Goal: Task Accomplishment & Management: Use online tool/utility

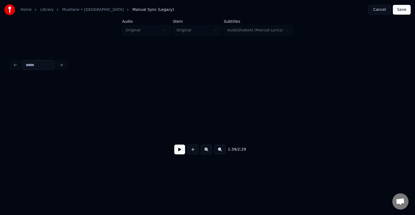
scroll to position [0, 20102]
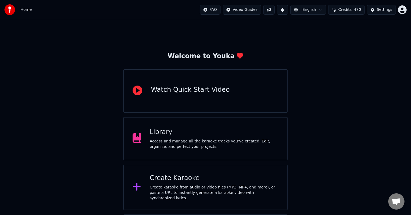
click at [138, 188] on icon at bounding box center [136, 187] width 9 height 10
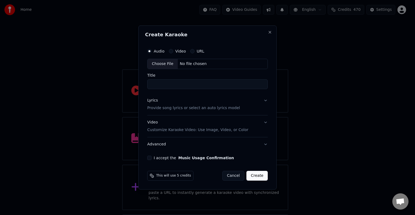
click at [202, 62] on div "No file chosen" at bounding box center [193, 63] width 31 height 5
type input "**********"
click at [168, 109] on p "Provide song lyrics or select an auto lyrics model" at bounding box center [192, 107] width 93 height 5
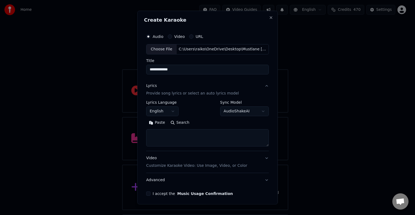
click at [156, 123] on button "Paste" at bounding box center [157, 122] width 22 height 9
click at [173, 109] on button "English" at bounding box center [162, 111] width 32 height 10
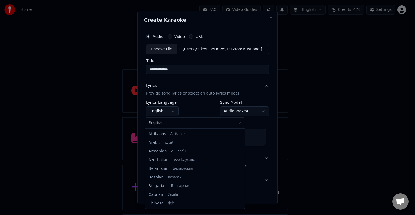
type textarea "**********"
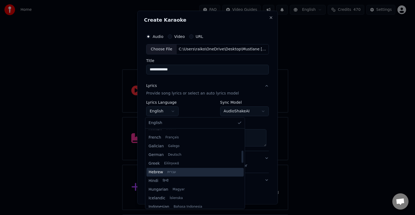
scroll to position [90, 0]
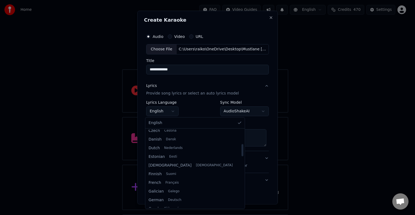
select select "**"
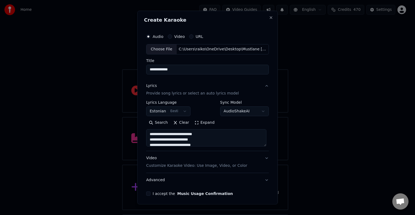
click at [184, 68] on input "**********" at bounding box center [207, 70] width 123 height 10
type textarea "**********"
click at [150, 67] on input "**********" at bounding box center [207, 70] width 123 height 10
type input "**********"
type textarea "**********"
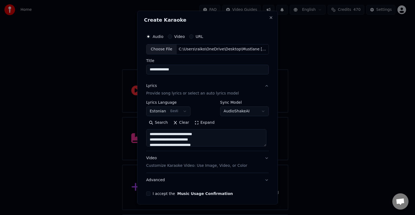
type input "**********"
type textarea "**********"
type input "**********"
type textarea "**********"
type input "**********"
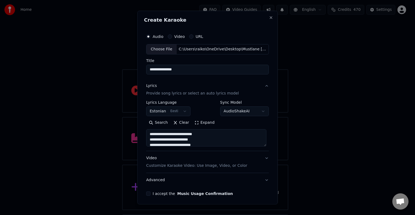
type textarea "**********"
type input "**********"
type textarea "**********"
type input "**********"
type textarea "**********"
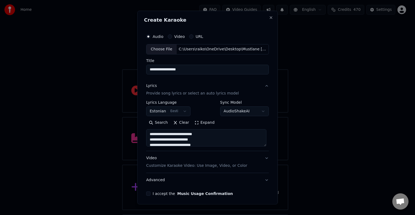
type input "**********"
type textarea "**********"
type input "**********"
type textarea "**********"
type input "**********"
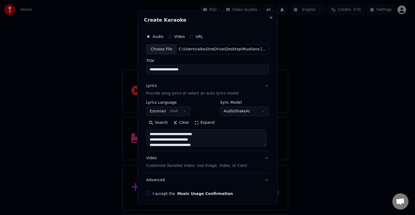
type textarea "**********"
type input "**********"
type textarea "**********"
type input "**********"
type textarea "**********"
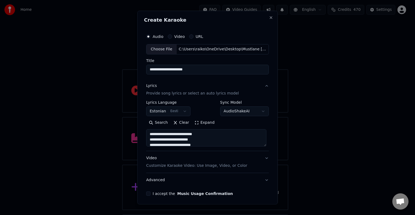
click at [202, 69] on input "**********" at bounding box center [207, 70] width 123 height 10
type input "**********"
type textarea "**********"
type input "**********"
type textarea "**********"
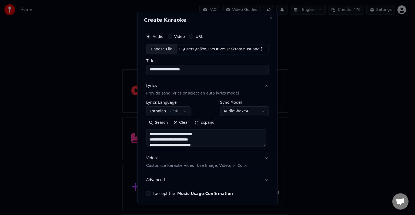
type input "**********"
type textarea "**********"
type input "**********"
type textarea "**********"
type input "**********"
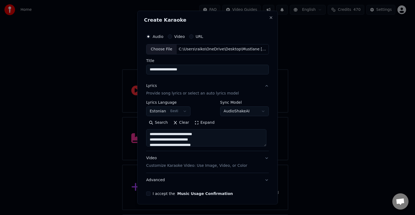
type textarea "**********"
type input "**********"
type textarea "**********"
type input "**********"
type textarea "**********"
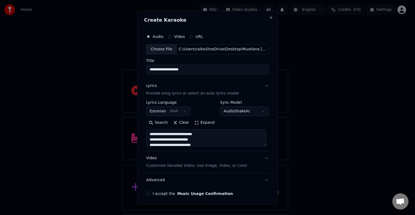
type input "**********"
type textarea "**********"
type input "**********"
type textarea "**********"
type input "**********"
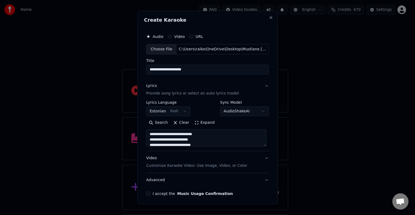
type textarea "**********"
type input "**********"
click at [210, 85] on div "Lyrics Provide song lyrics or select an auto lyrics model" at bounding box center [192, 89] width 93 height 13
type textarea "**********"
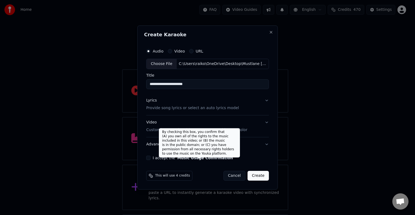
click at [178, 157] on button "Music Usage Confirmation" at bounding box center [205, 158] width 56 height 4
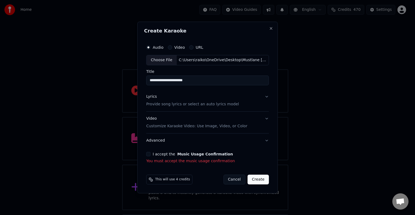
click at [149, 154] on button "I accept the Music Usage Confirmation" at bounding box center [148, 154] width 4 height 4
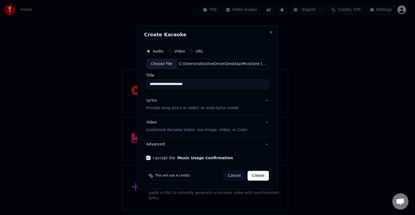
click at [192, 129] on p "Customize Karaoke Video: Use Image, Video, or Color" at bounding box center [196, 129] width 101 height 5
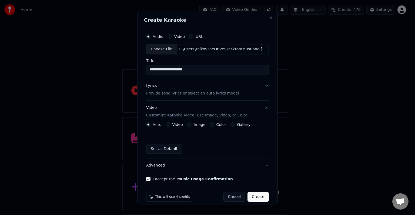
click at [212, 125] on div "Color" at bounding box center [218, 124] width 16 height 4
click at [210, 124] on button "Color" at bounding box center [212, 124] width 4 height 4
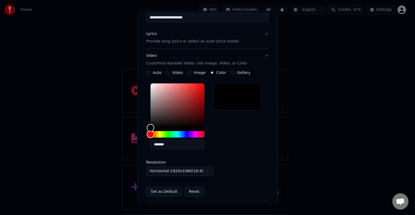
scroll to position [90, 0]
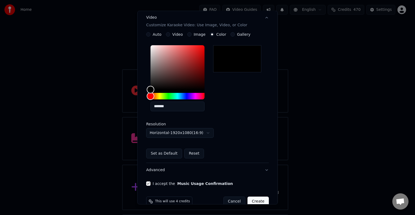
click at [261, 200] on button "Create" at bounding box center [258, 201] width 21 height 10
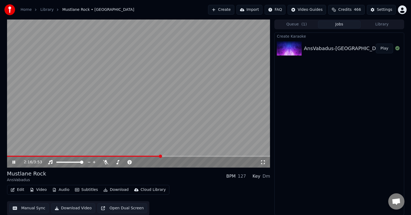
click at [19, 188] on button "Edit" at bounding box center [17, 190] width 18 height 8
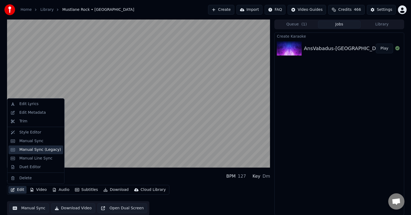
click at [42, 150] on div "Manual Sync (Legacy)" at bounding box center [40, 149] width 42 height 5
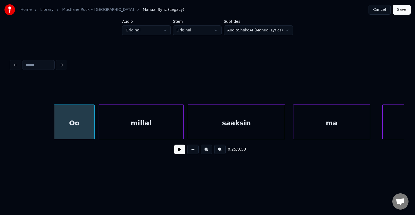
scroll to position [0, 5077]
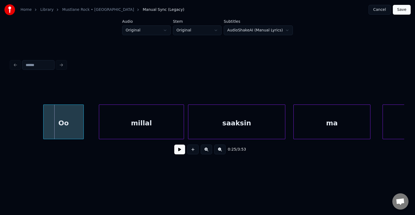
click at [59, 124] on div "Oo" at bounding box center [64, 123] width 40 height 37
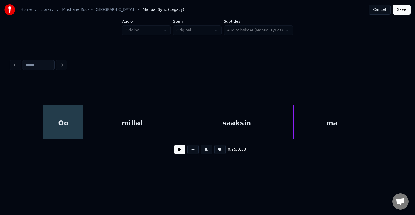
click at [128, 127] on div "millal" at bounding box center [132, 123] width 85 height 37
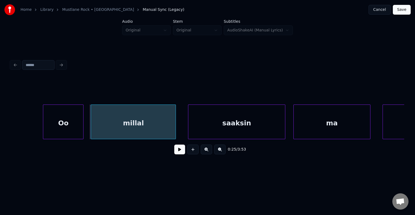
click at [132, 127] on div "millal" at bounding box center [133, 123] width 85 height 37
click at [48, 119] on div "Oo" at bounding box center [63, 123] width 40 height 37
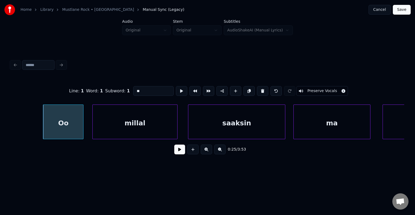
click at [174, 152] on button at bounding box center [179, 149] width 11 height 10
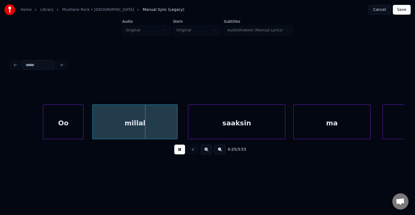
click at [177, 152] on button at bounding box center [179, 149] width 11 height 10
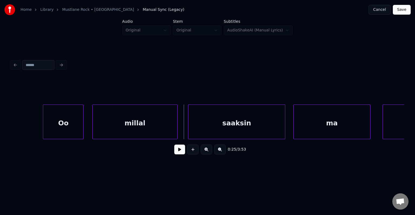
click at [177, 152] on button at bounding box center [179, 149] width 11 height 10
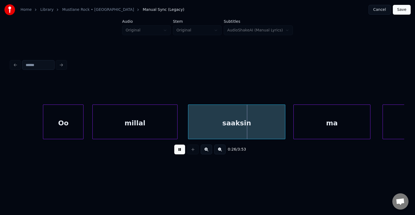
click at [177, 152] on button at bounding box center [179, 149] width 11 height 10
click at [236, 124] on div "saaksin" at bounding box center [234, 123] width 97 height 37
click at [322, 119] on div "ma" at bounding box center [327, 123] width 76 height 37
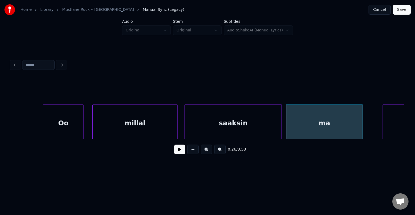
click at [178, 152] on button at bounding box center [179, 149] width 11 height 10
click at [178, 151] on button at bounding box center [179, 149] width 11 height 10
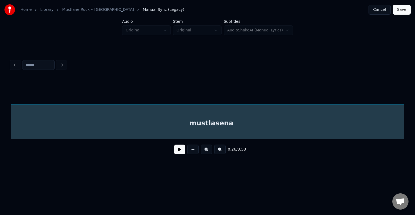
click at [358, 134] on div "mustlasena" at bounding box center [211, 123] width 401 height 37
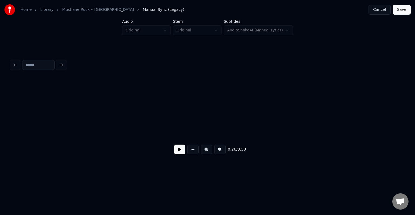
scroll to position [0, 4061]
click at [174, 150] on button at bounding box center [179, 149] width 11 height 10
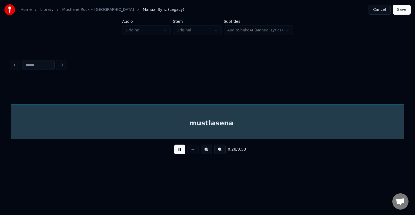
scroll to position [0, 5833]
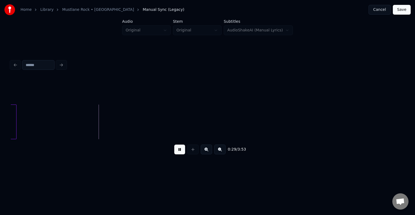
click at [174, 150] on button at bounding box center [179, 149] width 11 height 10
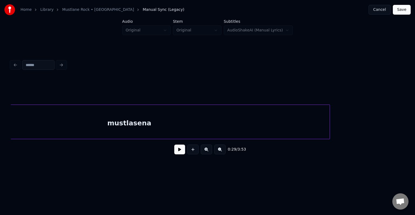
click at [129, 125] on div "mustlasena" at bounding box center [129, 123] width 401 height 37
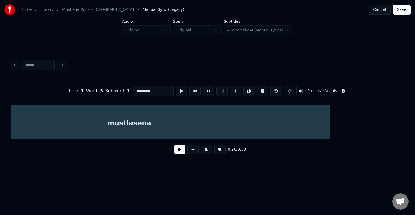
scroll to position [0, 5438]
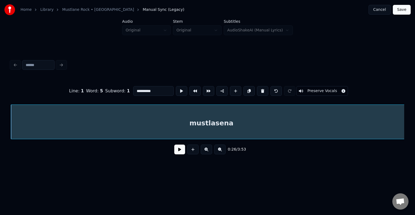
click at [176, 154] on button at bounding box center [179, 149] width 11 height 10
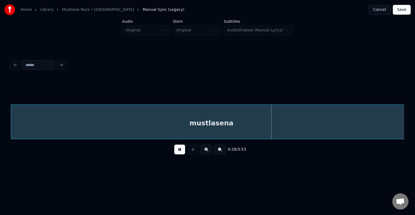
click at [175, 152] on button at bounding box center [179, 149] width 11 height 10
click at [176, 127] on div "mustlasena" at bounding box center [211, 123] width 401 height 37
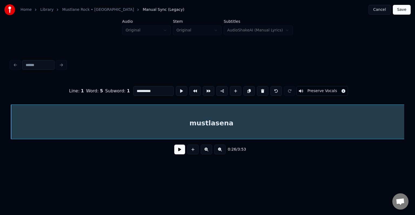
click at [141, 89] on input "**********" at bounding box center [153, 91] width 41 height 10
type input "**********"
click at [179, 150] on button at bounding box center [179, 149] width 11 height 10
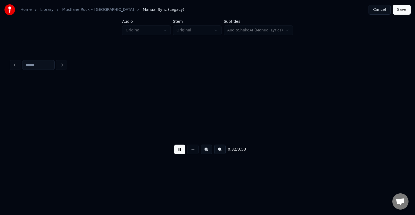
scroll to position [0, 6622]
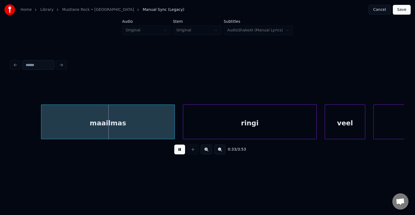
click at [178, 152] on button at bounding box center [179, 149] width 11 height 10
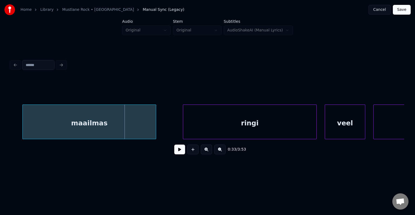
click at [129, 126] on div "maailmas" at bounding box center [89, 123] width 133 height 37
click at [176, 152] on button at bounding box center [179, 149] width 11 height 10
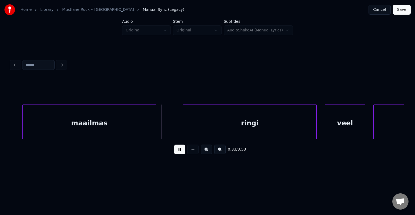
click at [176, 152] on button at bounding box center [179, 149] width 11 height 10
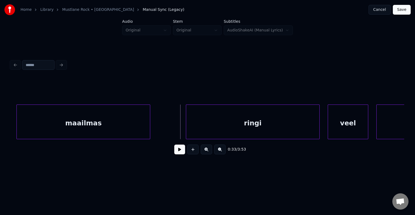
click at [115, 126] on div "maailmas" at bounding box center [83, 123] width 133 height 37
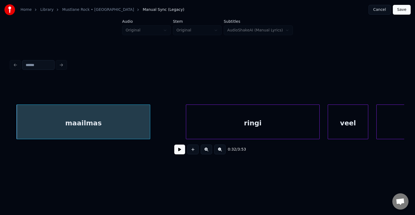
click at [179, 151] on button at bounding box center [179, 149] width 11 height 10
click at [178, 150] on button at bounding box center [179, 149] width 11 height 10
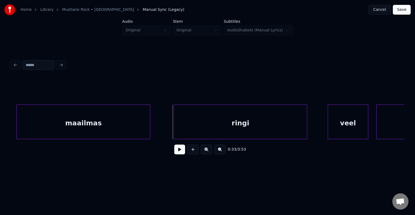
click at [218, 126] on div "ringi" at bounding box center [240, 123] width 133 height 37
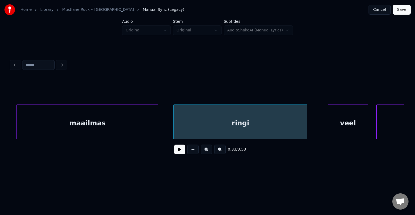
click at [158, 125] on div at bounding box center [157, 122] width 2 height 34
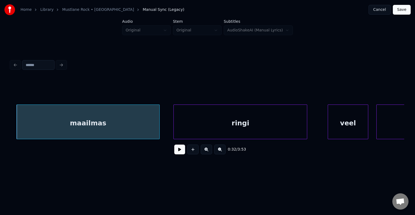
click at [178, 151] on button at bounding box center [179, 149] width 11 height 10
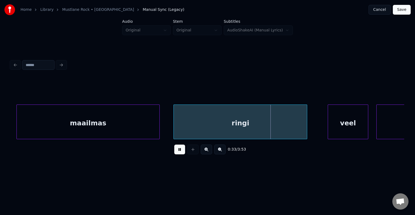
click at [178, 151] on button at bounding box center [179, 149] width 11 height 10
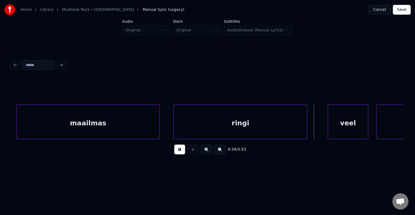
click at [178, 151] on button at bounding box center [179, 149] width 11 height 10
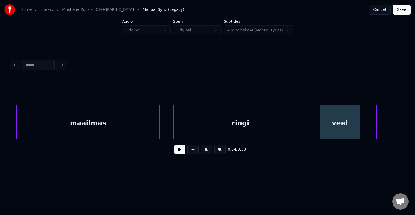
click at [348, 124] on div "veel" at bounding box center [340, 123] width 40 height 37
click at [402, 141] on div "0:34 / 3:53" at bounding box center [208, 118] width 394 height 82
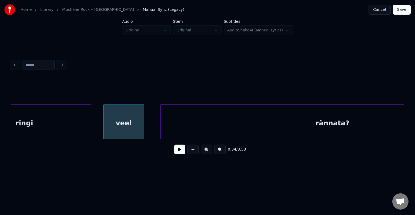
scroll to position [0, 6935]
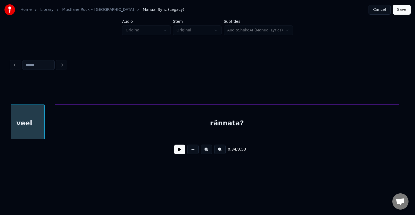
click at [357, 127] on div "rännata?" at bounding box center [227, 123] width 344 height 37
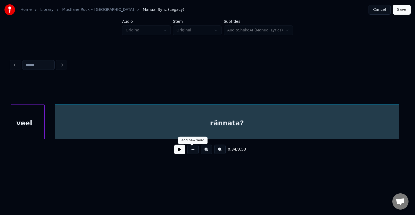
click at [175, 152] on button at bounding box center [179, 149] width 11 height 10
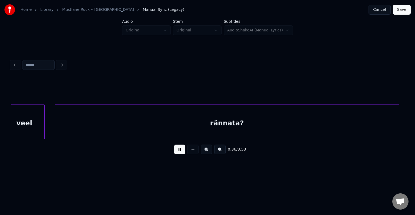
click at [175, 152] on button at bounding box center [179, 149] width 11 height 10
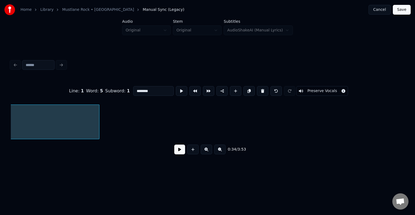
scroll to position [0, 6979]
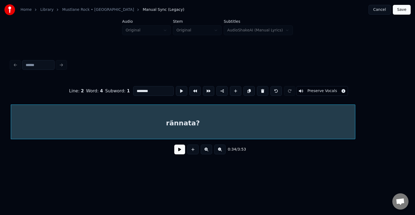
click at [138, 89] on input "********" at bounding box center [153, 91] width 41 height 10
type input "**********"
click at [178, 148] on button at bounding box center [179, 149] width 11 height 10
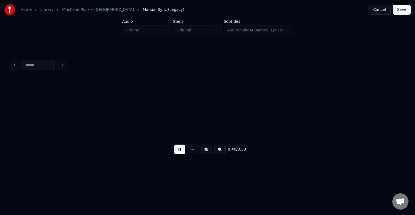
scroll to position [0, 8163]
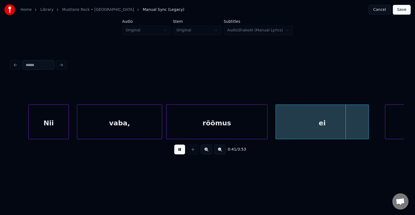
click at [175, 152] on button at bounding box center [179, 149] width 11 height 10
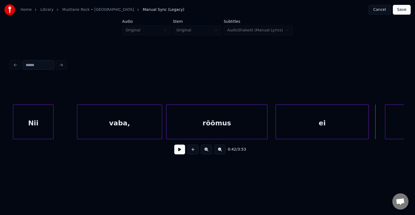
click at [43, 119] on div "Nii" at bounding box center [33, 123] width 40 height 37
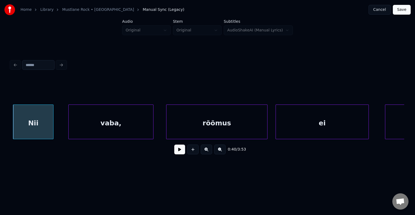
click at [121, 124] on div "vaba," at bounding box center [111, 123] width 85 height 37
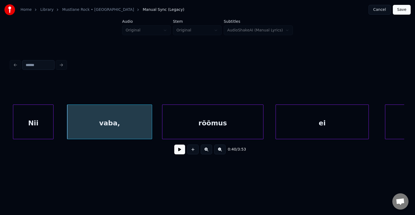
click at [203, 119] on div "rõõmus" at bounding box center [212, 123] width 101 height 37
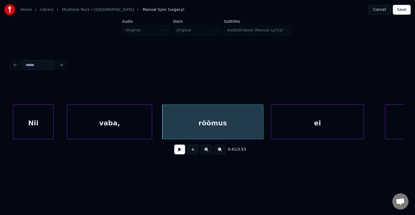
click at [309, 125] on div "ei" at bounding box center [317, 123] width 93 height 37
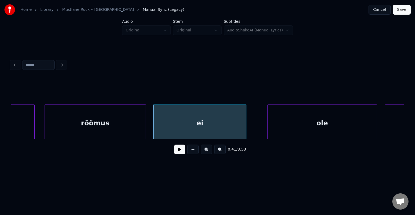
scroll to position [0, 8282]
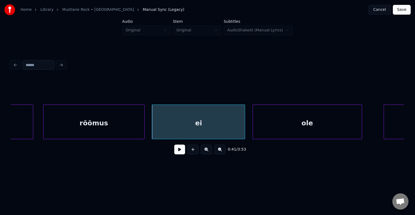
click at [335, 129] on div "ole" at bounding box center [307, 123] width 109 height 37
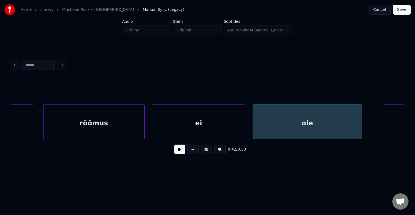
click at [196, 130] on div "ei" at bounding box center [198, 123] width 93 height 37
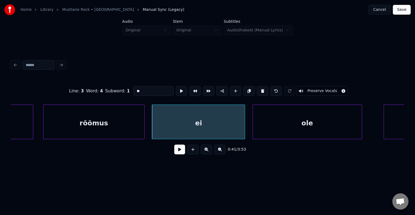
click at [168, 153] on div "0:41 / 3:53" at bounding box center [207, 149] width 385 height 12
click at [176, 153] on button at bounding box center [179, 149] width 11 height 10
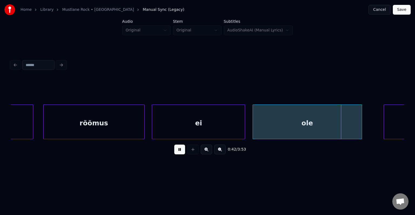
click at [176, 152] on button at bounding box center [179, 149] width 11 height 10
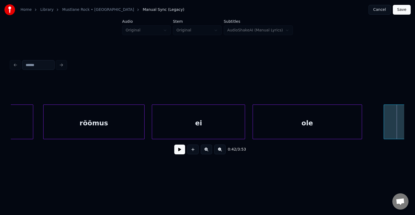
click at [176, 152] on button at bounding box center [179, 149] width 11 height 10
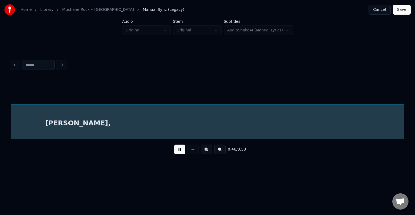
scroll to position [0, 9472]
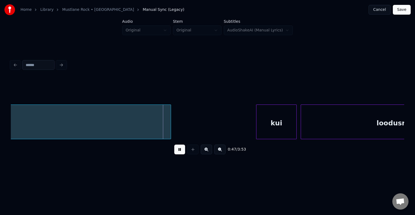
click at [176, 153] on button at bounding box center [179, 149] width 11 height 10
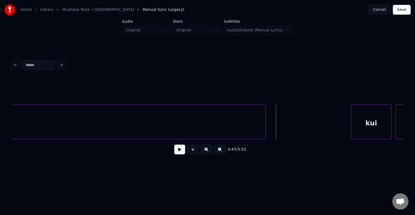
scroll to position [0, 9353]
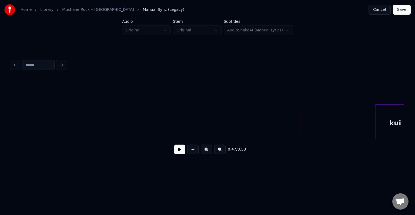
click at [6, 134] on div "Home Library [GEOGRAPHIC_DATA] • AnsVabadus Manual Sync (Legacy) Cancel Save Au…" at bounding box center [207, 86] width 415 height 172
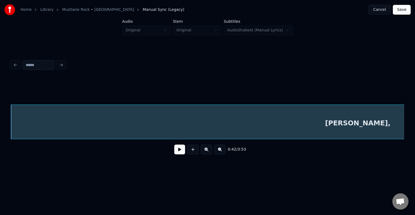
click at [160, 117] on div "[PERSON_NAME]," at bounding box center [358, 123] width 694 height 37
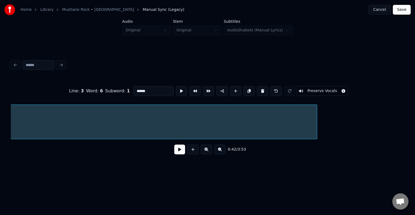
scroll to position [0, 9044]
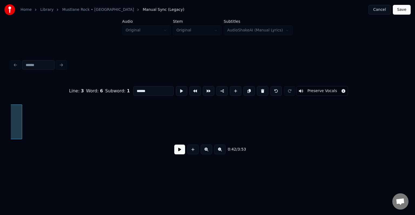
click at [20, 135] on div at bounding box center [21, 122] width 2 height 34
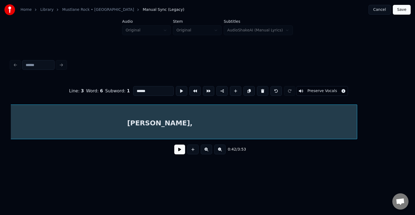
scroll to position [0, 8709]
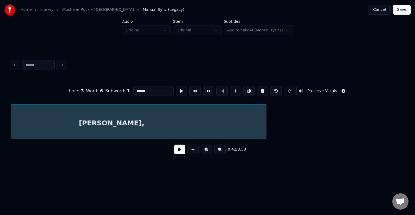
click at [265, 131] on div at bounding box center [266, 122] width 2 height 34
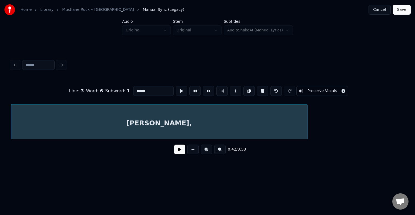
click at [133, 88] on input "******" at bounding box center [153, 91] width 41 height 10
click at [136, 125] on div "keegiiiii," at bounding box center [159, 123] width 296 height 37
type input "**********"
click at [177, 150] on button at bounding box center [179, 149] width 11 height 10
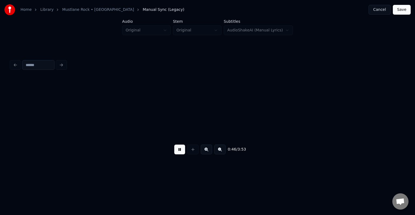
scroll to position [0, 9446]
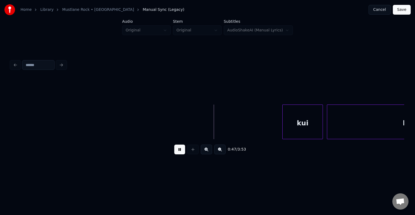
click at [180, 150] on button at bounding box center [179, 149] width 11 height 10
click at [289, 122] on div "kui" at bounding box center [292, 123] width 40 height 37
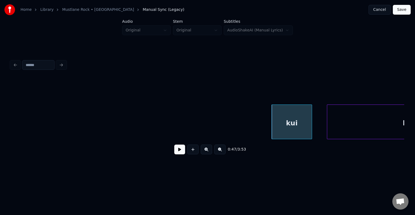
scroll to position [0, 9566]
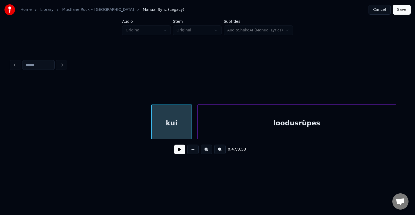
click at [361, 127] on div "loodusrüpes" at bounding box center [297, 123] width 198 height 37
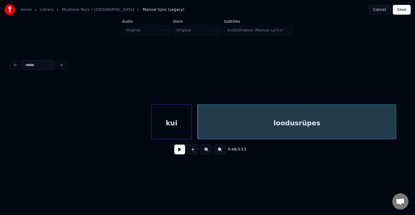
click at [178, 126] on div "kui" at bounding box center [172, 123] width 40 height 37
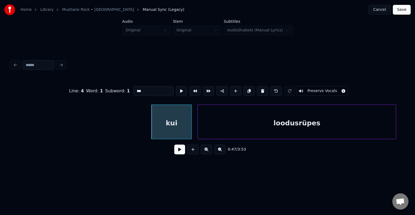
click at [181, 153] on button at bounding box center [179, 149] width 11 height 10
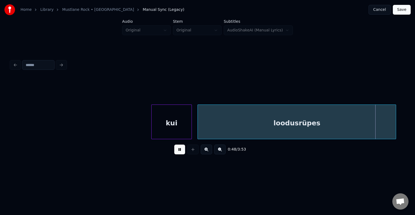
click at [178, 153] on button at bounding box center [179, 149] width 11 height 10
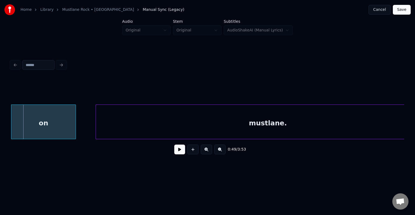
click at [55, 123] on div "on" at bounding box center [43, 123] width 64 height 37
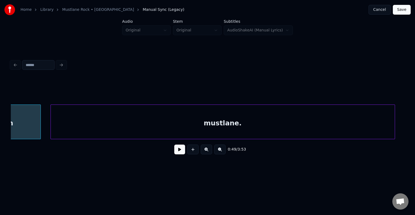
click at [197, 127] on div "mustlane." at bounding box center [223, 123] width 344 height 37
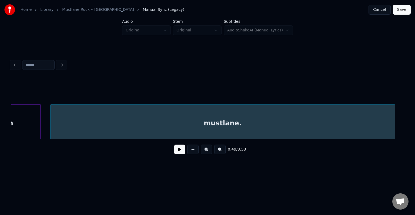
click at [175, 152] on button at bounding box center [179, 149] width 11 height 10
click at [175, 151] on button at bounding box center [179, 149] width 11 height 10
click at [192, 123] on div "mustlane." at bounding box center [223, 123] width 344 height 37
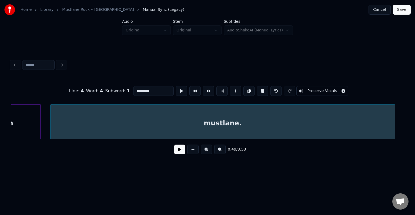
click at [140, 89] on input "*********" at bounding box center [153, 91] width 41 height 10
type input "**********"
click at [176, 154] on button at bounding box center [179, 149] width 11 height 10
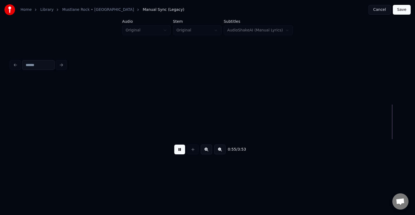
scroll to position [0, 11180]
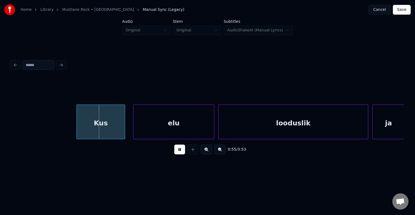
click at [179, 151] on button at bounding box center [179, 149] width 11 height 10
click at [106, 125] on div "Kus" at bounding box center [94, 123] width 48 height 37
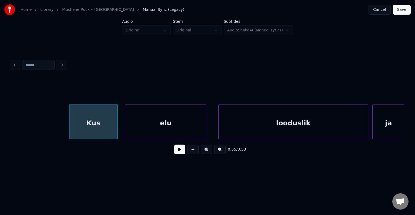
click at [158, 129] on div "elu" at bounding box center [165, 123] width 81 height 37
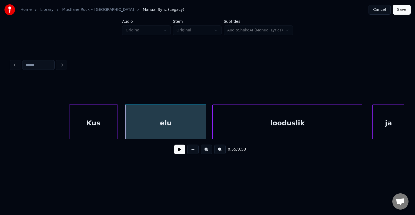
click at [271, 129] on div "looduslik" at bounding box center [287, 123] width 149 height 37
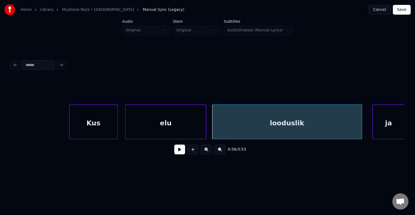
click at [175, 126] on div "elu" at bounding box center [165, 123] width 81 height 37
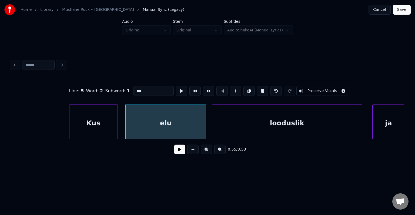
click at [176, 154] on button at bounding box center [179, 149] width 11 height 10
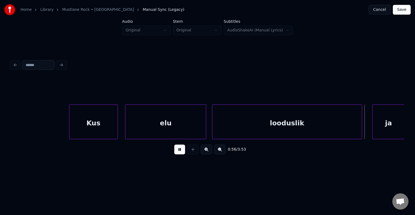
click at [176, 154] on button at bounding box center [179, 149] width 11 height 10
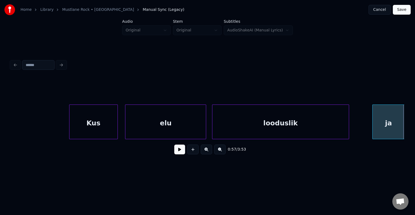
click at [348, 123] on div at bounding box center [348, 122] width 2 height 34
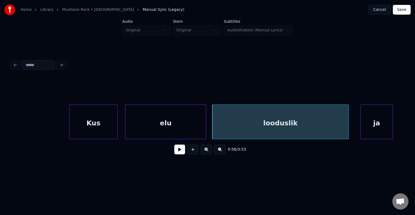
click at [373, 125] on div "ja" at bounding box center [377, 123] width 32 height 37
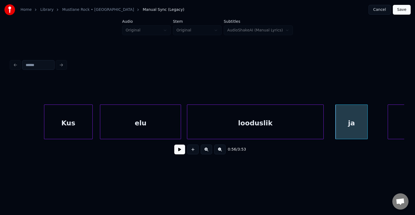
scroll to position [0, 11213]
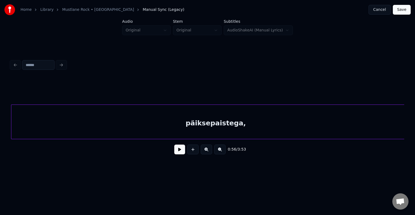
click at [332, 124] on div "päiksepaistega," at bounding box center [215, 123] width 409 height 37
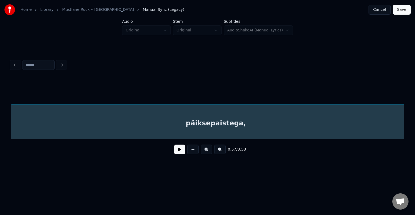
scroll to position [0, 11571]
click at [144, 117] on div "päiksepaistega," at bounding box center [215, 123] width 409 height 37
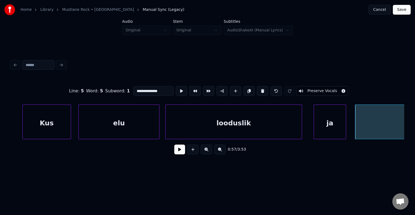
click at [338, 130] on div "ja" at bounding box center [330, 123] width 32 height 37
type input "**"
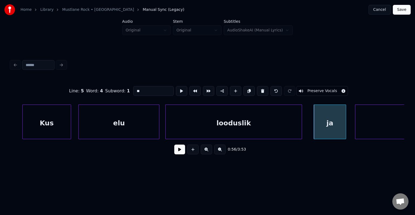
click at [175, 153] on button at bounding box center [179, 149] width 11 height 10
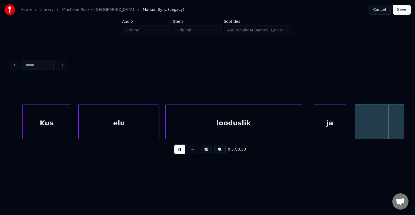
scroll to position [0, 11621]
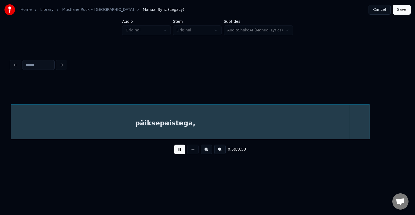
click at [177, 152] on button at bounding box center [179, 149] width 11 height 10
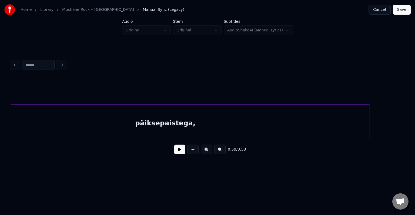
click at [177, 151] on button at bounding box center [179, 149] width 11 height 10
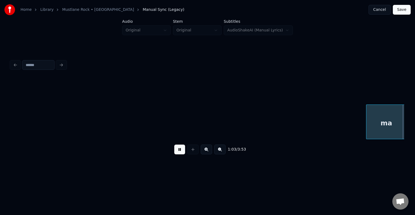
scroll to position [0, 12819]
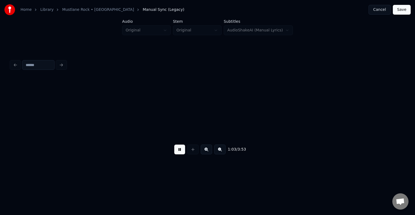
click at [177, 151] on button at bounding box center [179, 149] width 11 height 10
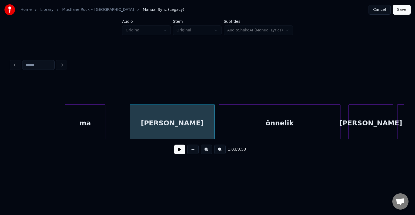
scroll to position [0, 12721]
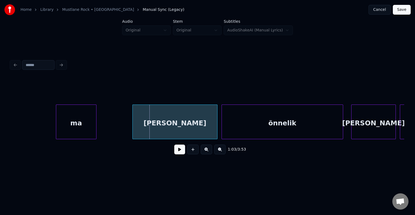
click at [69, 130] on div "ma" at bounding box center [76, 123] width 40 height 37
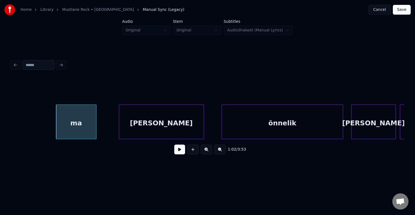
click at [175, 130] on div "[PERSON_NAME]" at bounding box center [161, 123] width 85 height 37
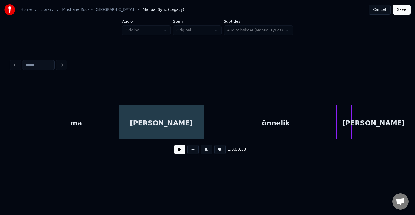
click at [288, 130] on div "õnnelik" at bounding box center [275, 123] width 121 height 37
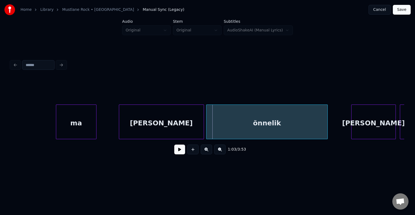
click at [317, 126] on div "õnnelik" at bounding box center [266, 123] width 121 height 37
click at [175, 119] on div "[PERSON_NAME]" at bounding box center [147, 123] width 85 height 37
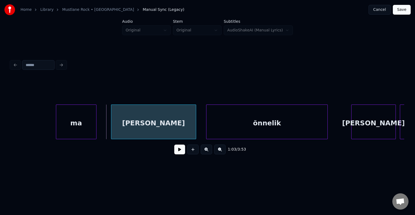
click at [182, 119] on div "[PERSON_NAME]" at bounding box center [153, 123] width 85 height 37
click at [286, 125] on div "õnnelik" at bounding box center [261, 123] width 121 height 37
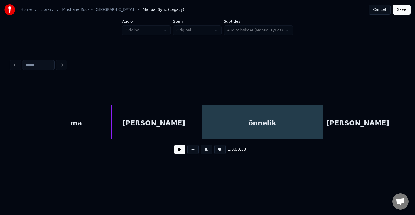
click at [364, 121] on div "[PERSON_NAME]" at bounding box center [358, 123] width 44 height 37
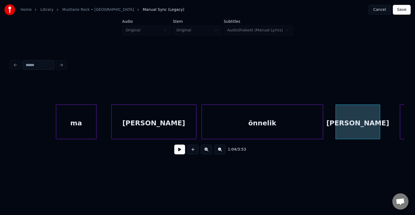
click at [92, 119] on div "ma" at bounding box center [76, 123] width 40 height 37
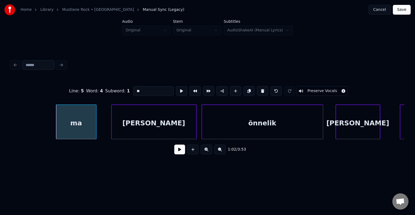
type input "**"
click at [176, 153] on button at bounding box center [179, 149] width 11 height 10
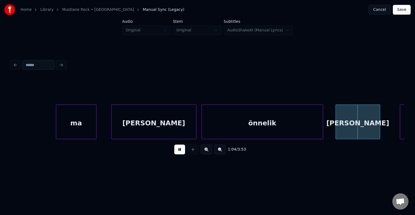
click at [176, 153] on button at bounding box center [179, 149] width 11 height 10
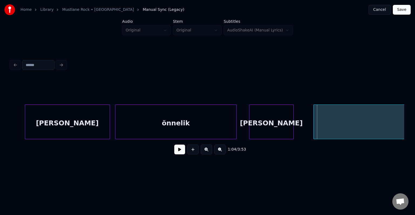
scroll to position [0, 13080]
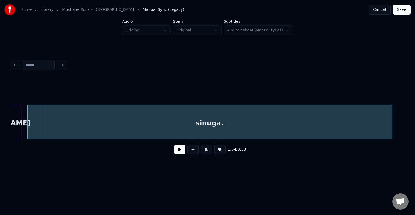
click at [365, 123] on div "sinuga." at bounding box center [210, 123] width 364 height 37
click at [178, 154] on button at bounding box center [179, 149] width 11 height 10
click at [178, 152] on button at bounding box center [179, 149] width 11 height 10
click at [186, 122] on div "sinuga." at bounding box center [209, 123] width 364 height 37
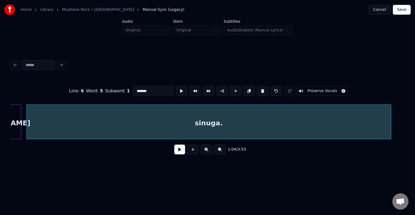
click at [136, 87] on input "*******" at bounding box center [153, 91] width 41 height 10
type input "*********"
click at [177, 153] on button at bounding box center [179, 149] width 11 height 10
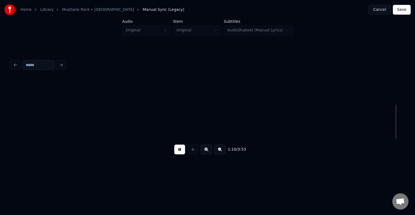
scroll to position [0, 14267]
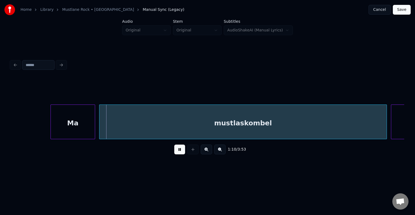
click at [179, 151] on button at bounding box center [179, 149] width 11 height 10
click at [71, 122] on div "Ma" at bounding box center [63, 123] width 44 height 37
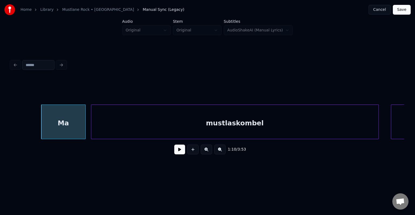
click at [170, 120] on div "mustlaskombel" at bounding box center [234, 123] width 287 height 37
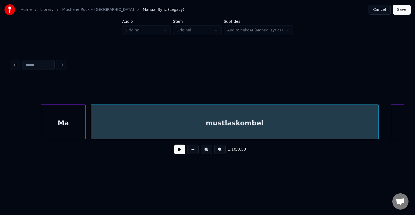
click at [51, 126] on div "Ma" at bounding box center [63, 123] width 44 height 37
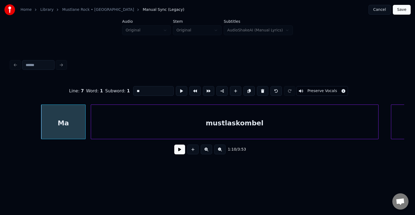
click at [174, 152] on button at bounding box center [179, 149] width 11 height 10
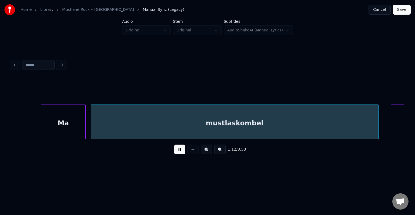
click at [174, 151] on button at bounding box center [179, 149] width 11 height 10
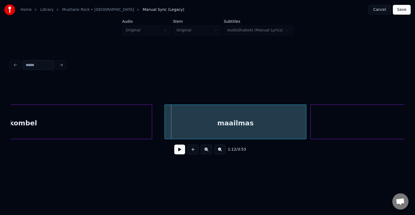
scroll to position [0, 14494]
click at [262, 127] on div "maailmas" at bounding box center [227, 123] width 141 height 37
click at [176, 149] on button at bounding box center [179, 149] width 11 height 10
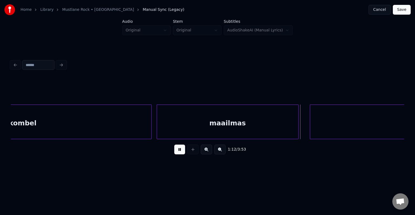
click at [177, 149] on button at bounding box center [179, 149] width 11 height 10
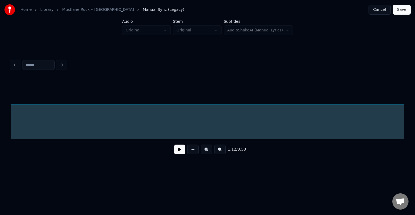
scroll to position [0, 14786]
click at [174, 152] on button at bounding box center [179, 149] width 11 height 10
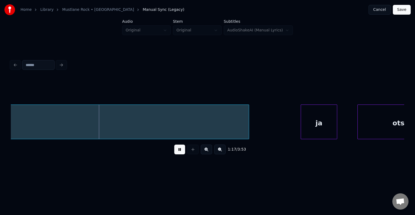
click at [180, 151] on button at bounding box center [179, 149] width 11 height 10
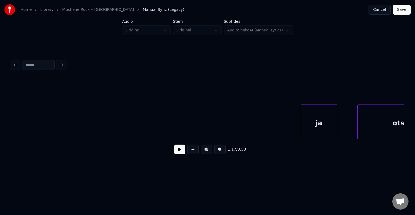
click at [0, 119] on div "Home Library [GEOGRAPHIC_DATA] • AnsVabadus Manual Sync (Legacy) Cancel Save Au…" at bounding box center [207, 86] width 415 height 172
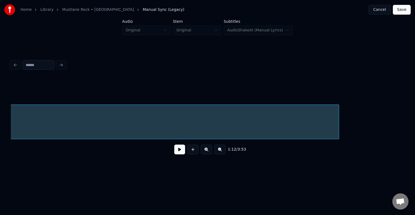
scroll to position [0, 15229]
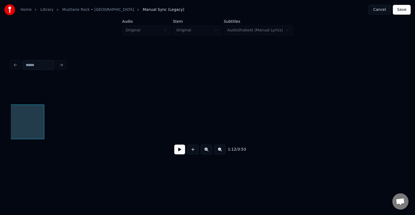
click at [42, 117] on div at bounding box center [43, 122] width 2 height 34
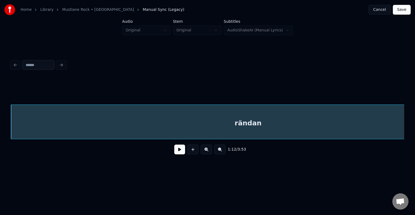
click at [252, 123] on div "rändan" at bounding box center [248, 123] width 474 height 37
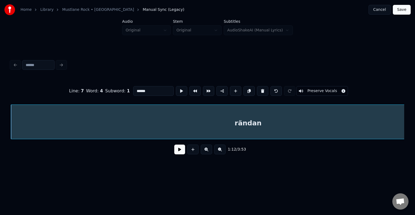
click at [134, 89] on input "******" at bounding box center [153, 91] width 41 height 10
type input "**********"
click at [175, 152] on button at bounding box center [179, 149] width 11 height 10
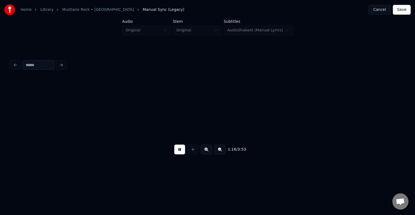
scroll to position [0, 15575]
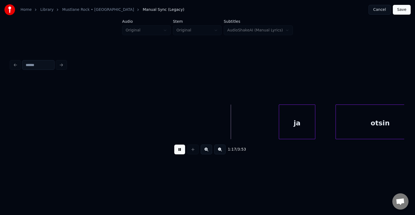
click at [179, 151] on button at bounding box center [179, 149] width 11 height 10
click at [294, 125] on div "ja" at bounding box center [290, 123] width 36 height 37
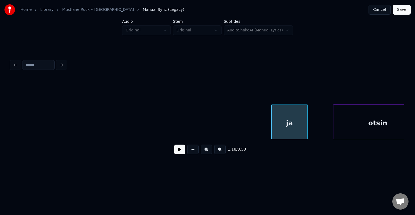
scroll to position [0, 15594]
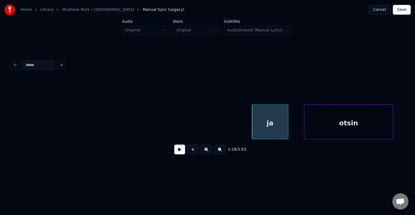
click at [373, 123] on div "otsin" at bounding box center [348, 123] width 89 height 37
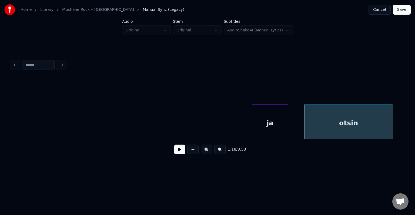
click at [179, 155] on div "1:18 / 3:53" at bounding box center [207, 149] width 385 height 12
click at [178, 154] on button at bounding box center [179, 149] width 11 height 10
click at [178, 153] on button at bounding box center [179, 149] width 11 height 10
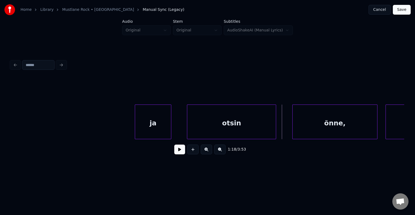
scroll to position [0, 15713]
click at [242, 125] on div "otsin" at bounding box center [226, 123] width 89 height 37
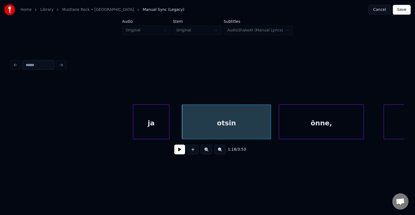
click at [325, 126] on div "õnne," at bounding box center [321, 123] width 85 height 37
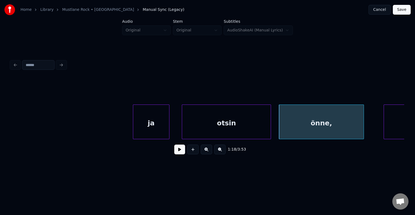
click at [229, 128] on div "otsin" at bounding box center [226, 123] width 89 height 37
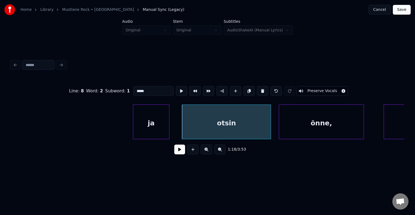
click at [174, 152] on button at bounding box center [179, 149] width 11 height 10
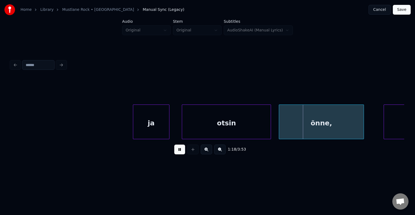
click at [174, 152] on button at bounding box center [179, 149] width 11 height 10
click at [177, 151] on button at bounding box center [179, 149] width 11 height 10
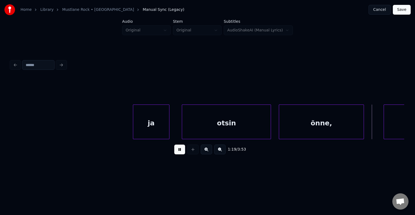
click at [176, 151] on button at bounding box center [179, 149] width 11 height 10
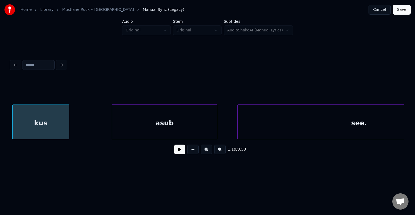
scroll to position [0, 16082]
click at [21, 123] on div "kus" at bounding box center [39, 123] width 56 height 37
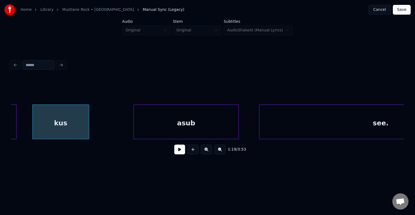
scroll to position [0, 16061]
click at [58, 120] on div "kus" at bounding box center [57, 123] width 56 height 37
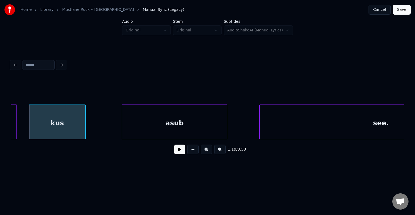
click at [167, 116] on div "asub" at bounding box center [174, 123] width 105 height 37
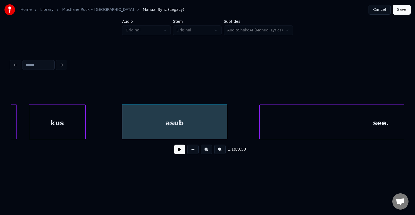
click at [176, 154] on button at bounding box center [179, 149] width 11 height 10
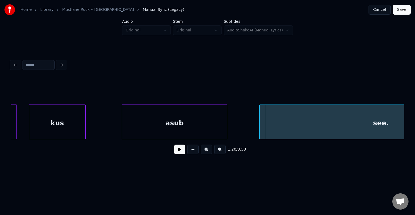
click at [54, 129] on div "kus" at bounding box center [57, 123] width 56 height 37
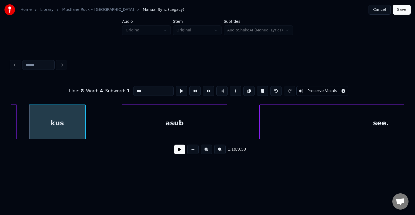
click at [175, 152] on button at bounding box center [179, 149] width 11 height 10
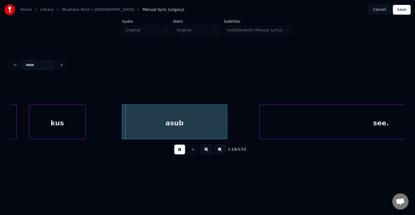
click at [175, 152] on button at bounding box center [179, 149] width 11 height 10
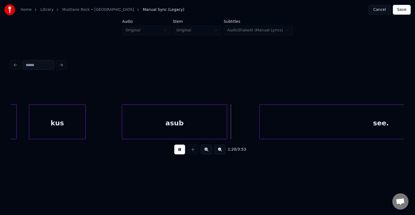
click at [175, 152] on button at bounding box center [179, 149] width 11 height 10
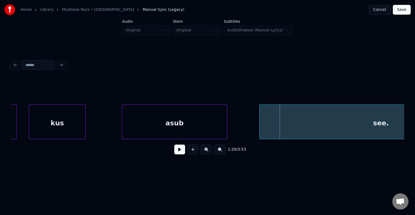
scroll to position [0, 16158]
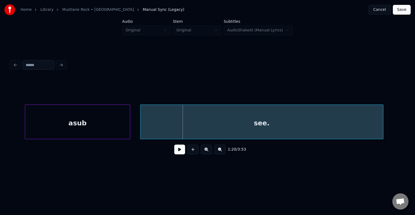
click at [321, 128] on div "see." at bounding box center [262, 123] width 243 height 37
click at [177, 154] on button at bounding box center [179, 149] width 11 height 10
click at [232, 127] on div "see." at bounding box center [262, 123] width 243 height 37
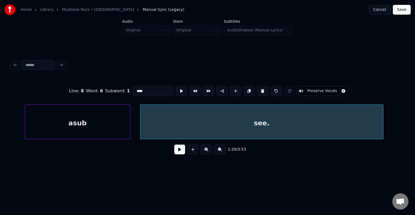
click at [133, 89] on input "****" at bounding box center [153, 91] width 41 height 10
type input "*******"
click at [176, 153] on button at bounding box center [179, 149] width 11 height 10
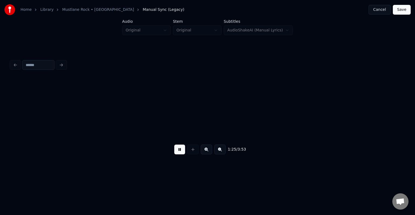
scroll to position [0, 17343]
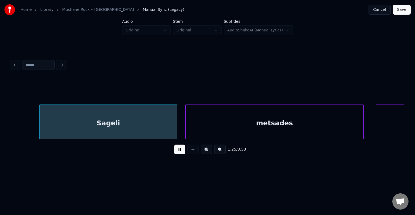
click at [181, 152] on button at bounding box center [179, 149] width 11 height 10
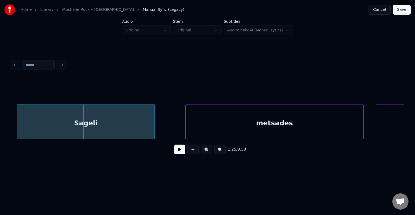
click at [110, 127] on div "Sageli" at bounding box center [85, 123] width 137 height 37
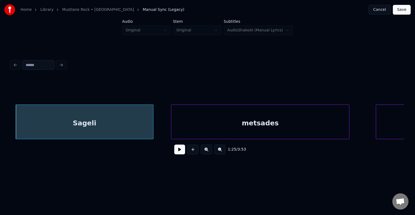
click at [239, 122] on div "metsades" at bounding box center [260, 123] width 178 height 37
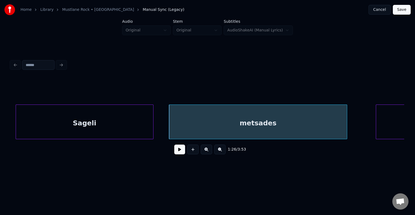
click at [176, 153] on button at bounding box center [179, 149] width 11 height 10
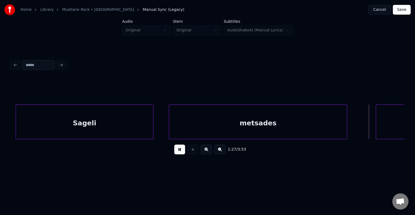
drag, startPoint x: 176, startPoint y: 153, endPoint x: 179, endPoint y: 153, distance: 3.2
click at [176, 153] on button at bounding box center [179, 149] width 11 height 10
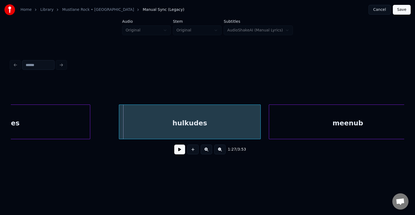
scroll to position [0, 17602]
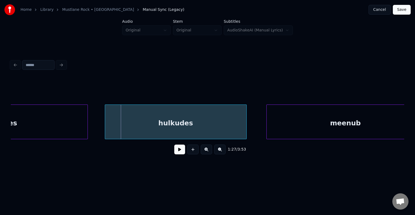
click at [199, 122] on div "hulkudes" at bounding box center [175, 123] width 141 height 37
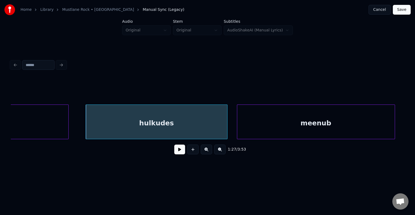
click at [325, 126] on div "meenub" at bounding box center [316, 123] width 158 height 37
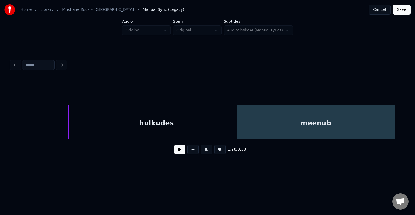
click at [188, 125] on div "hulkudes" at bounding box center [156, 123] width 141 height 37
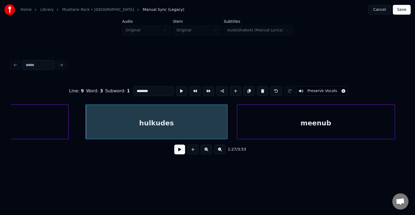
click at [175, 151] on button at bounding box center [179, 149] width 11 height 10
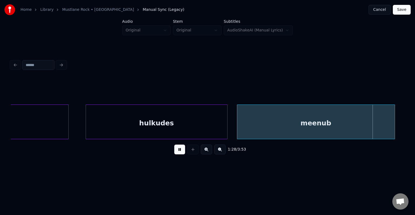
click at [176, 151] on button at bounding box center [179, 149] width 11 height 10
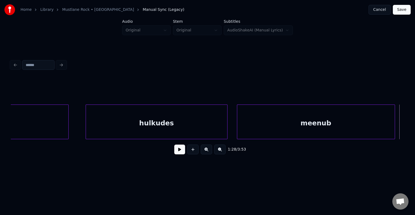
click at [248, 124] on div "meenub" at bounding box center [316, 123] width 158 height 37
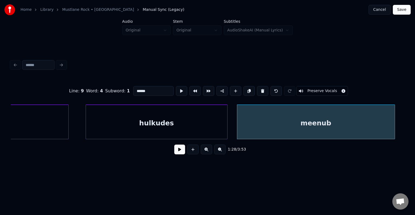
click at [133, 88] on input "******" at bounding box center [153, 91] width 41 height 10
type input "********"
click at [175, 154] on button at bounding box center [179, 149] width 11 height 10
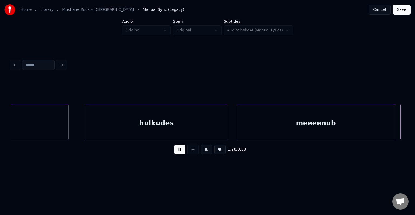
scroll to position [0, 18018]
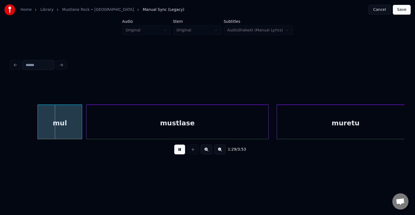
click at [176, 153] on button at bounding box center [179, 149] width 11 height 10
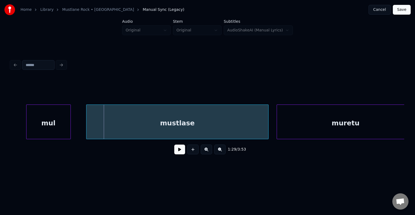
click at [57, 123] on div "mul" at bounding box center [48, 123] width 44 height 37
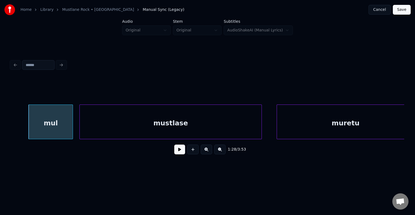
click at [131, 124] on div "mustlase" at bounding box center [171, 123] width 182 height 37
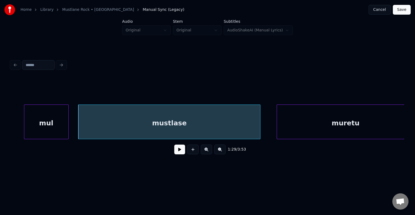
click at [41, 122] on div "mul" at bounding box center [46, 123] width 44 height 37
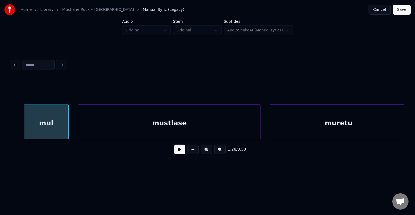
scroll to position [0, 18026]
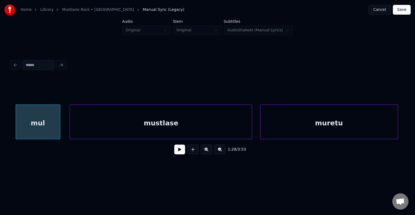
click at [308, 128] on div "muretu" at bounding box center [329, 123] width 137 height 37
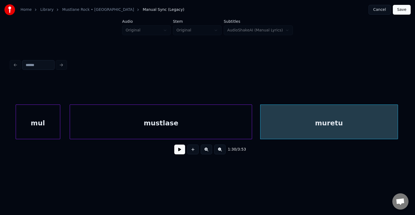
click at [188, 121] on div "mustlase" at bounding box center [161, 123] width 182 height 37
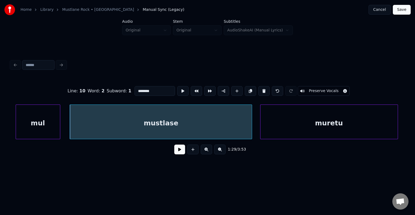
click at [182, 154] on button at bounding box center [179, 149] width 11 height 10
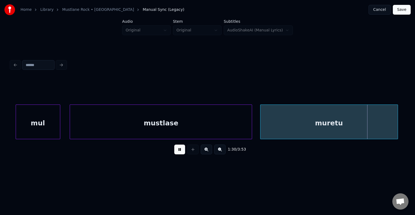
click at [179, 152] on button at bounding box center [179, 149] width 11 height 10
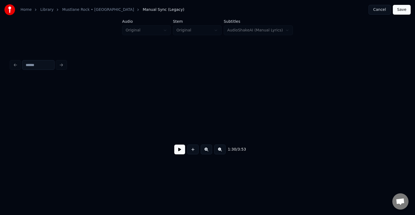
scroll to position [0, 18422]
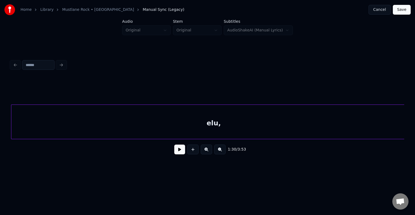
click at [154, 127] on div "elu," at bounding box center [213, 123] width 405 height 37
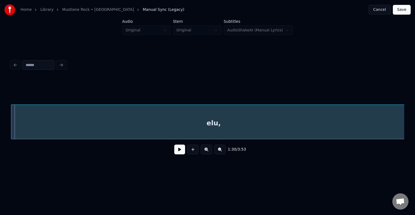
click at [117, 122] on div "elu," at bounding box center [213, 123] width 405 height 37
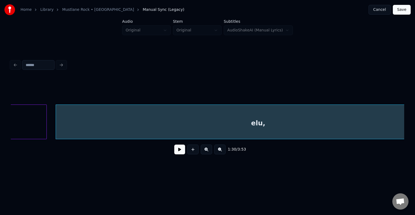
scroll to position [0, 18368]
click at [174, 150] on button at bounding box center [179, 149] width 11 height 10
click at [185, 113] on div "elu," at bounding box center [267, 123] width 405 height 37
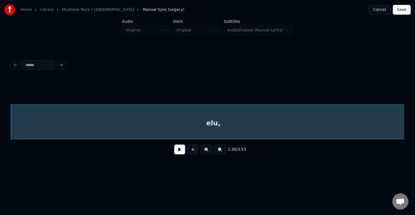
click at [175, 119] on div "elu," at bounding box center [213, 123] width 405 height 37
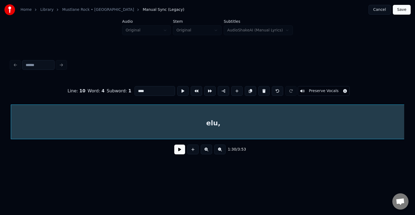
click at [135, 88] on input "****" at bounding box center [155, 91] width 41 height 10
type input "*******"
click at [177, 152] on button at bounding box center [179, 149] width 11 height 10
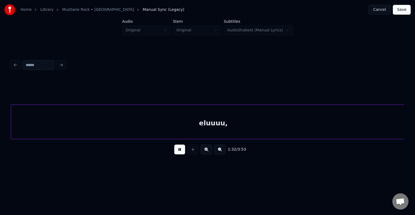
scroll to position [0, 18817]
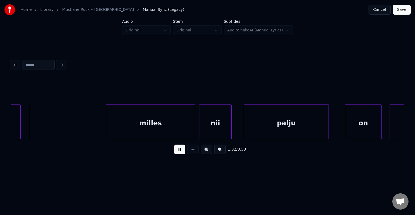
click at [178, 152] on button at bounding box center [179, 149] width 11 height 10
click at [19, 120] on div at bounding box center [19, 122] width 2 height 34
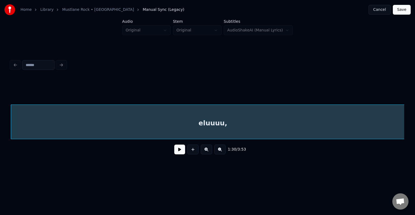
click at [177, 151] on button at bounding box center [179, 149] width 11 height 10
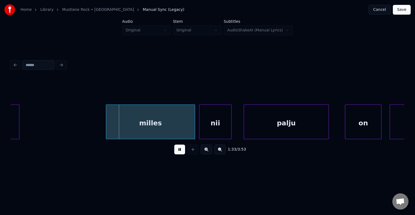
click at [177, 151] on button at bounding box center [179, 149] width 11 height 10
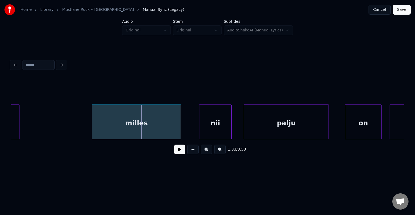
click at [144, 122] on div "milles" at bounding box center [136, 123] width 89 height 37
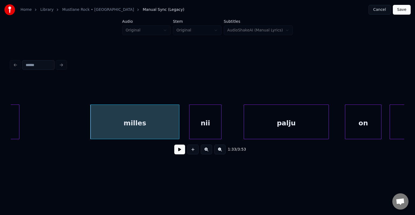
click at [202, 124] on div "nii" at bounding box center [205, 123] width 32 height 37
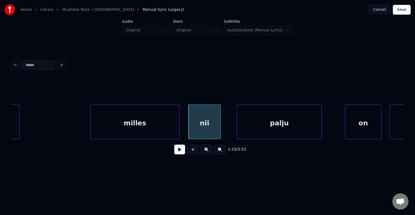
click at [282, 125] on div "palju" at bounding box center [279, 123] width 85 height 37
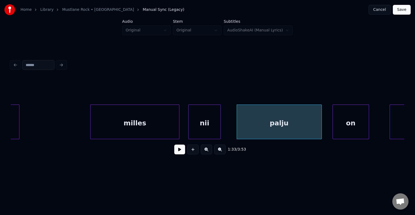
click at [354, 128] on div "on" at bounding box center [351, 123] width 36 height 37
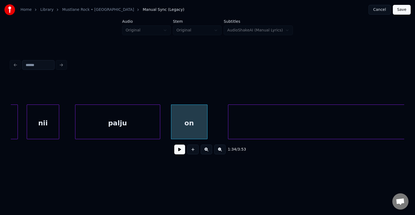
scroll to position [0, 18979]
click at [104, 122] on div "palju" at bounding box center [117, 123] width 85 height 37
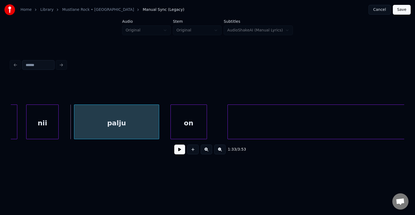
click at [106, 123] on div "palju" at bounding box center [116, 123] width 85 height 37
click at [106, 124] on div "palju" at bounding box center [116, 123] width 85 height 37
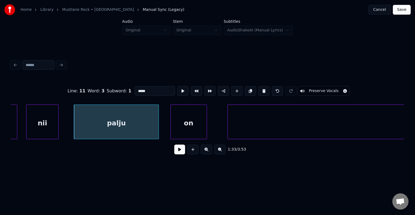
click at [176, 153] on button at bounding box center [179, 149] width 11 height 10
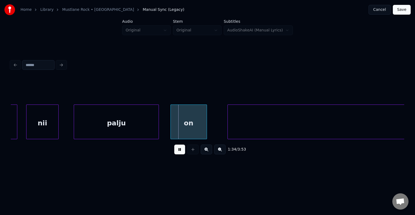
click at [177, 151] on button at bounding box center [179, 149] width 11 height 10
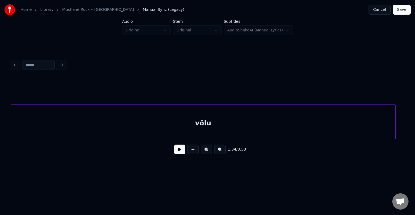
scroll to position [0, 19185]
click at [275, 129] on div "võlu" at bounding box center [203, 123] width 385 height 37
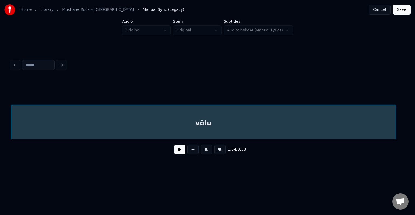
click at [174, 152] on button at bounding box center [179, 149] width 11 height 10
drag, startPoint x: 173, startPoint y: 154, endPoint x: 174, endPoint y: 150, distance: 3.6
click at [174, 154] on button at bounding box center [179, 149] width 11 height 10
click at [177, 123] on div "võlu" at bounding box center [203, 123] width 385 height 37
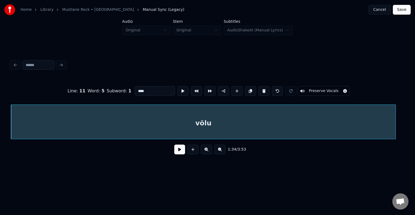
click at [138, 90] on input "****" at bounding box center [155, 91] width 41 height 10
type input "********"
click at [175, 152] on button at bounding box center [179, 149] width 11 height 10
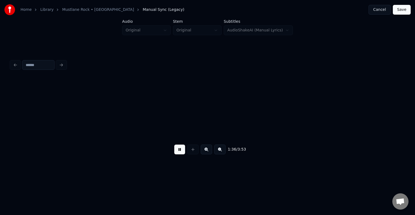
scroll to position [0, 19580]
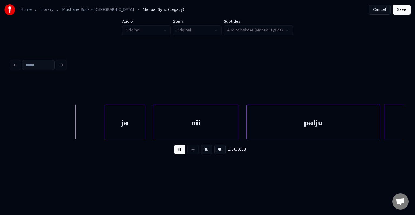
click at [178, 149] on button at bounding box center [179, 149] width 11 height 10
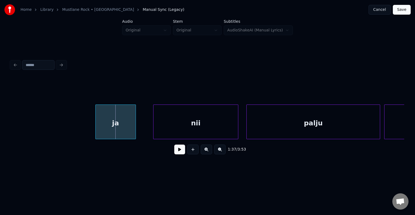
click at [108, 114] on div "ja" at bounding box center [116, 123] width 40 height 37
click at [182, 116] on div "nii" at bounding box center [187, 123] width 85 height 37
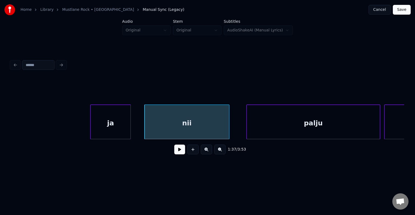
click at [115, 116] on div "ja" at bounding box center [111, 123] width 40 height 37
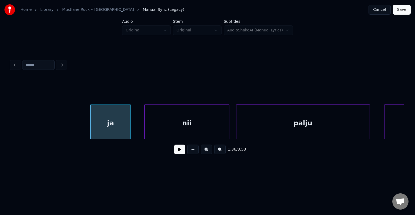
click at [283, 128] on div "palju" at bounding box center [302, 123] width 133 height 37
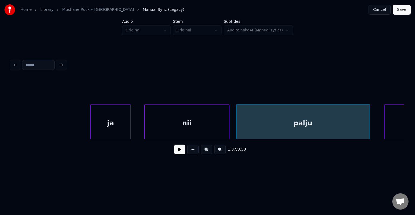
click at [174, 153] on button at bounding box center [179, 149] width 11 height 10
click at [174, 152] on button at bounding box center [179, 149] width 11 height 10
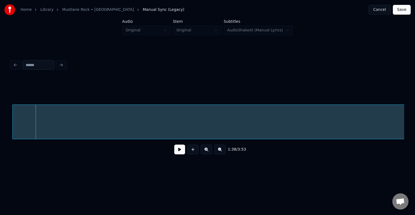
click at [177, 154] on button at bounding box center [179, 149] width 11 height 10
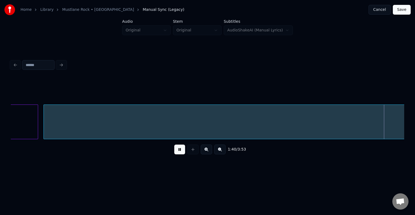
scroll to position [0, 20309]
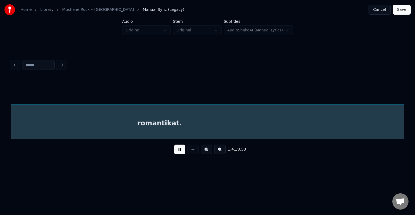
click at [179, 153] on button at bounding box center [179, 149] width 11 height 10
click at [170, 121] on div "romantikat." at bounding box center [159, 123] width 1025 height 37
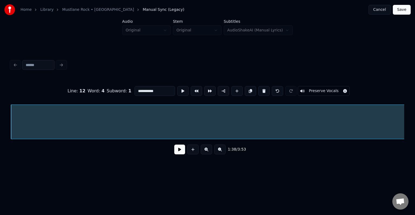
click at [143, 87] on input "**********" at bounding box center [155, 91] width 41 height 10
type input "**********"
click at [177, 151] on button at bounding box center [179, 149] width 11 height 10
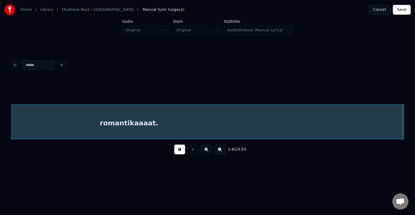
scroll to position [0, 20735]
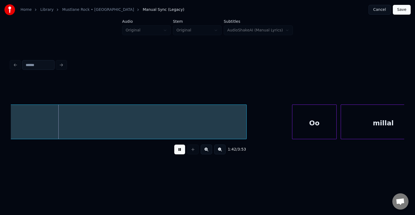
click at [178, 150] on button at bounding box center [179, 149] width 11 height 10
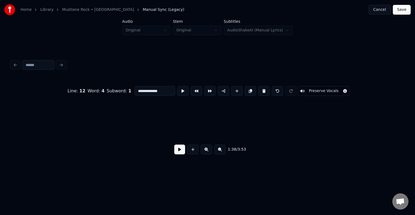
click at [0, 126] on div "**********" at bounding box center [207, 86] width 415 height 172
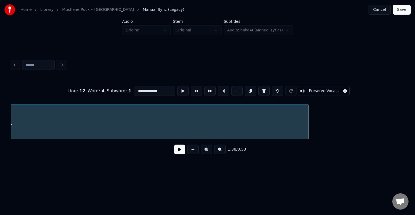
scroll to position [0, 20302]
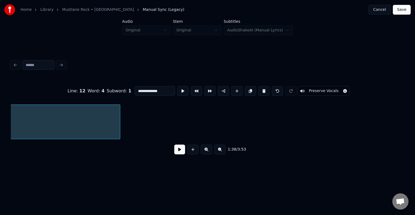
click at [118, 122] on div at bounding box center [119, 122] width 2 height 34
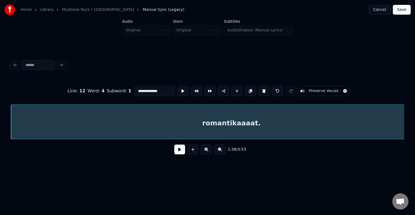
click at [178, 152] on button at bounding box center [179, 149] width 11 height 10
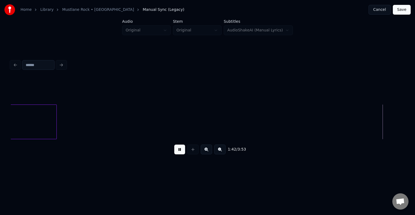
scroll to position [0, 20736]
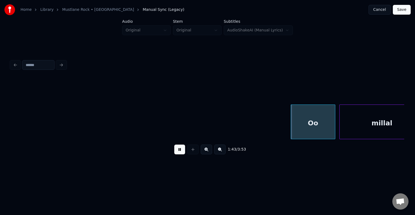
click at [178, 150] on button at bounding box center [179, 149] width 11 height 10
click at [302, 127] on div "Oo" at bounding box center [301, 123] width 44 height 37
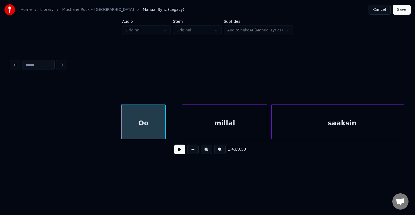
scroll to position [0, 20898]
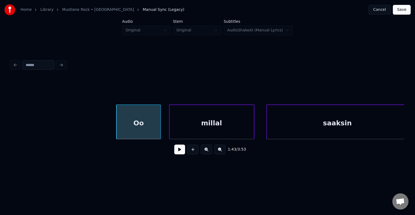
click at [227, 123] on div "millal" at bounding box center [211, 123] width 85 height 37
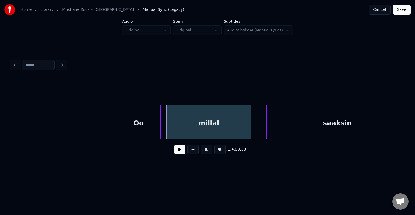
scroll to position [0, 20901]
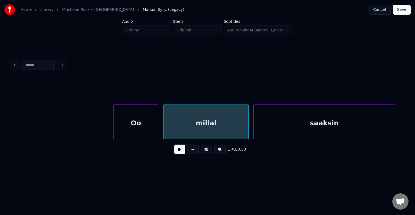
click at [309, 122] on div "saaksin" at bounding box center [324, 123] width 141 height 37
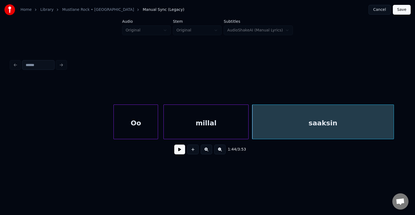
click at [177, 151] on button at bounding box center [179, 149] width 11 height 10
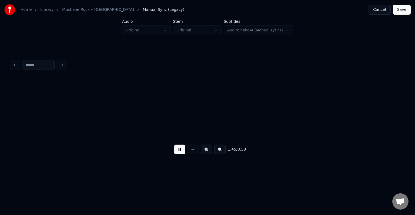
click at [177, 151] on button at bounding box center [179, 149] width 11 height 10
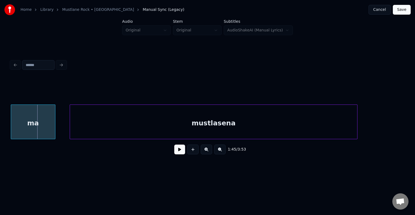
scroll to position [0, 21289]
click at [29, 124] on div "ma" at bounding box center [33, 123] width 44 height 37
click at [137, 122] on div "mustlasena" at bounding box center [206, 123] width 287 height 37
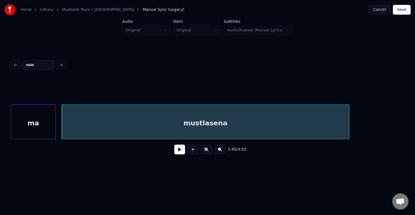
click at [174, 152] on button at bounding box center [179, 149] width 11 height 10
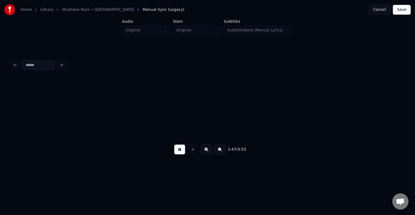
scroll to position [0, 21685]
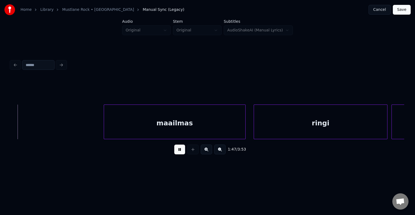
click at [174, 152] on button at bounding box center [179, 149] width 11 height 10
click at [13, 139] on div "maailmas ringi veel" at bounding box center [208, 121] width 394 height 35
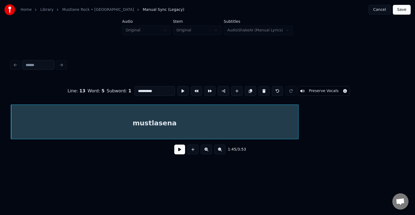
click at [146, 91] on input "**********" at bounding box center [155, 91] width 41 height 10
type input "**********"
click at [179, 154] on button at bounding box center [179, 149] width 11 height 10
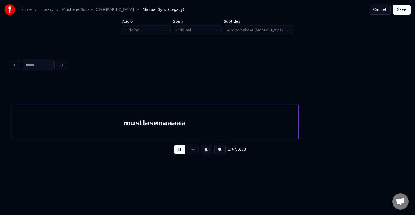
scroll to position [0, 21736]
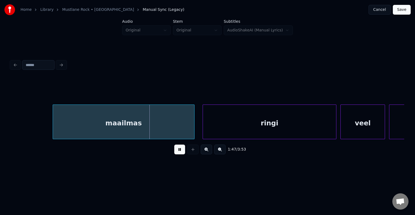
click at [180, 152] on button at bounding box center [179, 149] width 11 height 10
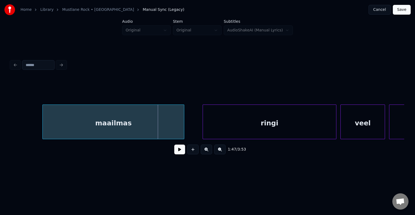
click at [148, 124] on div "maailmas" at bounding box center [113, 123] width 141 height 37
click at [220, 122] on div "ringi" at bounding box center [258, 123] width 133 height 37
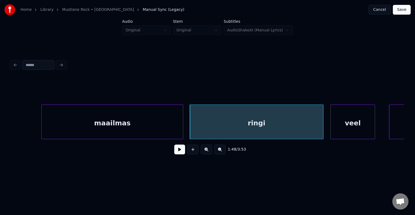
click at [351, 123] on div "veel" at bounding box center [353, 123] width 44 height 37
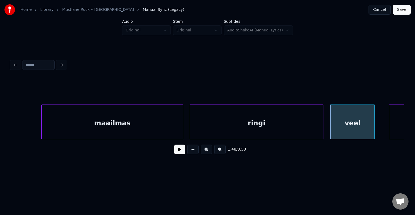
click at [266, 127] on div "ringi" at bounding box center [256, 123] width 133 height 37
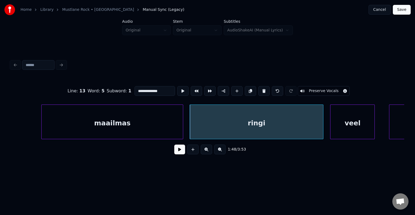
type input "*****"
click at [174, 154] on button at bounding box center [179, 149] width 11 height 10
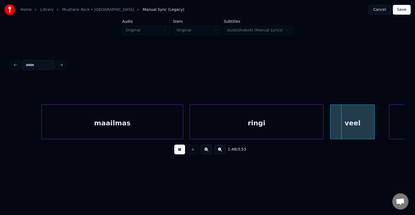
click at [175, 149] on button at bounding box center [179, 149] width 11 height 10
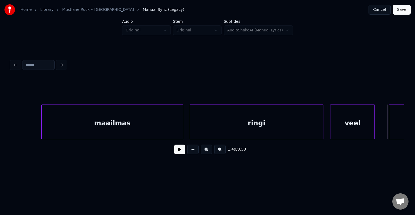
click at [403, 140] on div "1:49 / 3:53" at bounding box center [208, 108] width 398 height 107
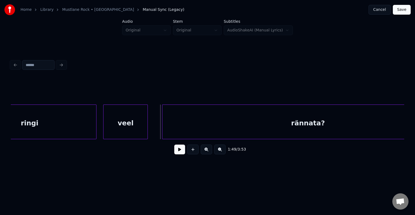
scroll to position [0, 22012]
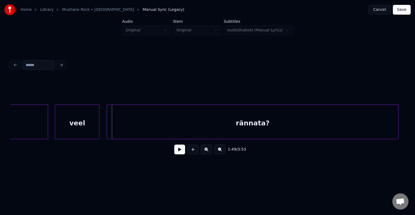
click at [341, 126] on div "rännata?" at bounding box center [252, 123] width 291 height 37
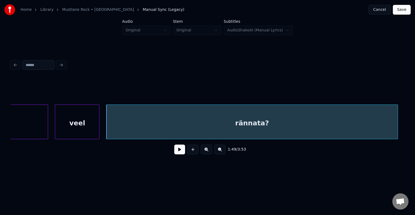
click at [177, 151] on button at bounding box center [179, 149] width 11 height 10
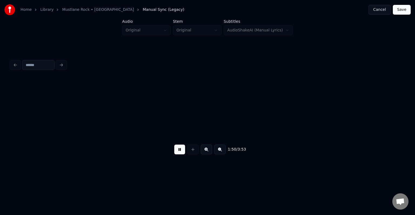
click at [177, 151] on button at bounding box center [179, 149] width 11 height 10
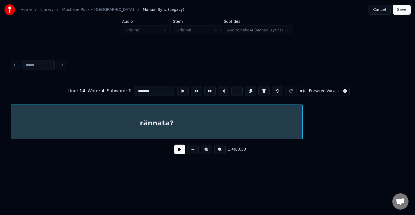
click at [139, 91] on input "********" at bounding box center [155, 91] width 41 height 10
type input "**********"
click at [179, 150] on button at bounding box center [179, 149] width 11 height 10
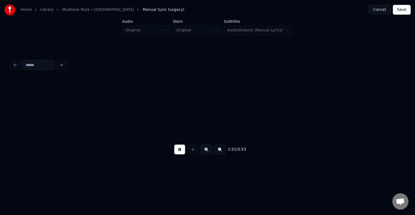
scroll to position [0, 22501]
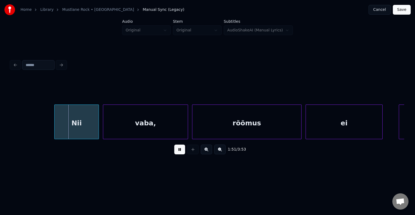
drag, startPoint x: 180, startPoint y: 148, endPoint x: 183, endPoint y: 146, distance: 3.5
click at [181, 147] on button at bounding box center [179, 149] width 11 height 10
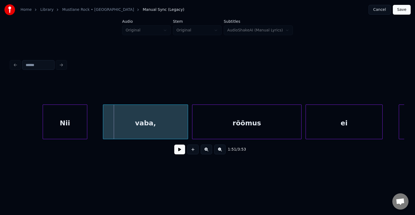
click at [79, 125] on div "Nii" at bounding box center [65, 123] width 44 height 37
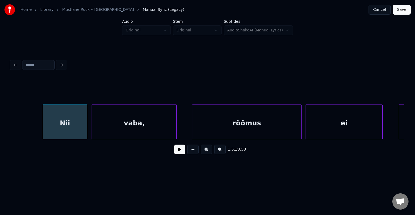
click at [132, 126] on div "vaba," at bounding box center [134, 123] width 85 height 37
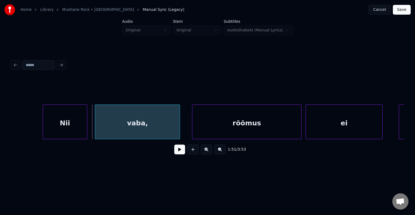
click at [143, 125] on div "vaba," at bounding box center [137, 123] width 85 height 37
click at [225, 126] on div "rõõmus" at bounding box center [242, 123] width 109 height 37
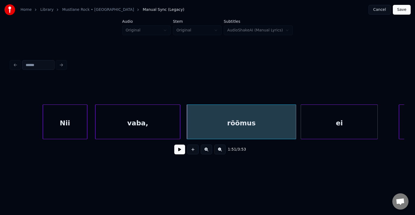
click at [328, 131] on div "ei" at bounding box center [339, 123] width 76 height 37
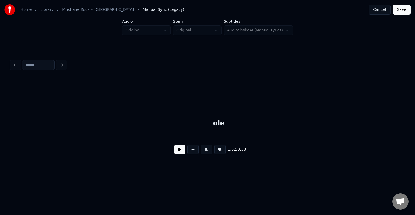
scroll to position [0, 22874]
click at [326, 126] on div "ole" at bounding box center [219, 123] width 417 height 37
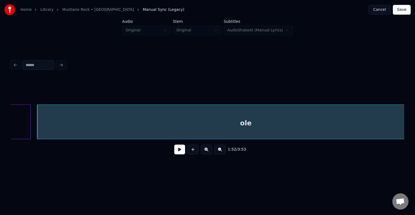
scroll to position [0, 22842]
click at [145, 130] on div "ole" at bounding box center [252, 123] width 417 height 37
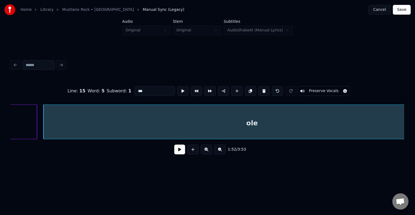
click at [175, 152] on button at bounding box center [179, 149] width 11 height 10
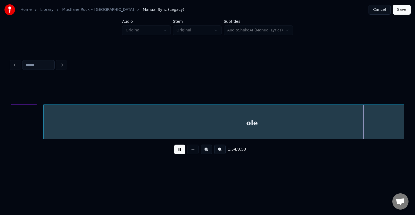
click at [175, 152] on button at bounding box center [179, 149] width 11 height 10
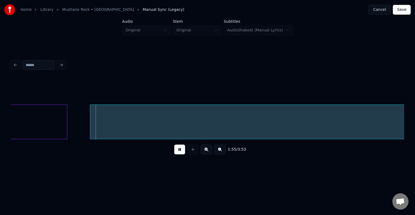
click at [175, 152] on button at bounding box center [179, 149] width 11 height 10
click at [176, 154] on button at bounding box center [179, 149] width 11 height 10
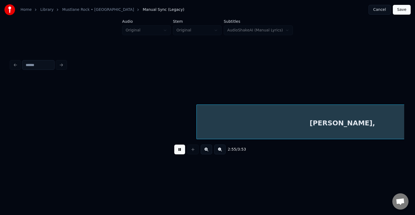
scroll to position [0, 0]
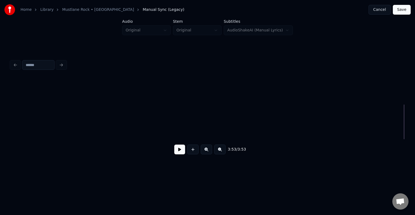
click at [174, 151] on button at bounding box center [179, 149] width 11 height 10
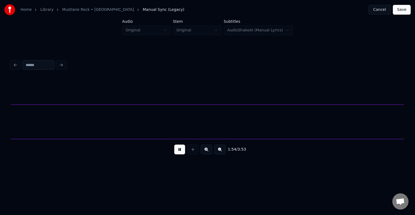
click at [179, 151] on button at bounding box center [179, 149] width 11 height 10
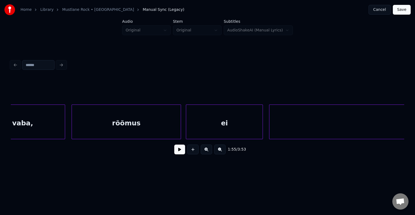
scroll to position [0, 22616]
click at [142, 129] on div "rõõmus" at bounding box center [126, 123] width 109 height 37
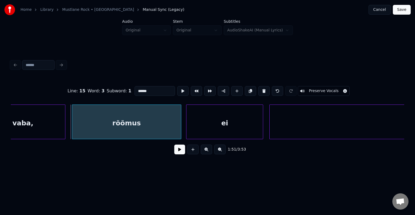
click at [174, 154] on button at bounding box center [179, 149] width 11 height 10
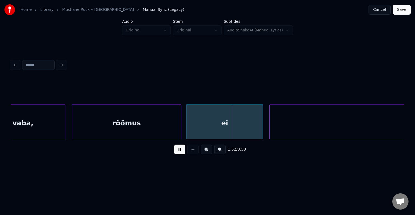
click at [174, 154] on button at bounding box center [179, 149] width 11 height 10
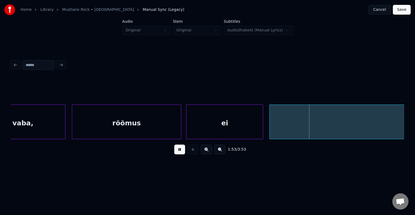
click at [174, 154] on button at bounding box center [179, 149] width 11 height 10
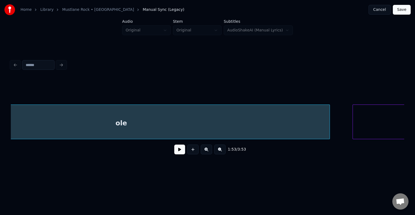
scroll to position [0, 22983]
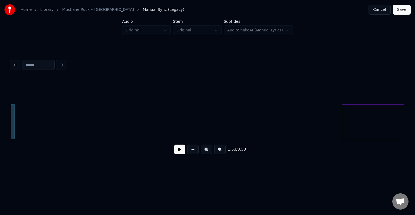
click at [14, 121] on div at bounding box center [14, 122] width 2 height 34
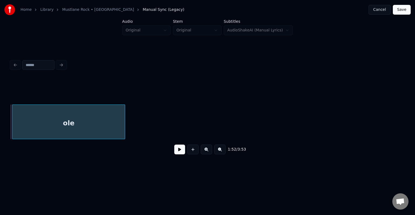
click at [45, 129] on div "ole" at bounding box center [68, 123] width 112 height 37
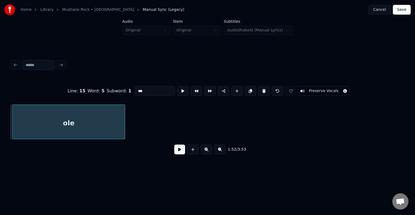
click at [175, 150] on button at bounding box center [179, 149] width 11 height 10
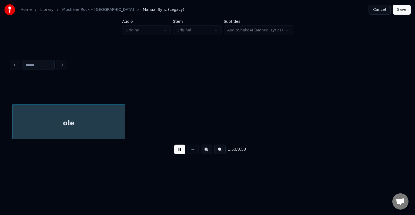
click at [175, 150] on button at bounding box center [179, 149] width 11 height 10
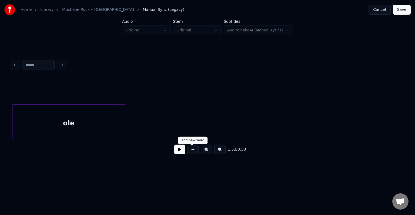
click at [189, 150] on button at bounding box center [192, 149] width 11 height 10
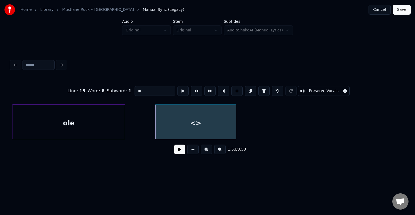
click at [236, 125] on div "<>" at bounding box center [195, 121] width 81 height 35
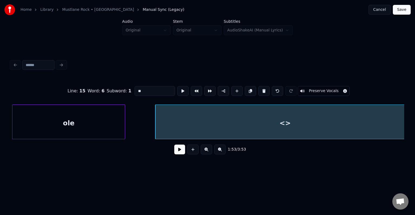
click at [414, 129] on div "Home Library [GEOGRAPHIC_DATA] • AnsVabadus Manual Sync (Legacy) Cancel Save Au…" at bounding box center [207, 86] width 415 height 172
click at [293, 128] on div "<>" at bounding box center [284, 123] width 259 height 37
click at [135, 90] on input "**" at bounding box center [155, 91] width 41 height 10
type input "*"
type input "**********"
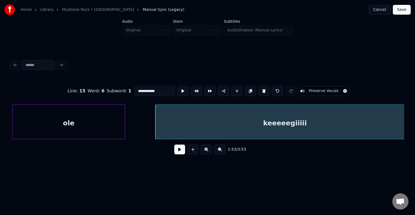
click at [174, 152] on button at bounding box center [179, 149] width 11 height 10
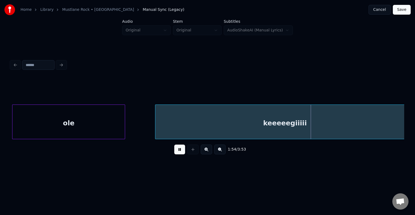
click at [174, 152] on button at bounding box center [179, 149] width 11 height 10
click at [255, 129] on div "keeeeegiiiii" at bounding box center [284, 123] width 259 height 37
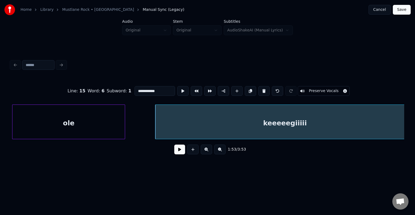
click at [135, 88] on input "**********" at bounding box center [155, 91] width 41 height 10
click at [144, 88] on input "********" at bounding box center [155, 91] width 41 height 10
click at [210, 134] on div "kegiiiii" at bounding box center [284, 123] width 259 height 37
type input "********"
click at [179, 151] on button at bounding box center [179, 149] width 11 height 10
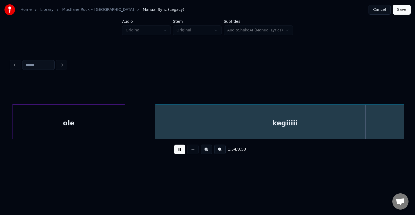
click at [179, 151] on button at bounding box center [179, 149] width 11 height 10
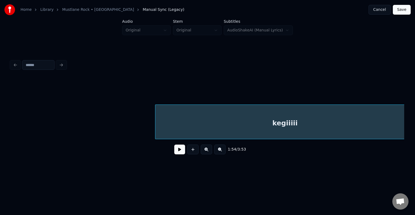
scroll to position [0, 23268]
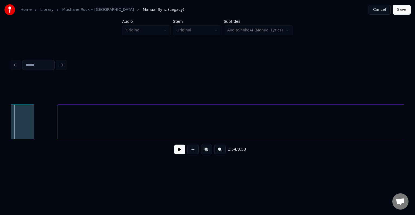
click at [34, 120] on div at bounding box center [33, 122] width 2 height 34
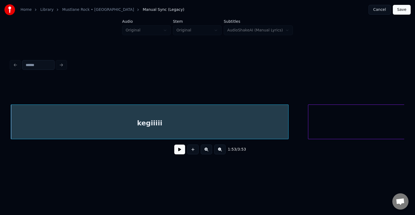
click at [174, 153] on button at bounding box center [179, 149] width 11 height 10
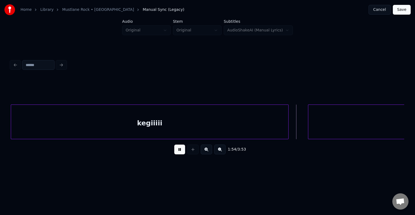
click at [176, 152] on button at bounding box center [179, 149] width 11 height 10
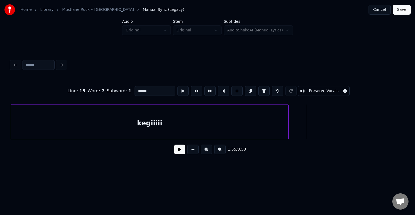
click at [415, 117] on div "Home Library [GEOGRAPHIC_DATA] • AnsVabadus Manual Sync (Legacy) Cancel Save Au…" at bounding box center [207, 86] width 415 height 172
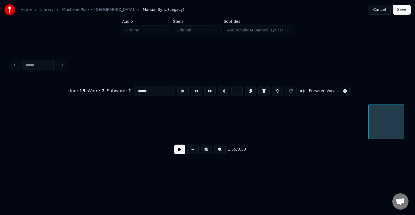
click at [369, 116] on div at bounding box center [370, 122] width 2 height 34
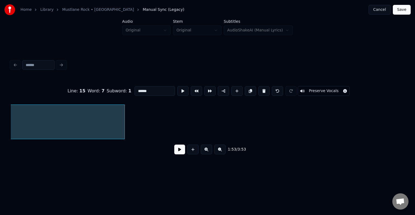
type input "********"
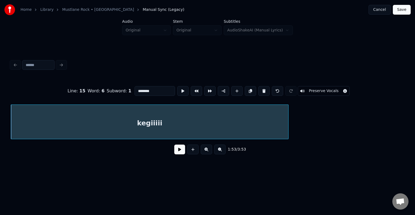
click at [174, 152] on button at bounding box center [179, 149] width 11 height 10
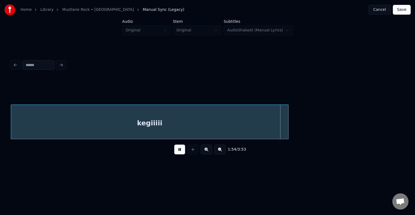
click at [176, 152] on button at bounding box center [179, 149] width 11 height 10
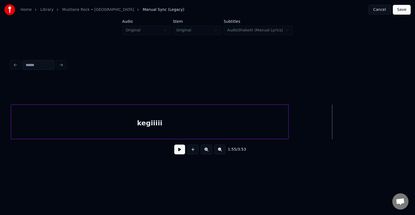
click at [190, 151] on button at bounding box center [192, 149] width 11 height 10
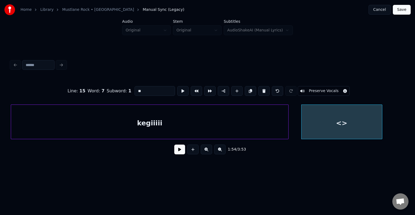
click at [327, 123] on div "<>" at bounding box center [342, 123] width 81 height 37
drag, startPoint x: 138, startPoint y: 91, endPoint x: 81, endPoint y: 86, distance: 57.2
click at [82, 86] on div "Line : 15 Word : 7 Subword : 1 ** Preserve Vocals" at bounding box center [208, 90] width 394 height 27
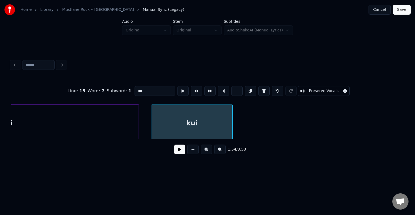
scroll to position [0, 23201]
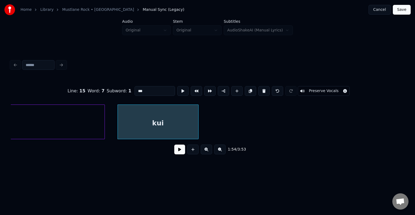
click at [152, 123] on div "kui" at bounding box center [158, 123] width 81 height 37
type input "***"
click at [178, 152] on button at bounding box center [179, 149] width 11 height 10
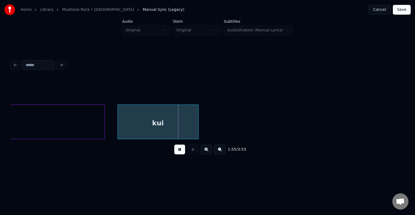
drag, startPoint x: 178, startPoint y: 152, endPoint x: 182, endPoint y: 152, distance: 3.8
click at [179, 152] on button at bounding box center [179, 149] width 11 height 10
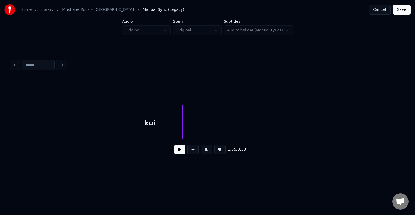
click at [182, 124] on div at bounding box center [182, 122] width 2 height 34
click at [192, 153] on button at bounding box center [192, 149] width 11 height 10
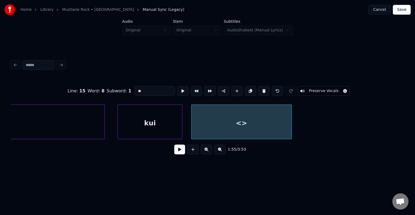
click at [291, 124] on div at bounding box center [291, 122] width 2 height 34
click at [258, 128] on div "<>" at bounding box center [242, 123] width 100 height 37
drag, startPoint x: 137, startPoint y: 85, endPoint x: 106, endPoint y: 82, distance: 31.5
click at [106, 82] on div "Line : 15 Word : 8 Subword : 1 ** Preserve Vocals" at bounding box center [208, 90] width 394 height 27
type input "******"
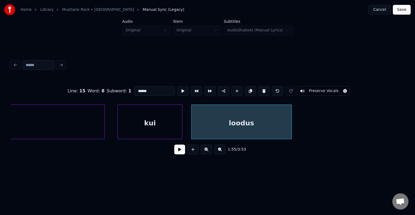
click at [181, 154] on button at bounding box center [179, 149] width 11 height 10
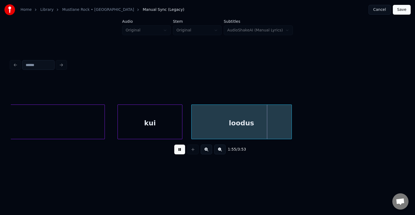
click at [181, 154] on button at bounding box center [179, 149] width 11 height 10
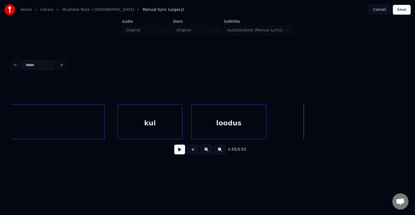
click at [265, 126] on div at bounding box center [266, 122] width 2 height 34
click at [195, 154] on button at bounding box center [192, 149] width 11 height 10
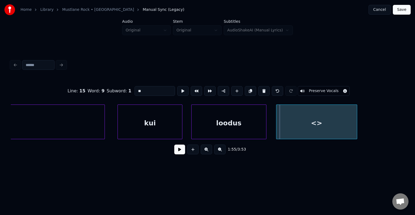
click at [306, 121] on div "<>" at bounding box center [316, 123] width 81 height 37
click at [304, 122] on div "<>" at bounding box center [315, 123] width 81 height 37
drag, startPoint x: 148, startPoint y: 90, endPoint x: 103, endPoint y: 87, distance: 45.2
click at [111, 88] on div "Line : 15 Word : 9 Subword : 1 ** Preserve Vocals" at bounding box center [208, 90] width 394 height 27
click at [223, 120] on div "loodus" at bounding box center [229, 123] width 75 height 37
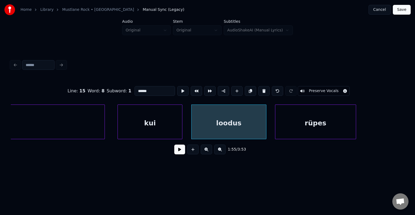
type input "******"
click at [178, 153] on button at bounding box center [179, 149] width 11 height 10
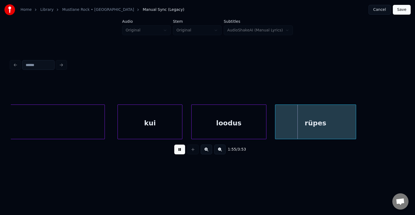
click at [178, 153] on button at bounding box center [179, 149] width 11 height 10
click at [178, 154] on button at bounding box center [179, 149] width 11 height 10
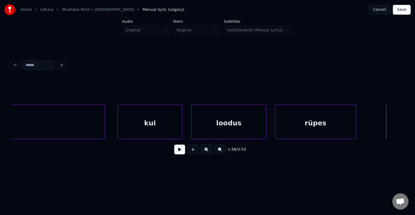
click at [194, 151] on button at bounding box center [192, 149] width 11 height 10
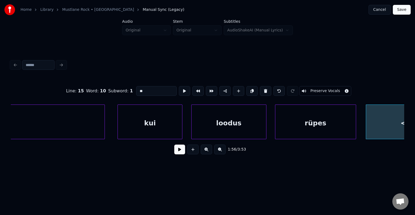
click at [390, 123] on div "<>" at bounding box center [406, 123] width 81 height 37
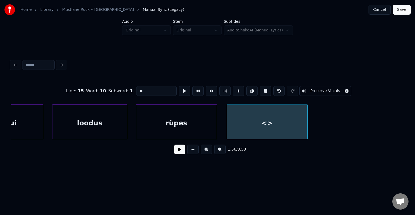
scroll to position [0, 23352]
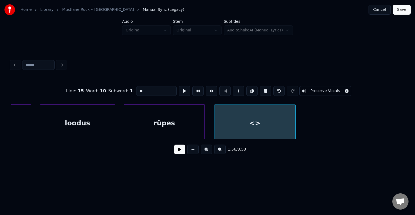
click at [261, 122] on div "<>" at bounding box center [255, 123] width 81 height 37
drag, startPoint x: 143, startPoint y: 91, endPoint x: 95, endPoint y: 86, distance: 47.9
click at [91, 89] on div "Line : 15 Word : 10 Subword : 1 ** Preserve Vocals" at bounding box center [208, 90] width 394 height 27
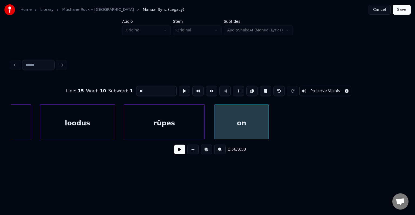
click at [267, 123] on div at bounding box center [268, 122] width 2 height 34
type input "**"
click at [175, 154] on button at bounding box center [179, 149] width 11 height 10
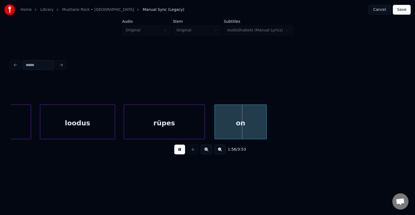
click at [176, 154] on button at bounding box center [179, 149] width 11 height 10
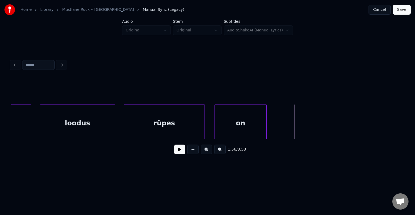
click at [276, 121] on div "[PERSON_NAME] rüpes on" at bounding box center [357, 121] width 47399 height 35
click at [192, 153] on button at bounding box center [192, 149] width 11 height 10
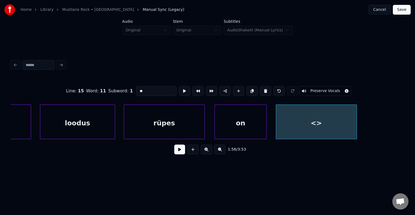
click at [306, 123] on div "<>" at bounding box center [316, 123] width 81 height 37
drag, startPoint x: 130, startPoint y: 90, endPoint x: 108, endPoint y: 89, distance: 21.4
click at [108, 89] on div "Line : 15 Word : 11 Subword : 1 ** Preserve Vocals" at bounding box center [208, 90] width 394 height 27
type input "********"
click at [175, 153] on button at bounding box center [179, 149] width 11 height 10
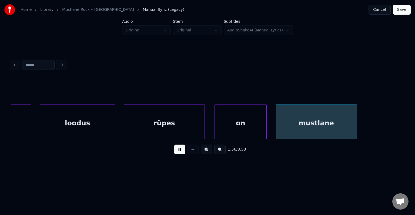
click at [175, 152] on button at bounding box center [179, 149] width 11 height 10
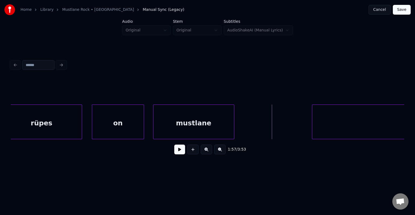
scroll to position [0, 23482]
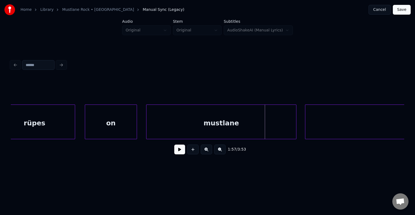
click at [295, 126] on div at bounding box center [296, 122] width 2 height 34
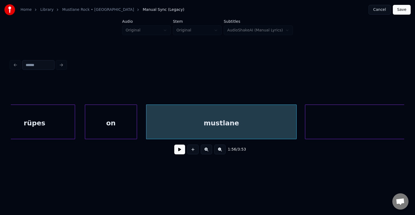
click at [174, 152] on button at bounding box center [179, 149] width 11 height 10
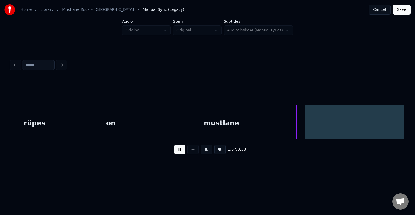
drag, startPoint x: 176, startPoint y: 152, endPoint x: 179, endPoint y: 151, distance: 3.1
click at [178, 152] on button at bounding box center [179, 149] width 11 height 10
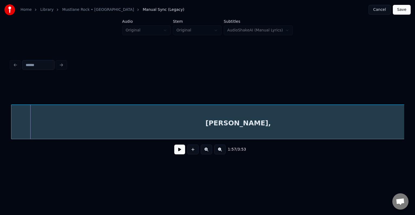
click at [313, 126] on div "[PERSON_NAME]," at bounding box center [238, 121] width 454 height 35
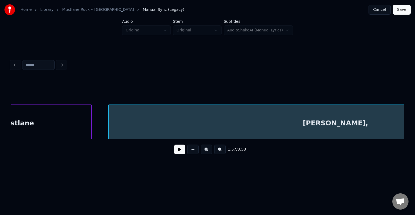
scroll to position [0, 23686]
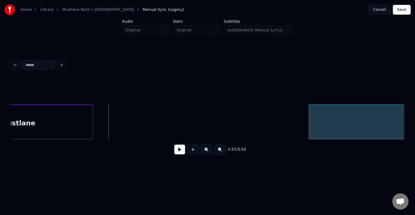
click at [323, 139] on div "[PERSON_NAME], mustlane" at bounding box center [208, 121] width 394 height 35
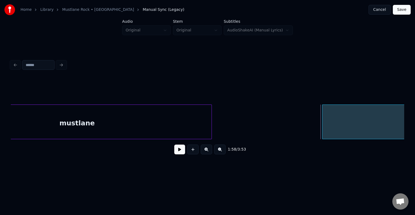
click at [212, 133] on div at bounding box center [211, 122] width 2 height 34
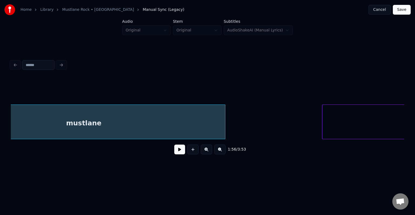
scroll to position [0, 23617]
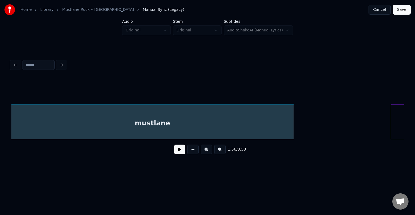
click at [158, 125] on div "mustlane" at bounding box center [152, 123] width 282 height 37
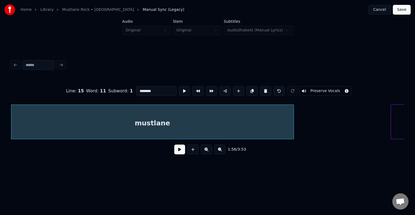
click at [174, 154] on button at bounding box center [179, 149] width 11 height 10
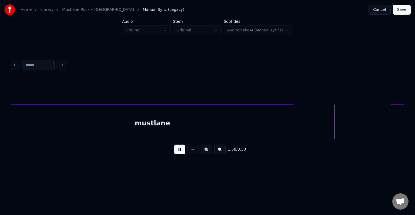
click at [176, 153] on button at bounding box center [179, 149] width 11 height 10
click at [162, 119] on div "mustlane" at bounding box center [152, 123] width 282 height 37
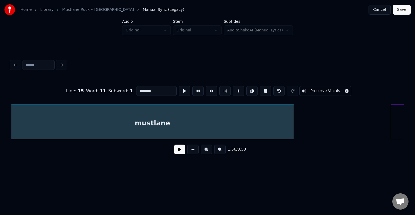
click at [150, 90] on input "********" at bounding box center [156, 91] width 41 height 10
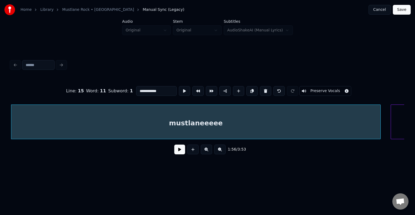
click at [379, 124] on div at bounding box center [380, 122] width 2 height 34
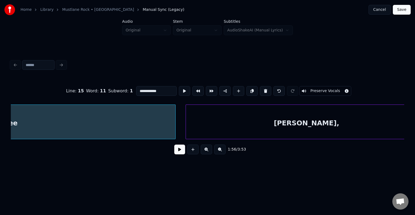
scroll to position [0, 23823]
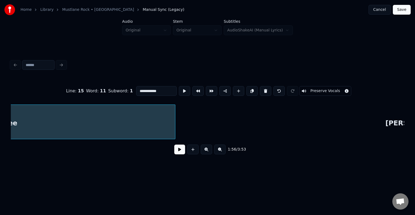
click at [412, 119] on div "**********" at bounding box center [207, 86] width 415 height 172
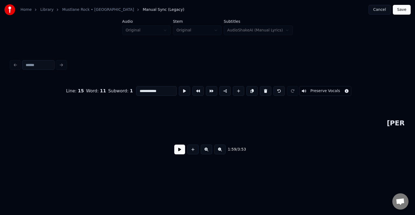
scroll to position [0, 24222]
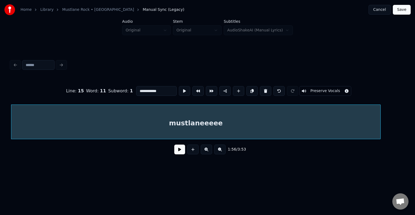
type input "**********"
click at [174, 150] on button at bounding box center [179, 149] width 11 height 10
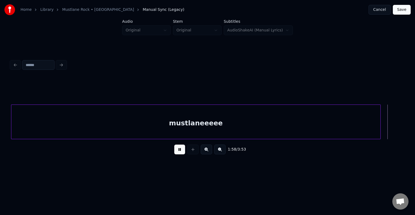
scroll to position [0, 24014]
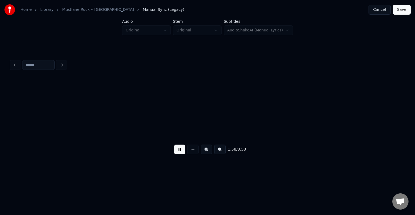
click at [174, 150] on button at bounding box center [179, 149] width 11 height 10
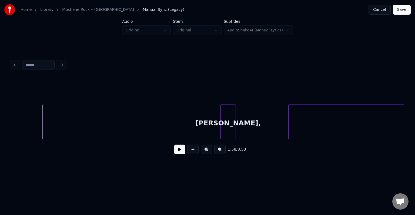
click at [174, 150] on button at bounding box center [179, 149] width 11 height 10
click at [174, 151] on button at bounding box center [179, 149] width 11 height 10
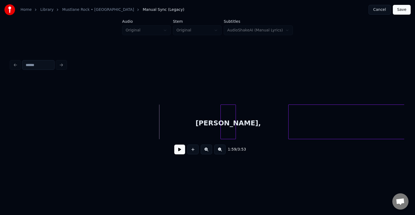
click at [192, 151] on button at bounding box center [192, 149] width 11 height 10
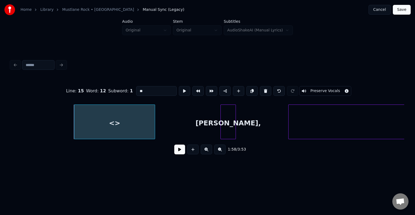
click at [155, 121] on div "<>" at bounding box center [114, 121] width 81 height 35
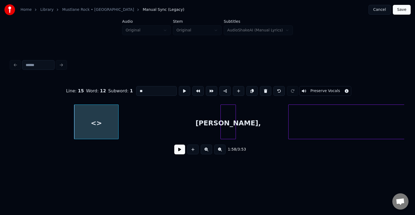
click at [118, 123] on div at bounding box center [118, 122] width 2 height 34
drag, startPoint x: 133, startPoint y: 89, endPoint x: 103, endPoint y: 81, distance: 30.6
click at [116, 84] on div "Line : 15 Word : 12 Subword : 1 ** Preserve Vocals" at bounding box center [208, 90] width 394 height 27
type input "**"
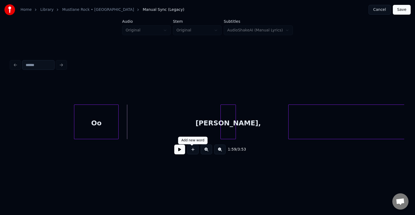
click at [193, 151] on button at bounding box center [192, 149] width 11 height 10
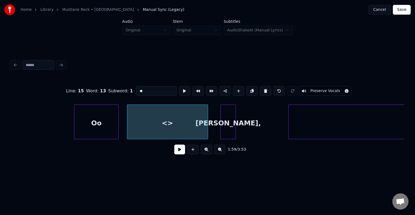
click at [166, 126] on div "<>" at bounding box center [167, 123] width 81 height 37
click at [97, 118] on div "Oo" at bounding box center [96, 123] width 44 height 37
type input "**"
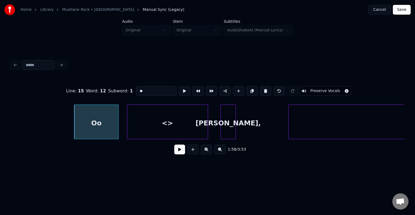
click at [176, 154] on button at bounding box center [179, 149] width 11 height 10
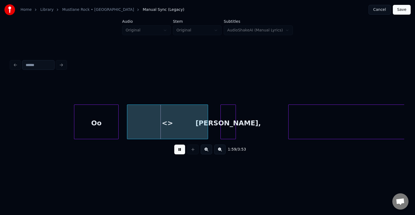
click at [176, 154] on button at bounding box center [179, 149] width 11 height 10
click at [148, 122] on div "<>" at bounding box center [167, 123] width 81 height 37
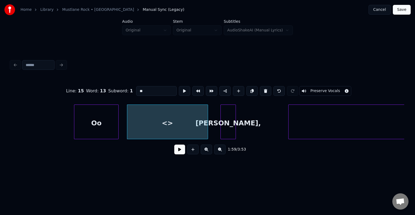
drag, startPoint x: 133, startPoint y: 88, endPoint x: 58, endPoint y: 70, distance: 76.5
click at [68, 74] on div "Line : 15 Word : 13 Subword : 1 ** Preserve Vocals 1:59 / 3:53" at bounding box center [208, 108] width 398 height 107
click at [224, 116] on div "[PERSON_NAME]," at bounding box center [228, 123] width 15 height 37
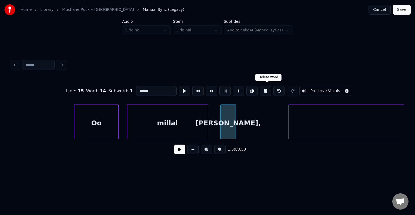
click at [268, 89] on button at bounding box center [265, 91] width 11 height 10
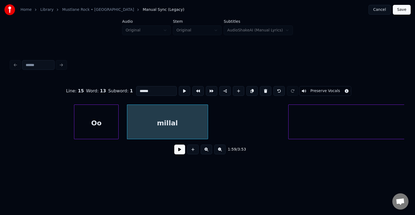
click at [192, 120] on div "millal" at bounding box center [167, 123] width 81 height 37
click at [193, 151] on button at bounding box center [192, 149] width 11 height 10
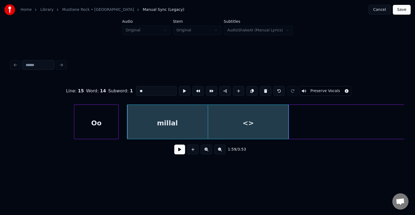
click at [260, 123] on div "<>" at bounding box center [248, 123] width 81 height 37
click at [266, 121] on div at bounding box center [266, 122] width 2 height 34
click at [259, 122] on div "<>" at bounding box center [254, 123] width 58 height 37
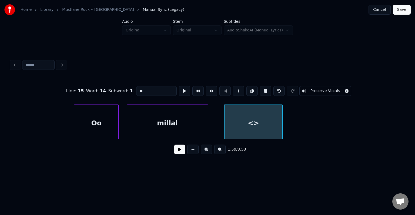
click at [414, 123] on div "Home Library [GEOGRAPHIC_DATA] • AnsVabadus Manual Sync (Legacy) Cancel Save Au…" at bounding box center [207, 86] width 415 height 172
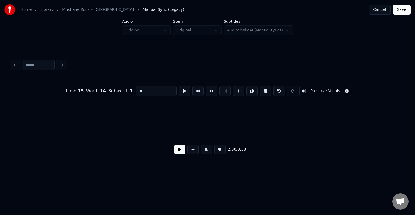
scroll to position [0, 24414]
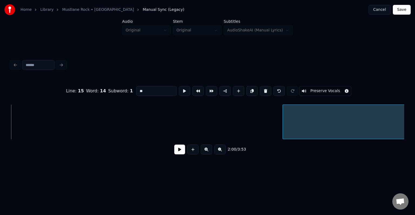
click at [285, 126] on div at bounding box center [284, 122] width 2 height 34
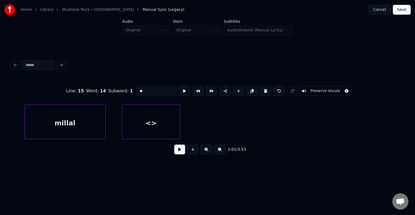
scroll to position [0, 24112]
click at [75, 123] on div "millal" at bounding box center [70, 123] width 81 height 37
type input "******"
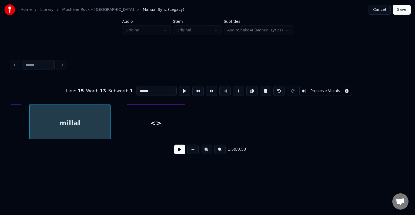
click at [178, 152] on button at bounding box center [179, 149] width 11 height 10
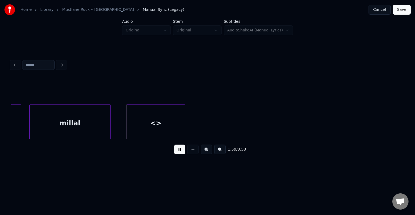
click at [178, 152] on button at bounding box center [179, 149] width 11 height 10
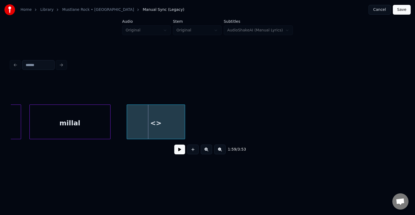
click at [134, 121] on div "<>" at bounding box center [156, 123] width 58 height 37
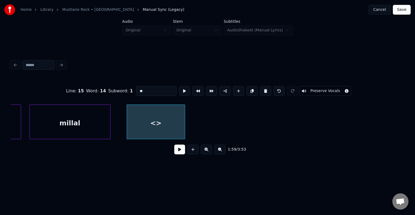
drag, startPoint x: 142, startPoint y: 90, endPoint x: 119, endPoint y: 85, distance: 23.2
click at [119, 85] on div "Line : 15 Word : 14 Subword : 1 ** Preserve Vocals" at bounding box center [208, 90] width 394 height 27
click at [76, 118] on div "millal" at bounding box center [70, 123] width 81 height 37
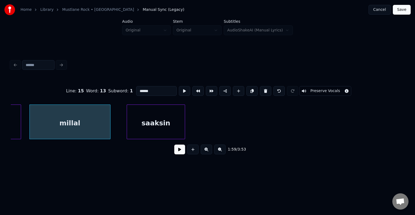
type input "******"
click at [175, 154] on button at bounding box center [179, 149] width 11 height 10
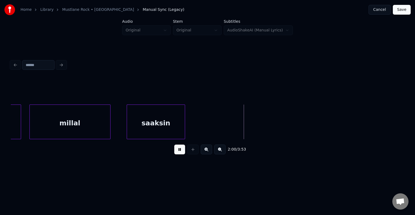
click at [175, 154] on button at bounding box center [179, 149] width 11 height 10
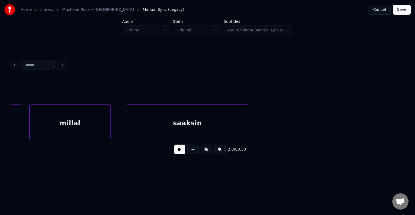
click at [246, 125] on div at bounding box center [247, 122] width 2 height 34
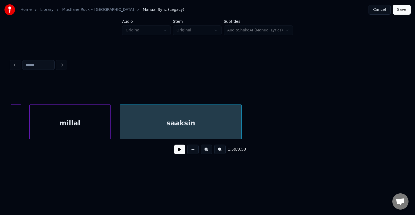
click at [185, 123] on div "saaksin" at bounding box center [180, 123] width 121 height 37
click at [252, 124] on div at bounding box center [252, 122] width 2 height 34
click at [174, 152] on button at bounding box center [179, 149] width 11 height 10
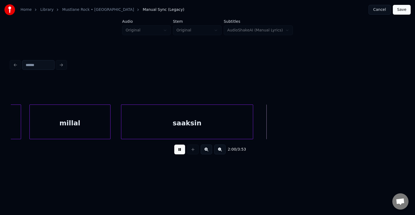
click at [174, 151] on button at bounding box center [179, 149] width 11 height 10
click at [191, 152] on button at bounding box center [192, 149] width 11 height 10
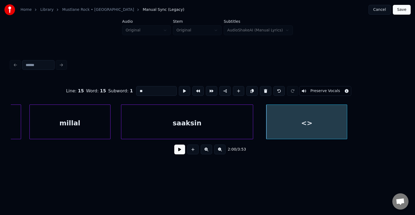
drag, startPoint x: 138, startPoint y: 89, endPoint x: 91, endPoint y: 89, distance: 46.8
click at [91, 89] on div "Line : 15 Word : 15 Subword : 1 ** Preserve Vocals" at bounding box center [208, 90] width 394 height 27
type input "**"
click at [405, 138] on div "Line : 15 Word : 15 Subword : 1 ** Preserve Vocals 2:00 / 3:53" at bounding box center [208, 108] width 398 height 107
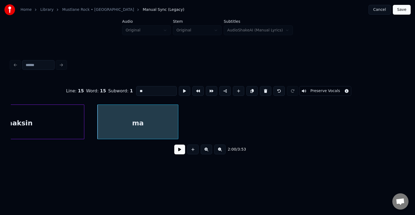
scroll to position [0, 24285]
click at [121, 126] on div "ma" at bounding box center [134, 123] width 81 height 37
click at [178, 153] on button at bounding box center [179, 149] width 11 height 10
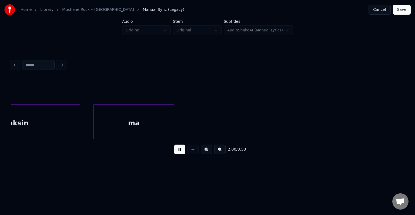
click at [178, 153] on button at bounding box center [179, 149] width 11 height 10
click at [149, 120] on div at bounding box center [150, 122] width 2 height 34
click at [193, 153] on button at bounding box center [192, 149] width 11 height 10
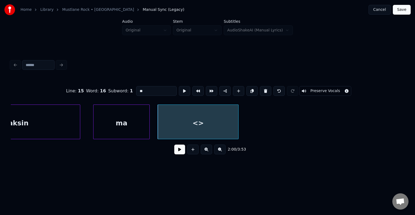
click at [190, 131] on div "<>" at bounding box center [198, 123] width 81 height 37
drag, startPoint x: 145, startPoint y: 90, endPoint x: 123, endPoint y: 89, distance: 22.4
click at [123, 90] on div "Line : 15 Word : 16 Subword : 1 ** Preserve Vocals" at bounding box center [208, 90] width 394 height 27
type input "*"
click at [116, 122] on div "ma" at bounding box center [122, 123] width 56 height 37
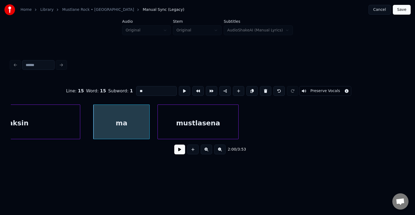
type input "**"
click at [174, 151] on button at bounding box center [179, 149] width 11 height 10
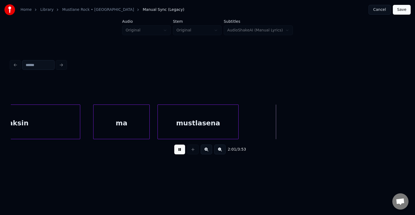
click at [174, 151] on button at bounding box center [179, 149] width 11 height 10
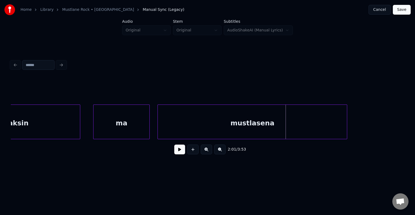
click at [347, 128] on div at bounding box center [346, 122] width 2 height 34
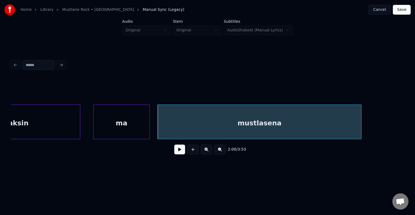
click at [175, 152] on button at bounding box center [179, 149] width 11 height 10
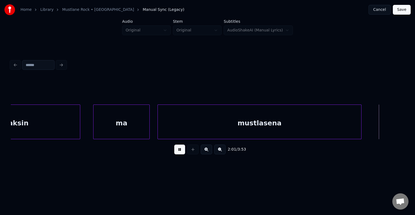
drag, startPoint x: 175, startPoint y: 152, endPoint x: 179, endPoint y: 151, distance: 3.3
click at [176, 152] on button at bounding box center [179, 149] width 11 height 10
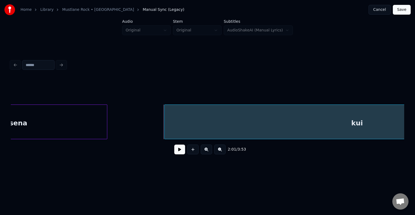
click at [44, 120] on div "mustlasena" at bounding box center [5, 123] width 203 height 37
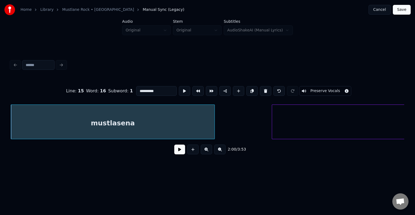
click at [156, 88] on input "**********" at bounding box center [156, 91] width 41 height 10
click at [370, 123] on div at bounding box center [369, 122] width 2 height 34
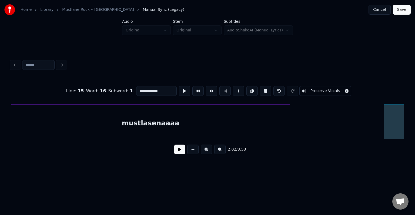
click at [290, 122] on div at bounding box center [289, 122] width 2 height 34
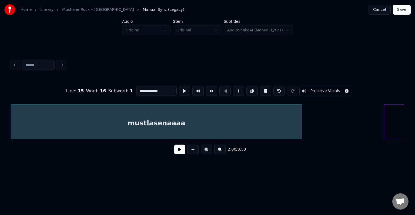
click at [131, 120] on div "mustlasenaaaa" at bounding box center [156, 123] width 291 height 37
type input "**********"
click at [177, 151] on button at bounding box center [179, 149] width 11 height 10
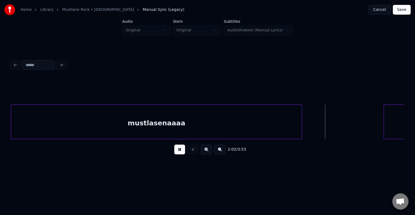
drag, startPoint x: 182, startPoint y: 151, endPoint x: 189, endPoint y: 151, distance: 7.8
click at [183, 151] on button at bounding box center [179, 149] width 11 height 10
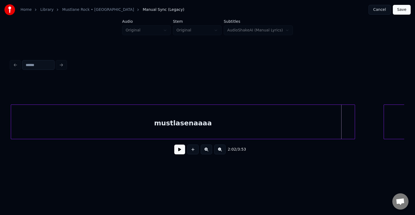
click at [354, 122] on div at bounding box center [354, 122] width 2 height 34
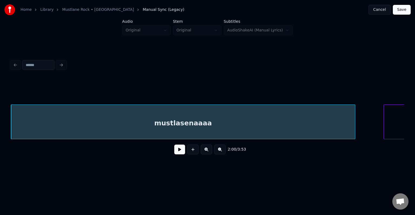
click at [175, 153] on button at bounding box center [179, 149] width 11 height 10
click at [176, 152] on button at bounding box center [179, 149] width 11 height 10
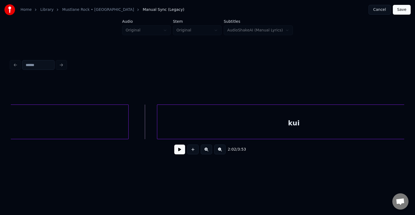
scroll to position [0, 24658]
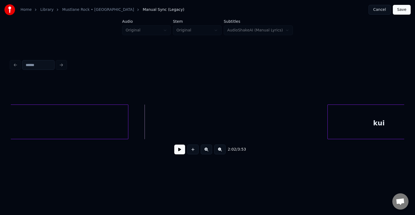
click at [329, 124] on div at bounding box center [329, 122] width 2 height 34
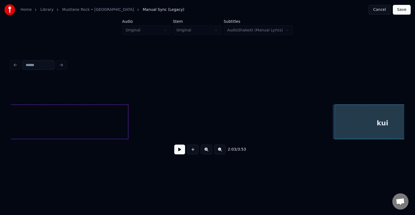
click at [175, 152] on button at bounding box center [179, 149] width 11 height 10
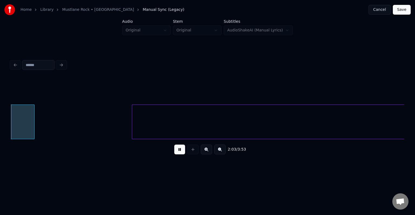
drag, startPoint x: 176, startPoint y: 151, endPoint x: 180, endPoint y: 151, distance: 3.5
click at [178, 151] on button at bounding box center [179, 149] width 11 height 10
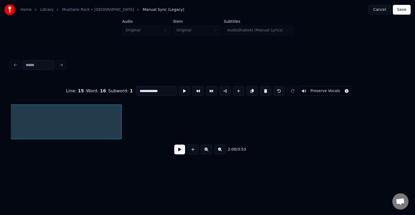
scroll to position [0, 24431]
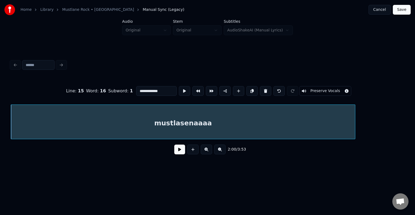
click at [174, 153] on button at bounding box center [179, 149] width 11 height 10
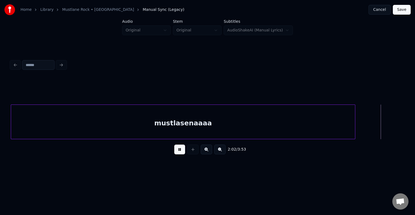
click at [175, 153] on button at bounding box center [179, 149] width 11 height 10
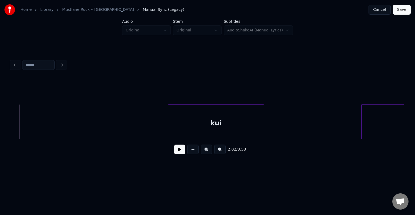
click at [178, 151] on button at bounding box center [179, 149] width 11 height 10
click at [192, 152] on button at bounding box center [192, 149] width 11 height 10
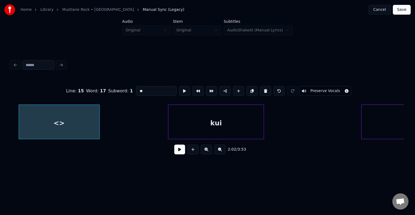
click at [45, 121] on div "<>" at bounding box center [59, 123] width 81 height 37
drag, startPoint x: 148, startPoint y: 91, endPoint x: 96, endPoint y: 89, distance: 51.1
click at [95, 90] on div "Line : 15 Word : 17 Subword : 1 ** Preserve Vocals" at bounding box center [208, 90] width 394 height 27
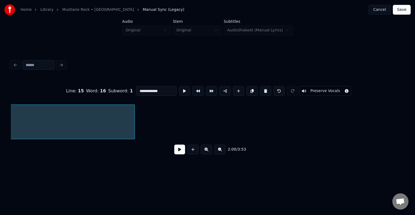
scroll to position [0, 24431]
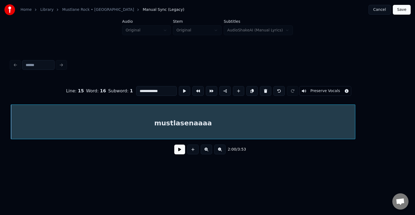
type input "**********"
click at [175, 149] on button at bounding box center [179, 149] width 11 height 10
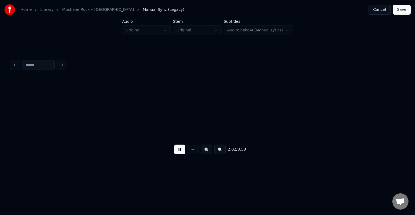
scroll to position [0, 24825]
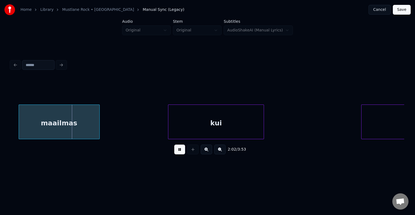
click at [177, 149] on button at bounding box center [179, 149] width 11 height 10
click at [174, 152] on button at bounding box center [179, 149] width 11 height 10
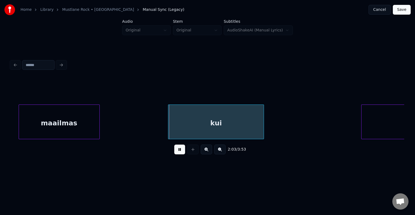
click at [174, 152] on button at bounding box center [179, 149] width 11 height 10
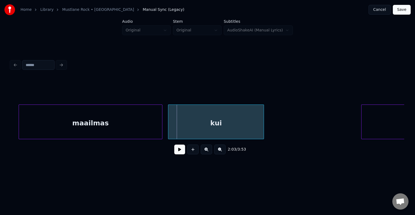
click at [162, 126] on div at bounding box center [162, 122] width 2 height 34
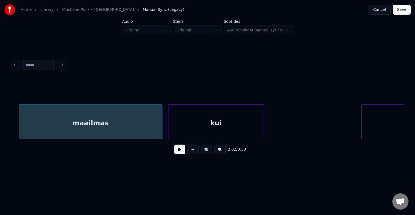
click at [198, 126] on div "kui" at bounding box center [215, 123] width 95 height 37
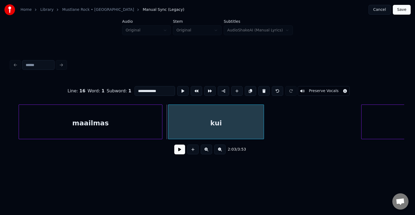
type input "***"
drag, startPoint x: 147, startPoint y: 89, endPoint x: 101, endPoint y: 88, distance: 46.2
click at [101, 88] on div "Line : 16 Word : 1 Subword : 1 *** Preserve Vocals" at bounding box center [208, 90] width 394 height 27
click at [206, 121] on div "ringi" at bounding box center [221, 123] width 95 height 37
type input "*****"
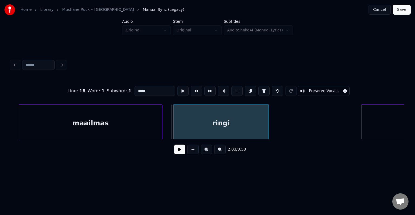
click at [177, 154] on button at bounding box center [179, 149] width 11 height 10
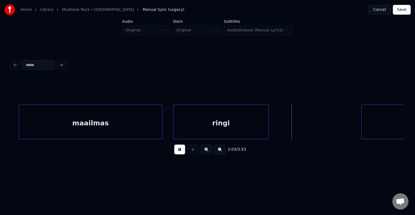
click at [178, 153] on button at bounding box center [179, 149] width 11 height 10
click at [293, 122] on div at bounding box center [292, 122] width 2 height 34
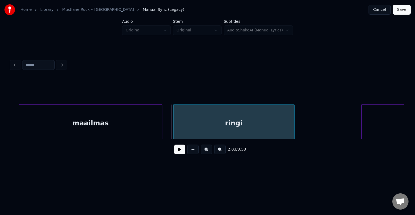
click at [405, 139] on div "2:03 / 3:53" at bounding box center [208, 108] width 398 height 107
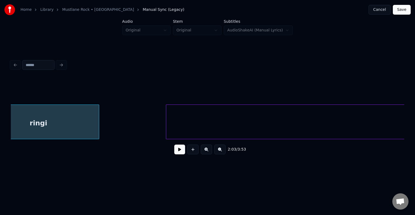
scroll to position [0, 25041]
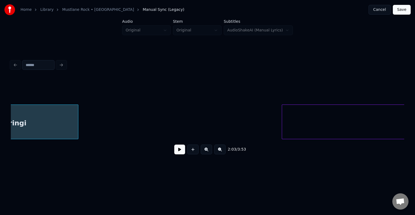
click at [284, 127] on div at bounding box center [283, 122] width 2 height 34
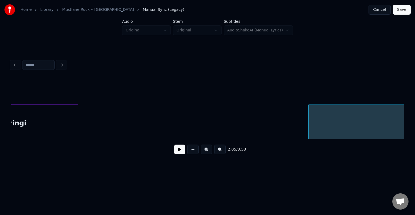
click at [52, 121] on div "ringi" at bounding box center [17, 123] width 121 height 37
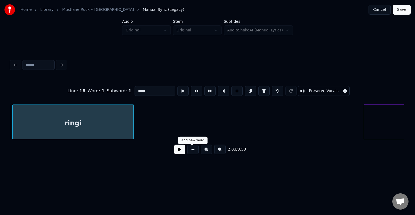
click at [191, 151] on button at bounding box center [192, 149] width 11 height 10
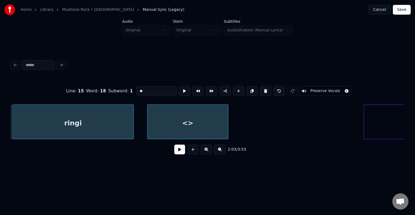
click at [205, 122] on div "<>" at bounding box center [188, 123] width 81 height 37
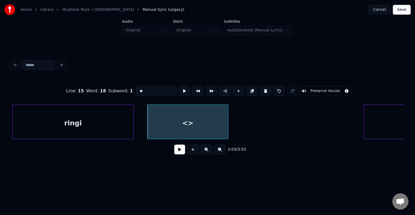
click at [85, 126] on div "ringi" at bounding box center [73, 123] width 121 height 37
type input "*****"
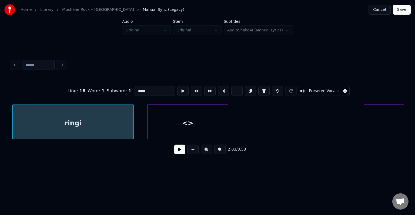
click at [175, 152] on button at bounding box center [179, 149] width 11 height 10
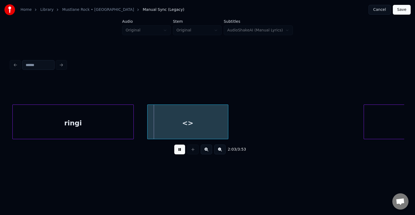
click at [175, 152] on button at bounding box center [179, 149] width 11 height 10
click at [176, 129] on div "<>" at bounding box center [188, 123] width 81 height 37
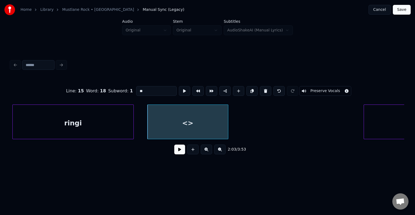
drag, startPoint x: 136, startPoint y: 89, endPoint x: 98, endPoint y: 81, distance: 38.8
click at [100, 86] on div "Line : 15 Word : 18 Subword : 1 ** Preserve Vocals" at bounding box center [208, 90] width 394 height 27
type input "****"
click at [168, 152] on div "2:03 / 3:53" at bounding box center [207, 149] width 385 height 12
click at [175, 149] on button at bounding box center [179, 149] width 11 height 10
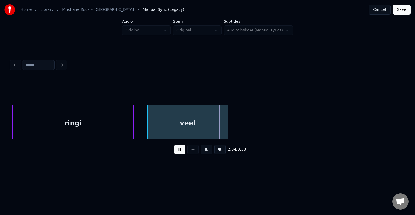
click at [175, 149] on button at bounding box center [179, 149] width 11 height 10
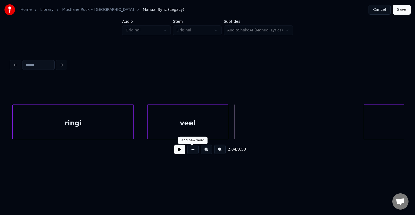
click at [193, 152] on button at bounding box center [192, 149] width 11 height 10
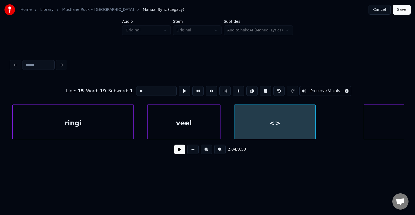
click at [219, 121] on div at bounding box center [220, 122] width 2 height 34
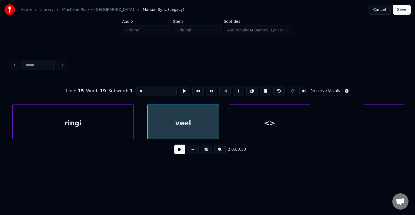
click at [265, 125] on div "<>" at bounding box center [269, 123] width 81 height 37
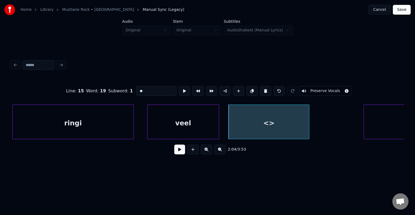
drag, startPoint x: 135, startPoint y: 89, endPoint x: 99, endPoint y: 83, distance: 35.6
click at [101, 82] on div "Line : 15 Word : 19 Subword : 1 ** Preserve Vocals" at bounding box center [208, 90] width 394 height 27
click at [200, 116] on div "veel" at bounding box center [183, 123] width 71 height 37
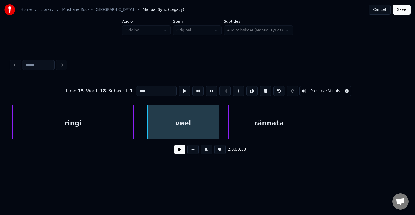
type input "****"
drag, startPoint x: 173, startPoint y: 160, endPoint x: 178, endPoint y: 156, distance: 6.1
click at [174, 159] on div "2:03 / 3:53" at bounding box center [208, 149] width 394 height 21
click at [178, 154] on button at bounding box center [179, 149] width 11 height 10
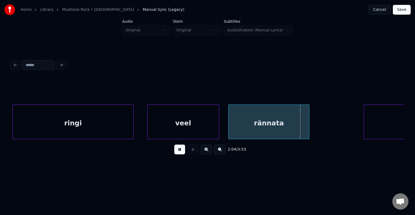
click at [178, 154] on button at bounding box center [179, 149] width 11 height 10
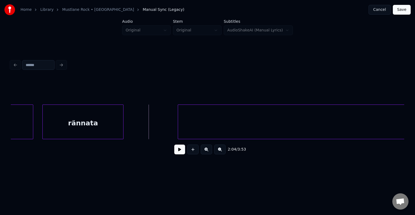
scroll to position [0, 25180]
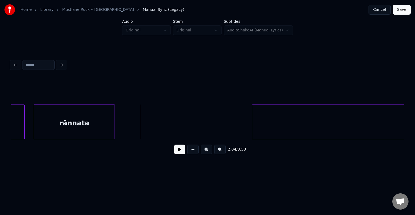
click at [254, 132] on div at bounding box center [253, 122] width 2 height 34
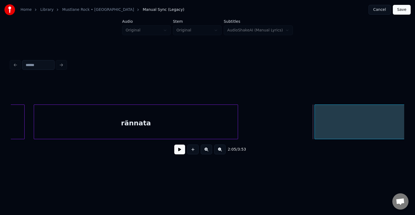
click at [238, 124] on div at bounding box center [237, 122] width 2 height 34
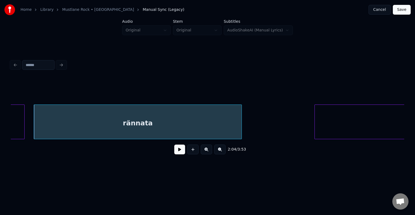
click at [141, 121] on div "rännata" at bounding box center [138, 123] width 208 height 37
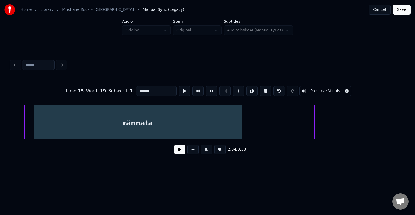
click at [178, 154] on button at bounding box center [179, 149] width 11 height 10
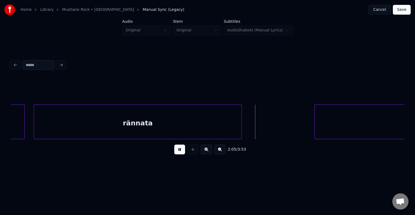
drag, startPoint x: 178, startPoint y: 153, endPoint x: 156, endPoint y: 130, distance: 31.7
click at [178, 152] on button at bounding box center [179, 149] width 11 height 10
click at [154, 126] on div "rännata" at bounding box center [138, 123] width 208 height 37
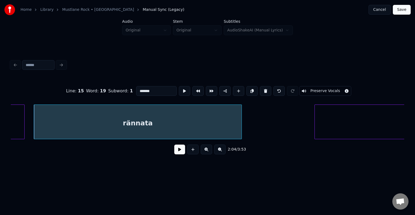
click at [144, 88] on input "*******" at bounding box center [156, 91] width 41 height 10
click at [392, 121] on div at bounding box center [393, 122] width 2 height 34
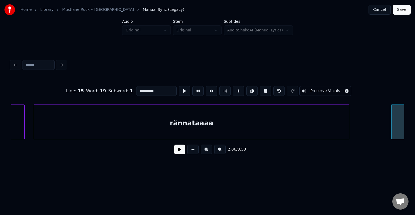
click at [349, 121] on div at bounding box center [349, 122] width 2 height 34
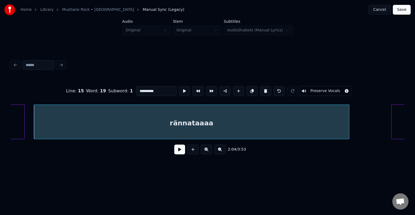
click at [164, 124] on div "rännataaaa" at bounding box center [191, 123] width 315 height 37
type input "**********"
click at [179, 154] on button at bounding box center [179, 149] width 11 height 10
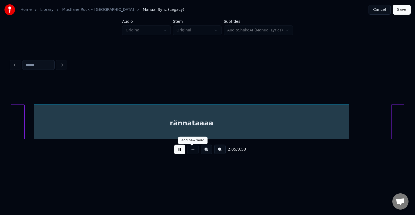
drag, startPoint x: 185, startPoint y: 151, endPoint x: 192, endPoint y: 149, distance: 7.7
click at [186, 151] on div at bounding box center [193, 149] width 14 height 10
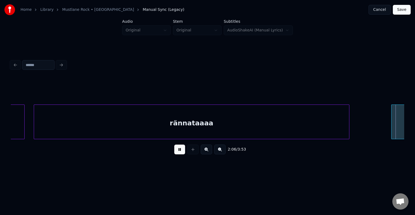
scroll to position [0, 25575]
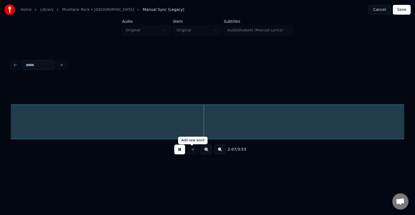
click at [174, 151] on button at bounding box center [179, 149] width 11 height 10
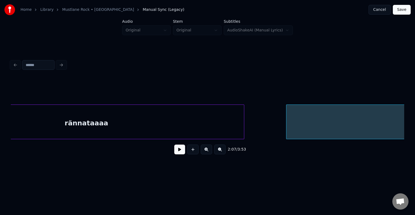
scroll to position [0, 25283]
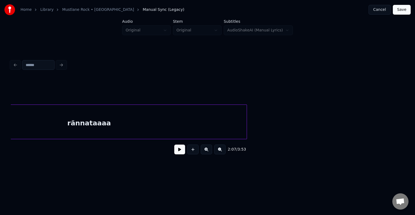
click at [415, 118] on div "Home Library [GEOGRAPHIC_DATA] • AnsVabadus Manual Sync (Legacy) Cancel Save Au…" at bounding box center [207, 86] width 415 height 172
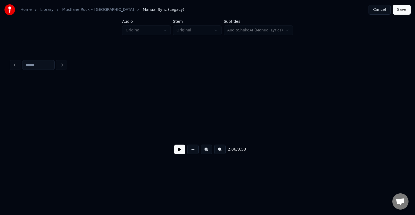
scroll to position [0, 25684]
click at [377, 118] on div at bounding box center [378, 122] width 2 height 34
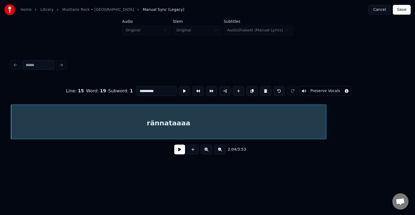
click at [174, 148] on button at bounding box center [179, 149] width 11 height 10
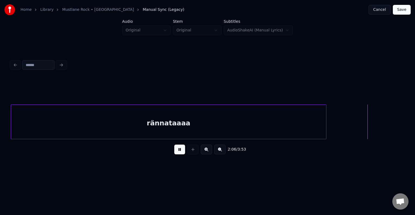
click at [178, 151] on button at bounding box center [179, 149] width 11 height 10
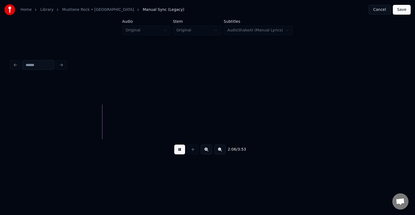
click at [178, 151] on button at bounding box center [179, 149] width 11 height 10
click at [195, 152] on button at bounding box center [192, 149] width 11 height 10
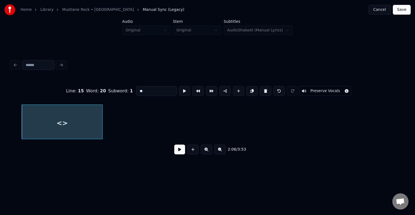
drag, startPoint x: 147, startPoint y: 86, endPoint x: 106, endPoint y: 86, distance: 41.1
click at [100, 88] on div "Line : 15 Word : 20 Subword : 1 ** Preserve Vocals" at bounding box center [208, 90] width 394 height 27
click at [59, 116] on div "nii" at bounding box center [58, 123] width 81 height 37
type input "***"
click at [178, 151] on button at bounding box center [179, 149] width 11 height 10
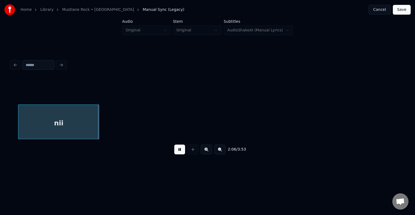
click at [178, 151] on button at bounding box center [179, 149] width 11 height 10
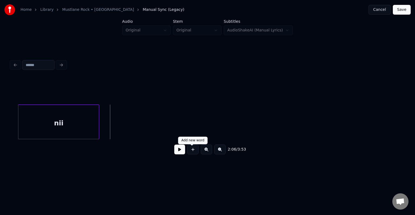
click at [191, 151] on button at bounding box center [192, 149] width 11 height 10
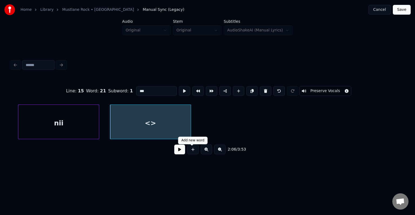
type input "**"
click at [160, 119] on div "<>" at bounding box center [150, 123] width 81 height 37
drag, startPoint x: 139, startPoint y: 88, endPoint x: 123, endPoint y: 84, distance: 15.7
click at [136, 86] on input "**" at bounding box center [156, 91] width 41 height 10
click at [78, 120] on div "nii" at bounding box center [58, 123] width 81 height 37
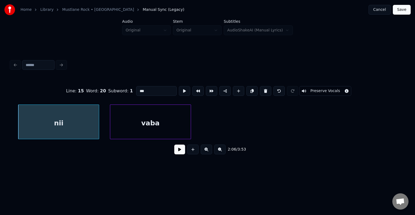
type input "***"
click at [177, 151] on button at bounding box center [179, 149] width 11 height 10
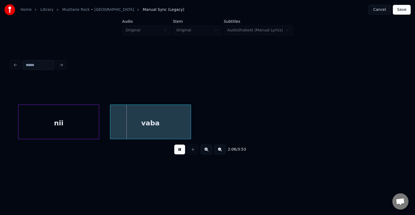
click at [175, 152] on button at bounding box center [179, 149] width 11 height 10
click at [92, 121] on div at bounding box center [93, 122] width 2 height 34
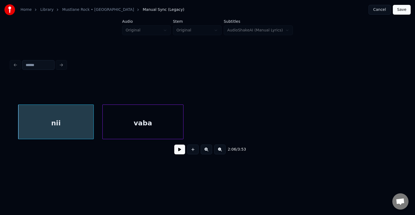
click at [125, 121] on div "vaba" at bounding box center [143, 123] width 81 height 37
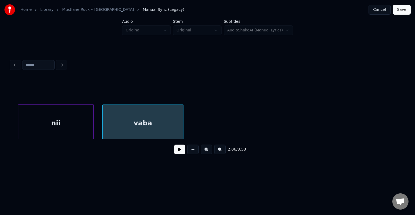
click at [174, 154] on button at bounding box center [179, 149] width 11 height 10
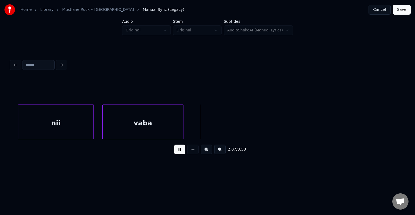
click at [174, 154] on button at bounding box center [179, 149] width 11 height 10
click at [188, 151] on button at bounding box center [192, 149] width 11 height 10
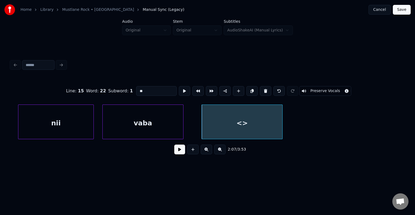
click at [216, 128] on div "<>" at bounding box center [242, 123] width 81 height 37
drag, startPoint x: 136, startPoint y: 92, endPoint x: 118, endPoint y: 88, distance: 18.3
click at [118, 88] on div "Line : 15 Word : 22 Subword : 1 ** Preserve Vocals" at bounding box center [208, 90] width 394 height 27
click at [58, 119] on div "nii" at bounding box center [55, 123] width 75 height 37
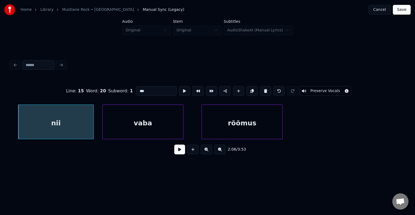
type input "***"
click at [175, 152] on button at bounding box center [179, 149] width 11 height 10
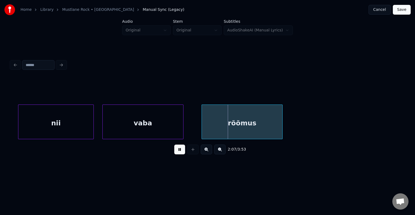
click at [175, 152] on button at bounding box center [179, 149] width 11 height 10
click at [90, 123] on div "nii" at bounding box center [55, 123] width 75 height 37
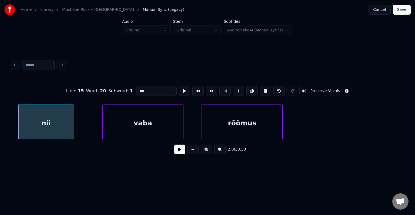
click at [72, 124] on div at bounding box center [73, 122] width 2 height 34
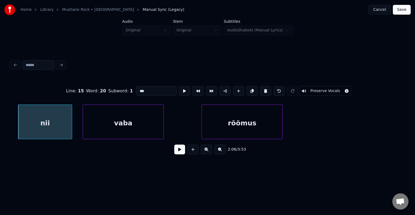
click at [95, 124] on div "vaba" at bounding box center [123, 123] width 81 height 37
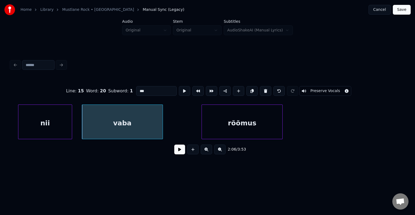
click at [52, 122] on div "nii" at bounding box center [44, 123] width 53 height 37
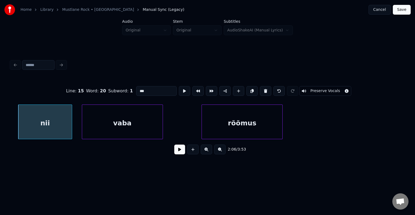
click at [174, 151] on button at bounding box center [179, 149] width 11 height 10
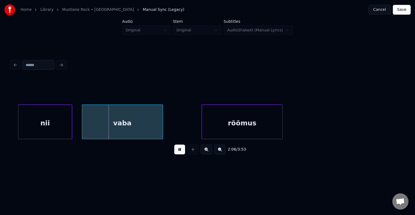
click at [174, 151] on button at bounding box center [179, 149] width 11 height 10
click at [130, 127] on div "vaba" at bounding box center [119, 123] width 81 height 37
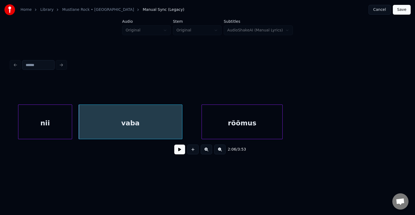
click at [181, 126] on div at bounding box center [182, 122] width 2 height 34
click at [175, 151] on button at bounding box center [179, 149] width 11 height 10
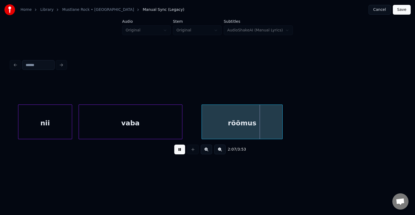
click at [175, 151] on button at bounding box center [179, 149] width 11 height 10
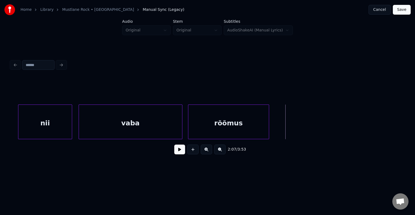
click at [222, 131] on div "rõõmus" at bounding box center [228, 123] width 81 height 37
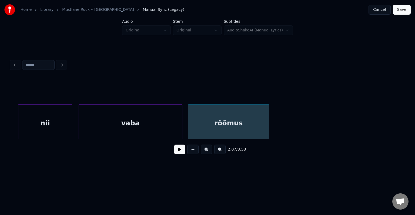
click at [233, 126] on div "rõõmus" at bounding box center [228, 123] width 81 height 37
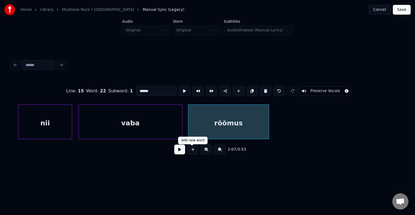
click at [180, 150] on button at bounding box center [179, 149] width 11 height 10
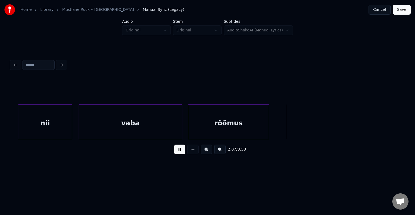
click at [180, 150] on button at bounding box center [179, 149] width 11 height 10
click at [195, 153] on button at bounding box center [192, 149] width 11 height 10
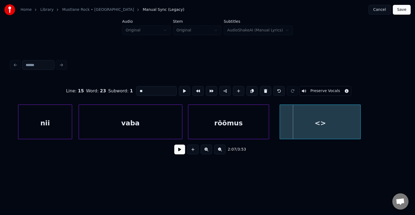
click at [299, 130] on div "<>" at bounding box center [320, 123] width 81 height 37
click at [300, 124] on div "<>" at bounding box center [320, 123] width 81 height 37
drag, startPoint x: 148, startPoint y: 89, endPoint x: 118, endPoint y: 91, distance: 29.3
click at [118, 91] on div "Line : 15 Word : 23 Subword : 1 ** Preserve Vocals" at bounding box center [208, 90] width 394 height 27
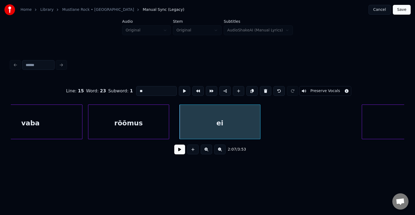
scroll to position [0, 25728]
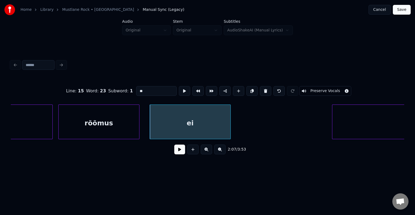
click at [104, 118] on div "rõõmus" at bounding box center [99, 123] width 81 height 37
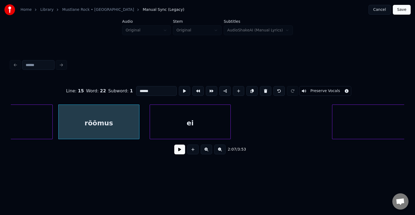
type input "******"
click at [175, 152] on button at bounding box center [179, 149] width 11 height 10
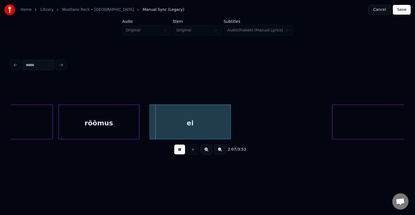
click at [175, 152] on button at bounding box center [179, 149] width 11 height 10
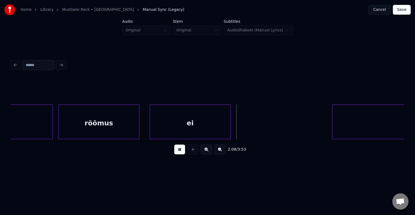
click at [175, 152] on button at bounding box center [179, 149] width 11 height 10
click at [194, 152] on button at bounding box center [192, 149] width 11 height 10
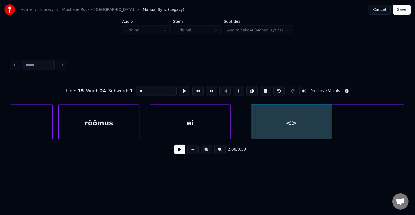
click at [269, 126] on div "<>" at bounding box center [291, 123] width 81 height 37
click at [267, 124] on div "<>" at bounding box center [291, 123] width 81 height 37
drag, startPoint x: 140, startPoint y: 91, endPoint x: 113, endPoint y: 89, distance: 27.1
click at [113, 89] on div "Line : 15 Word : 24 Subword : 1 ** Preserve Vocals" at bounding box center [208, 90] width 394 height 27
click at [404, 118] on div at bounding box center [405, 122] width 2 height 34
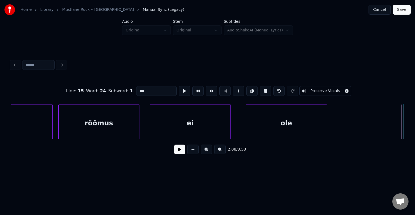
click at [301, 120] on div "ole" at bounding box center [286, 123] width 81 height 37
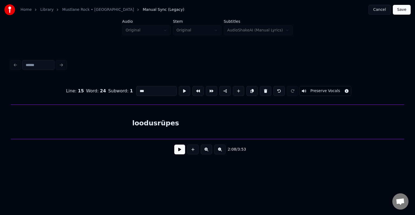
scroll to position [0, 26069]
click at [234, 121] on div "loodusrüpes" at bounding box center [261, 123] width 498 height 37
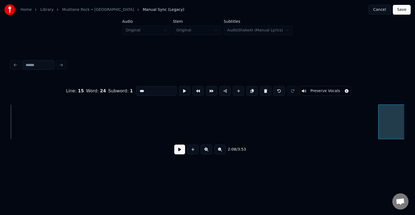
click at [379, 127] on div at bounding box center [380, 122] width 2 height 34
type input "***"
drag, startPoint x: 401, startPoint y: 127, endPoint x: 343, endPoint y: 130, distance: 58.2
click at [342, 131] on div "Line : 15 Word : 24 Subword : 1 *** Preserve Vocals 2:10 / 3:53" at bounding box center [208, 108] width 398 height 107
click at [403, 130] on div "Line : 15 Word : 24 Subword : 1 *** Preserve Vocals 2:10 / 3:53" at bounding box center [208, 108] width 398 height 107
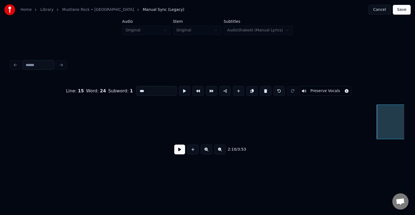
scroll to position [0, 26175]
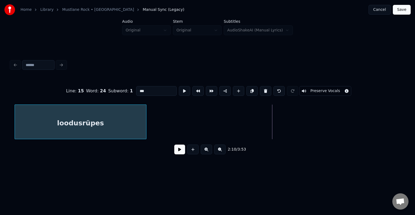
click at [137, 130] on div "loodusrüpes" at bounding box center [81, 123] width 132 height 37
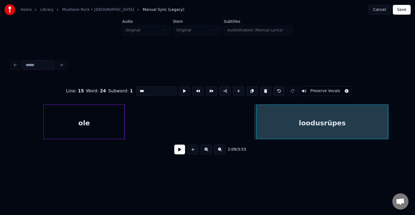
scroll to position [0, 25925]
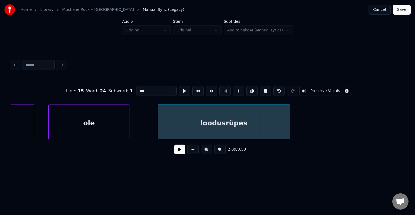
click at [187, 127] on div "loodusrüpes" at bounding box center [224, 123] width 132 height 37
click at [81, 123] on div "ole" at bounding box center [89, 123] width 81 height 37
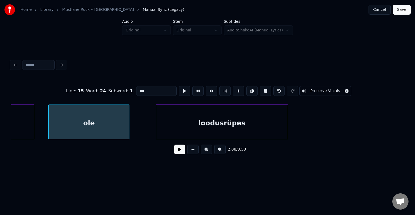
click at [174, 152] on button at bounding box center [179, 149] width 11 height 10
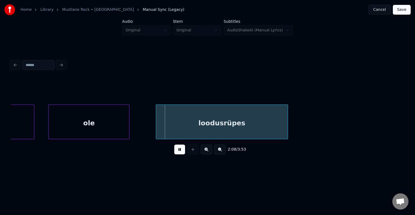
click at [174, 151] on button at bounding box center [179, 149] width 11 height 10
click at [191, 130] on div "loodusrüpes" at bounding box center [222, 123] width 132 height 37
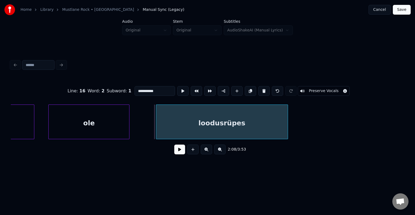
drag, startPoint x: 150, startPoint y: 89, endPoint x: 109, endPoint y: 81, distance: 41.4
click at [112, 81] on div "**********" at bounding box center [208, 90] width 394 height 27
type input "*****"
click at [176, 151] on button at bounding box center [179, 149] width 11 height 10
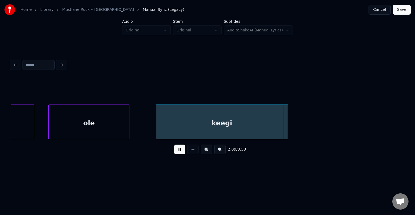
click at [176, 151] on button at bounding box center [179, 149] width 11 height 10
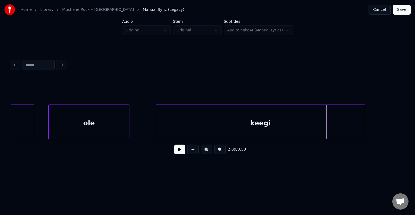
click at [365, 128] on div at bounding box center [364, 122] width 2 height 34
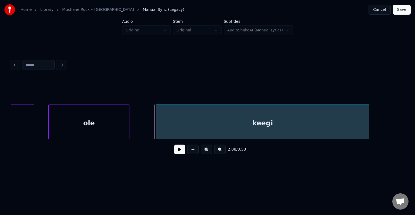
click at [181, 153] on button at bounding box center [179, 149] width 11 height 10
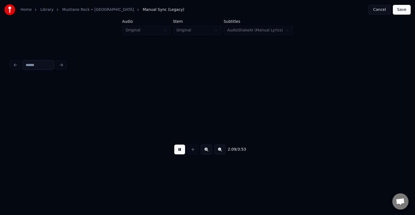
scroll to position [0, 26320]
click at [182, 152] on button at bounding box center [179, 149] width 11 height 10
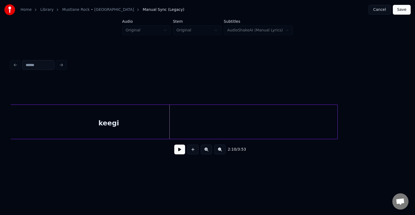
click at [338, 126] on div at bounding box center [337, 122] width 2 height 34
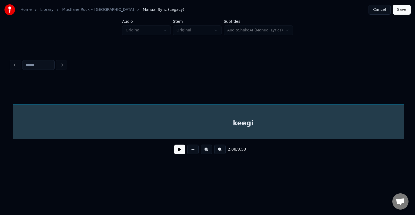
click at [230, 124] on div "keegi" at bounding box center [243, 123] width 461 height 37
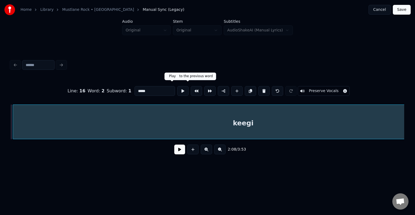
click at [147, 88] on input "*****" at bounding box center [155, 91] width 41 height 10
click at [109, 120] on div "keegiiiii" at bounding box center [243, 123] width 461 height 37
type input "*********"
click at [182, 151] on button at bounding box center [179, 149] width 11 height 10
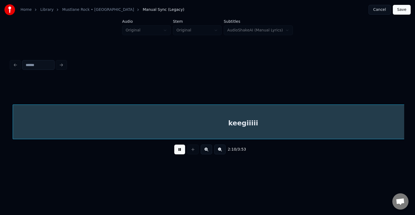
scroll to position [0, 26462]
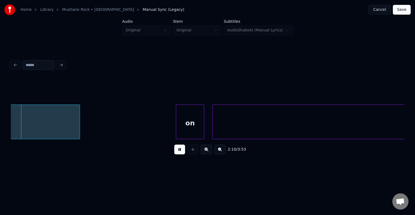
click at [182, 151] on button at bounding box center [179, 149] width 11 height 10
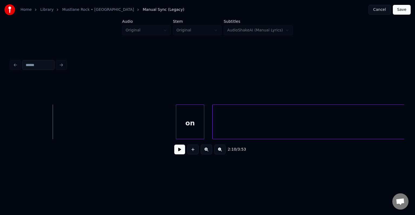
click at [3, 116] on div "Home Library [GEOGRAPHIC_DATA] • AnsVabadus Manual Sync (Legacy) Cancel Save Au…" at bounding box center [207, 86] width 415 height 172
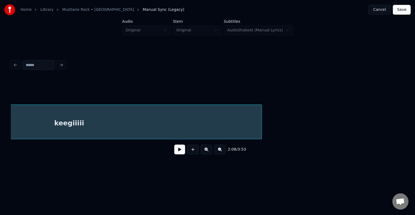
scroll to position [0, 26208]
click at [151, 131] on div "keegiiiii" at bounding box center [64, 123] width 385 height 37
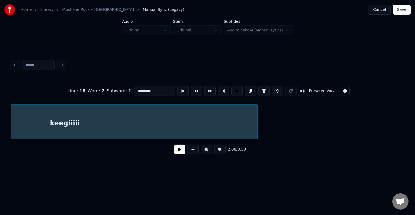
scroll to position [0, 26068]
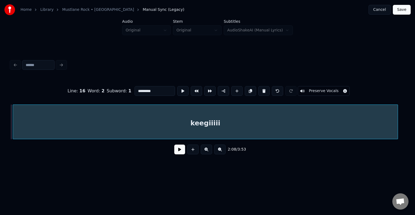
click at [176, 151] on button at bounding box center [179, 149] width 11 height 10
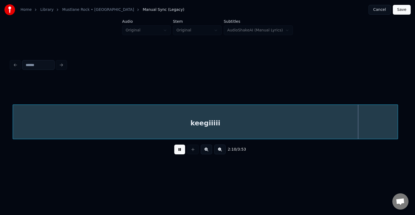
click at [177, 151] on button at bounding box center [179, 149] width 11 height 10
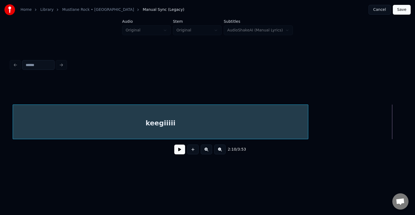
click at [306, 122] on div at bounding box center [307, 122] width 2 height 34
click at [174, 152] on button at bounding box center [179, 149] width 11 height 10
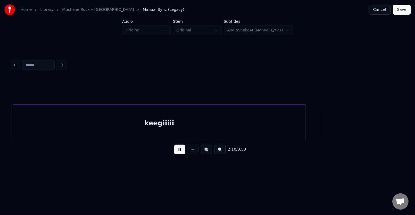
click at [174, 152] on button at bounding box center [179, 149] width 11 height 10
click at [192, 152] on button at bounding box center [192, 149] width 11 height 10
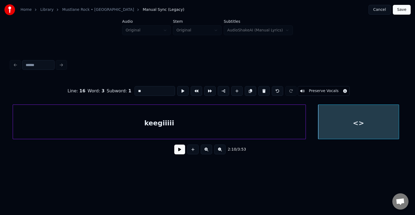
click at [351, 124] on div "<>" at bounding box center [358, 123] width 81 height 37
drag, startPoint x: 147, startPoint y: 92, endPoint x: 106, endPoint y: 87, distance: 41.7
click at [106, 87] on div "Line : 16 Word : 3 Subword : 1 ** Preserve Vocals" at bounding box center [208, 90] width 394 height 27
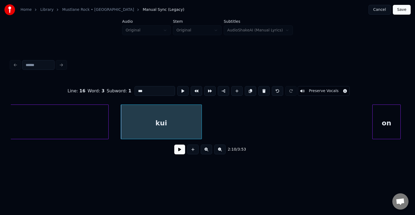
scroll to position [0, 26273]
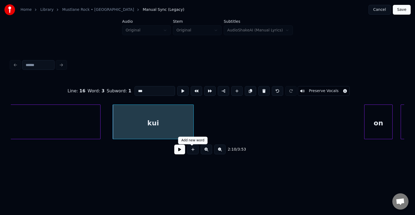
type input "***"
click at [178, 151] on button at bounding box center [179, 149] width 11 height 10
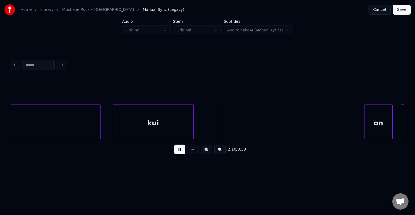
drag, startPoint x: 178, startPoint y: 151, endPoint x: 179, endPoint y: 147, distance: 3.4
click at [178, 148] on button at bounding box center [179, 149] width 11 height 10
click at [195, 149] on button at bounding box center [192, 149] width 11 height 10
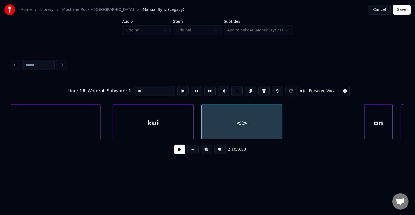
click at [234, 126] on div "<>" at bounding box center [242, 123] width 81 height 37
drag, startPoint x: 139, startPoint y: 88, endPoint x: 114, endPoint y: 87, distance: 25.1
click at [115, 87] on div "Line : 16 Word : 4 Subword : 1 ** Preserve Vocals" at bounding box center [208, 90] width 394 height 27
type input "******"
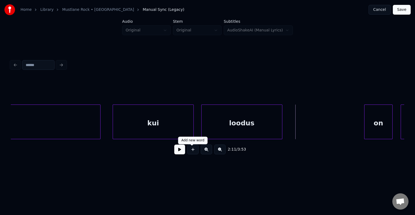
drag, startPoint x: 194, startPoint y: 154, endPoint x: 217, endPoint y: 150, distance: 23.5
click at [194, 153] on button at bounding box center [192, 149] width 11 height 10
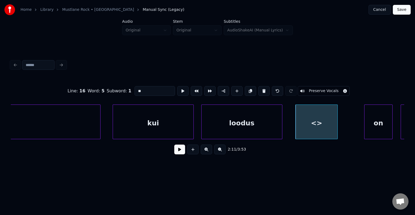
click at [336, 126] on div at bounding box center [337, 122] width 2 height 34
click at [350, 125] on div at bounding box center [350, 122] width 2 height 34
click at [326, 128] on div "<>" at bounding box center [324, 123] width 56 height 37
drag, startPoint x: 141, startPoint y: 89, endPoint x: 108, endPoint y: 88, distance: 32.8
click at [108, 88] on div "Line : 16 Word : 5 Subword : 1 ** Preserve Vocals" at bounding box center [208, 90] width 394 height 27
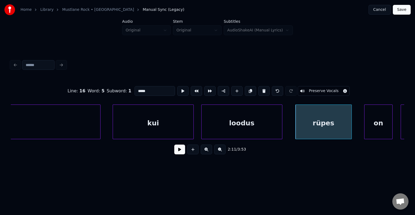
click at [144, 119] on div "kui" at bounding box center [153, 123] width 81 height 37
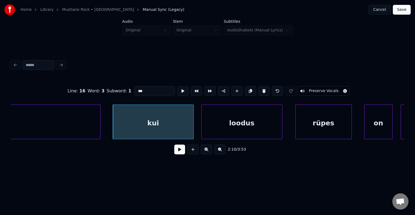
type input "***"
click at [174, 148] on button at bounding box center [179, 149] width 11 height 10
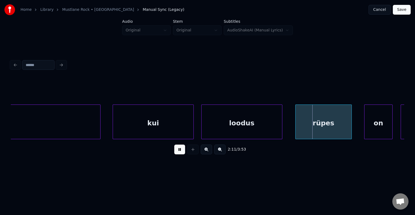
click at [174, 152] on button at bounding box center [179, 149] width 11 height 10
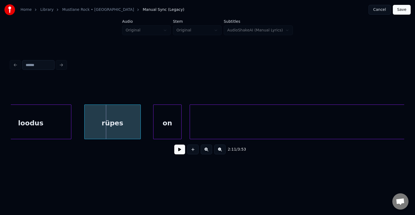
scroll to position [0, 26489]
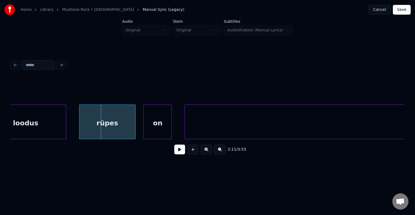
click at [161, 121] on div "on" at bounding box center [158, 123] width 28 height 37
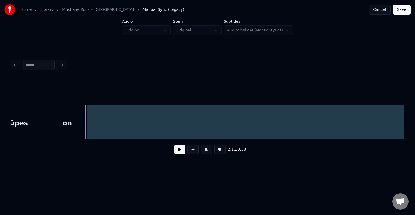
scroll to position [0, 26578]
click at [177, 153] on button at bounding box center [179, 149] width 11 height 10
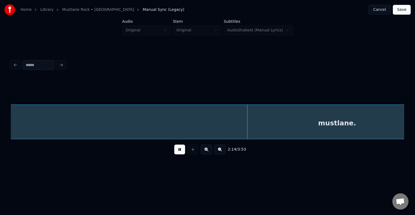
click at [177, 153] on button at bounding box center [179, 149] width 11 height 10
click at [178, 127] on div "mustlane." at bounding box center [337, 123] width 1289 height 37
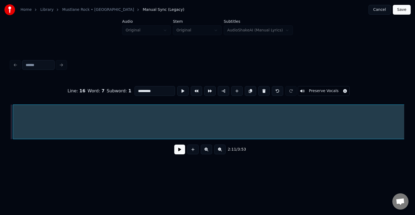
click at [142, 87] on input "*********" at bounding box center [155, 91] width 41 height 10
type input "**********"
click at [174, 154] on button at bounding box center [179, 149] width 11 height 10
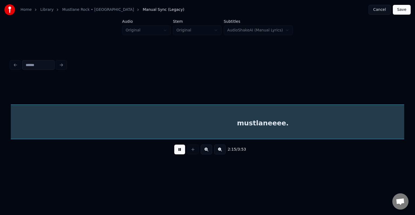
scroll to position [0, 27443]
click at [175, 152] on button at bounding box center [179, 149] width 11 height 10
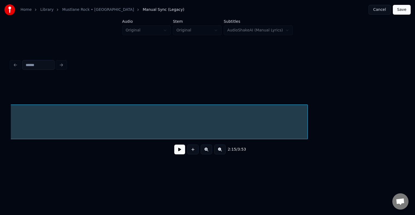
scroll to position [0, 27649]
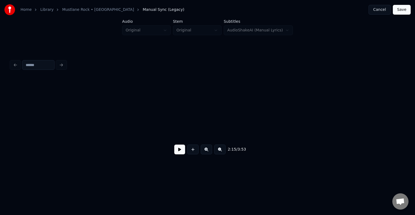
click at [6, 119] on div "Home Library [GEOGRAPHIC_DATA] • AnsVabadus Manual Sync (Legacy) Cancel Save Au…" at bounding box center [207, 86] width 415 height 172
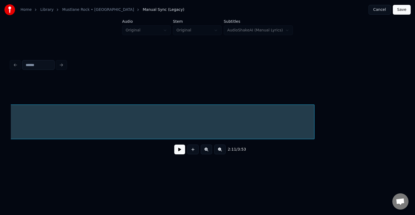
scroll to position [0, 27346]
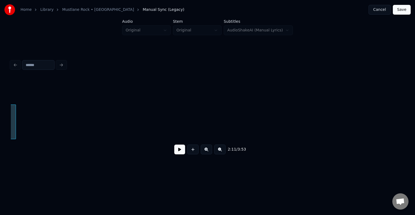
click at [14, 127] on div at bounding box center [15, 122] width 2 height 34
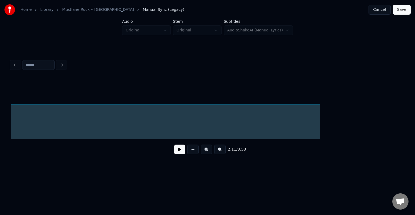
scroll to position [0, 27043]
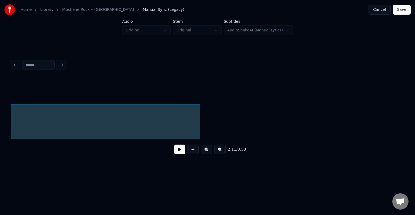
click at [198, 121] on div at bounding box center [199, 122] width 2 height 34
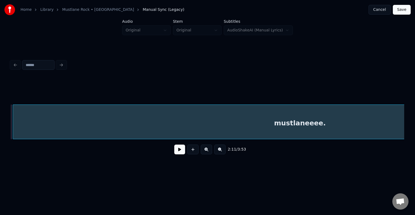
click at [179, 150] on button at bounding box center [179, 149] width 11 height 10
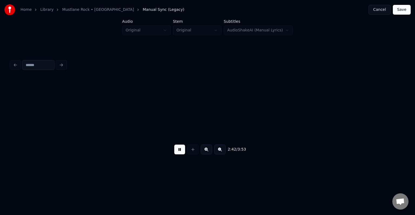
scroll to position [0, 32979]
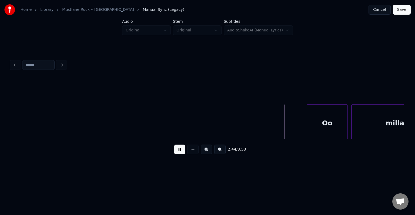
click at [181, 151] on button at bounding box center [179, 149] width 11 height 10
click at [321, 120] on div "Oo" at bounding box center [319, 123] width 40 height 37
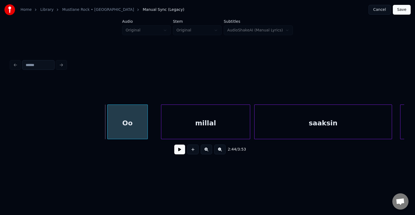
scroll to position [0, 33206]
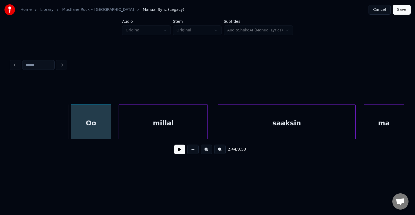
click at [163, 127] on div "millal" at bounding box center [163, 123] width 89 height 37
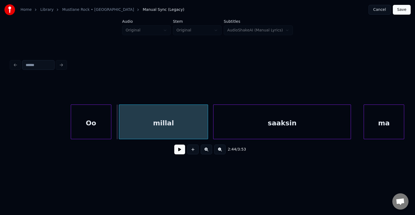
click at [269, 124] on div "saaksin" at bounding box center [282, 123] width 137 height 37
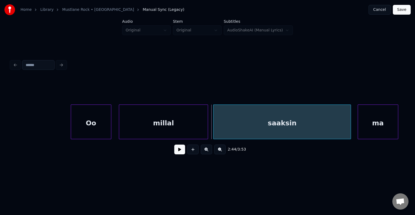
click at [377, 124] on div "ma" at bounding box center [378, 123] width 40 height 37
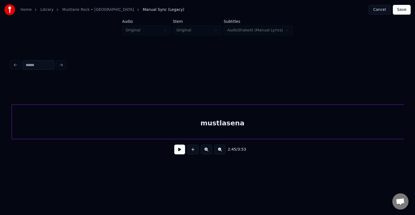
click at [368, 129] on div "mustlasena" at bounding box center [222, 123] width 421 height 37
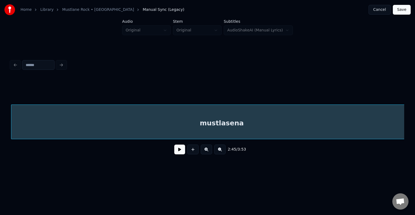
scroll to position [0, 33600]
click at [161, 128] on div "mustlasena" at bounding box center [221, 123] width 421 height 37
click at [161, 127] on div "mustlasena" at bounding box center [223, 123] width 421 height 37
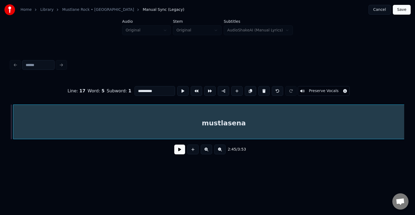
click at [142, 89] on input "**********" at bounding box center [155, 91] width 41 height 10
click at [146, 89] on input "**********" at bounding box center [155, 91] width 41 height 10
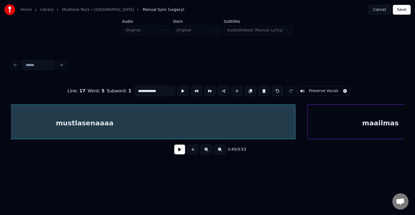
scroll to position [0, 33749]
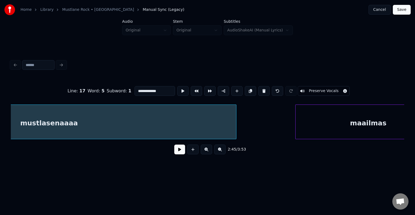
click at [236, 124] on div at bounding box center [236, 122] width 2 height 34
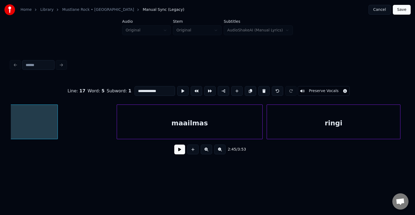
scroll to position [0, 33933]
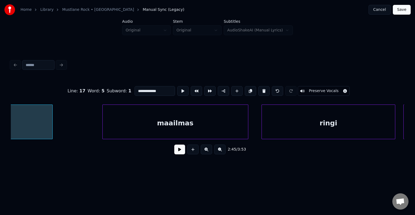
click at [229, 128] on div "maailmas" at bounding box center [175, 123] width 145 height 37
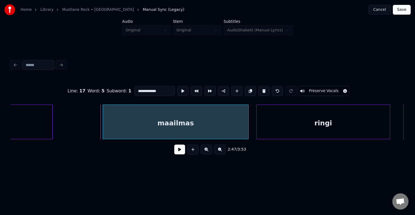
click at [285, 126] on div "ringi" at bounding box center [323, 123] width 133 height 37
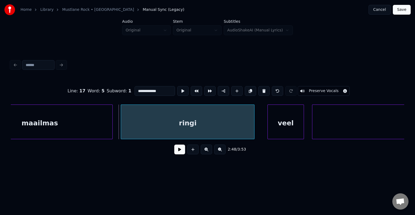
scroll to position [0, 34084]
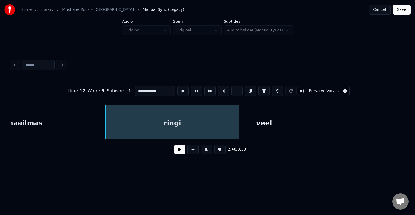
click at [273, 129] on div "veel" at bounding box center [264, 123] width 36 height 37
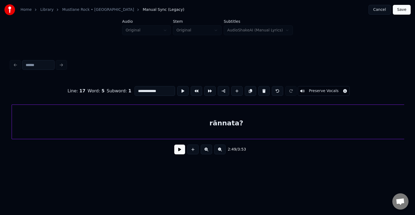
click at [356, 128] on div "rännata?" at bounding box center [226, 123] width 429 height 37
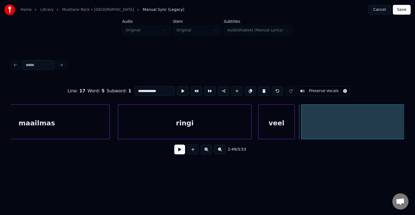
scroll to position [0, 34015]
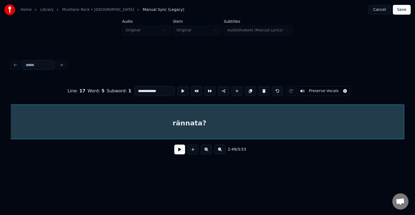
click at [378, 131] on div "rännata?" at bounding box center [189, 123] width 429 height 37
click at [122, 131] on div "rännata?" at bounding box center [189, 123] width 429 height 37
click at [136, 127] on div "rännata?" at bounding box center [225, 123] width 429 height 37
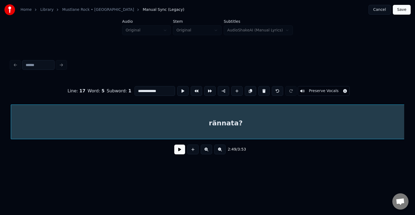
click at [76, 132] on div "rännata?" at bounding box center [225, 123] width 429 height 37
click at [14, 141] on div "2:49 / 3:53" at bounding box center [208, 149] width 394 height 21
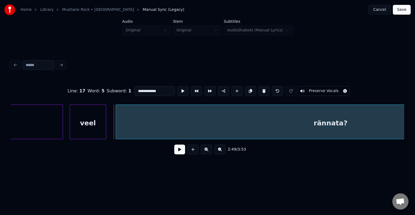
scroll to position [0, 34255]
click at [163, 126] on div "rännata?" at bounding box center [335, 123] width 429 height 37
type input "********"
click at [174, 151] on button at bounding box center [179, 149] width 11 height 10
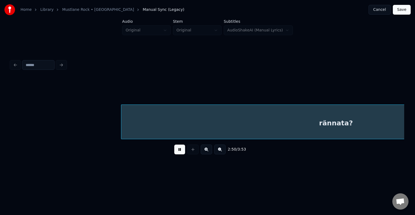
scroll to position [0, 34648]
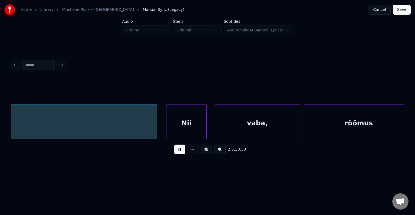
click at [174, 150] on button at bounding box center [179, 149] width 11 height 10
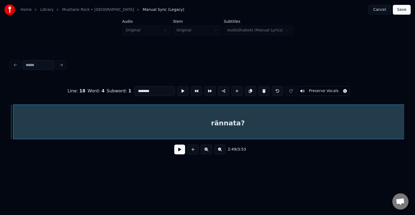
click at [140, 90] on input "********" at bounding box center [155, 91] width 41 height 10
click at [139, 87] on input "********" at bounding box center [155, 91] width 41 height 10
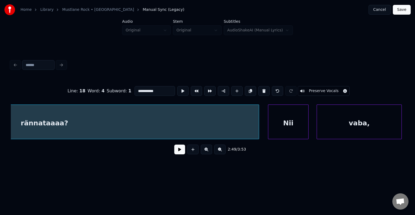
scroll to position [0, 34547]
click at [280, 120] on div "Nii" at bounding box center [285, 123] width 40 height 37
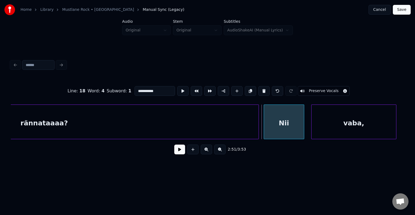
click at [356, 130] on div "vaba," at bounding box center [354, 123] width 85 height 37
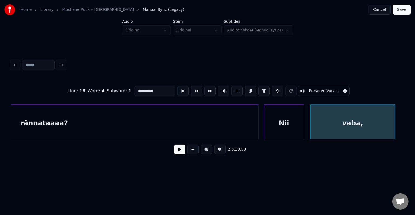
click at [404, 139] on div "**********" at bounding box center [208, 108] width 398 height 107
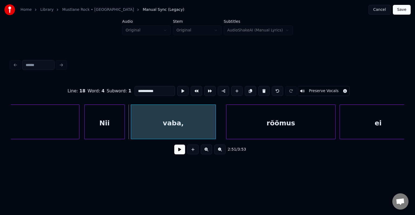
scroll to position [0, 34730]
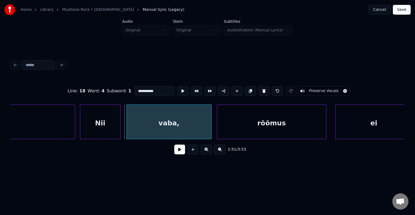
click at [291, 129] on div "rõõmus" at bounding box center [271, 123] width 109 height 37
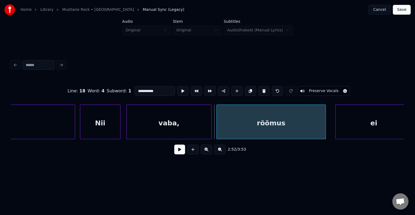
scroll to position [0, 34737]
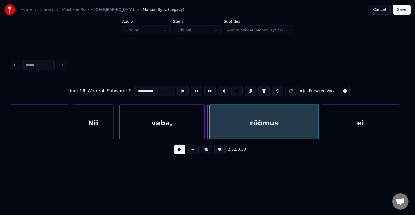
click at [360, 131] on div "ei" at bounding box center [360, 123] width 76 height 37
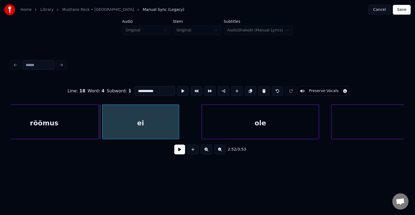
scroll to position [0, 34986]
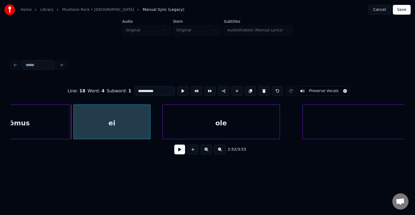
click at [259, 128] on div "ole" at bounding box center [221, 123] width 117 height 37
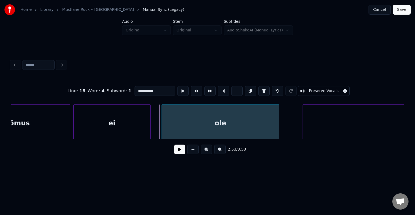
scroll to position [0, 35175]
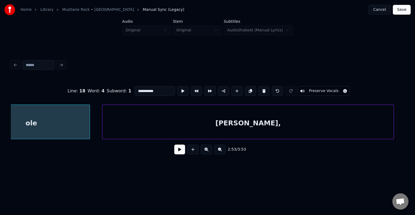
click at [340, 124] on div "[PERSON_NAME]," at bounding box center [247, 123] width 291 height 37
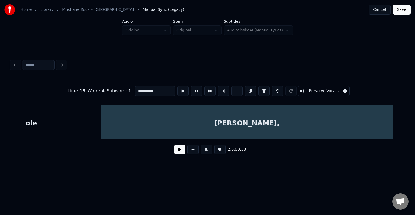
click at [334, 123] on div "[PERSON_NAME]," at bounding box center [246, 123] width 291 height 37
click at [135, 89] on input "******" at bounding box center [155, 91] width 41 height 10
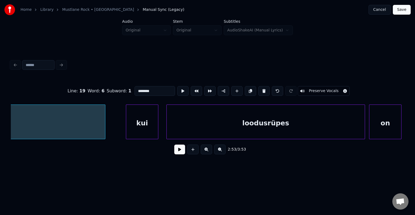
scroll to position [0, 35478]
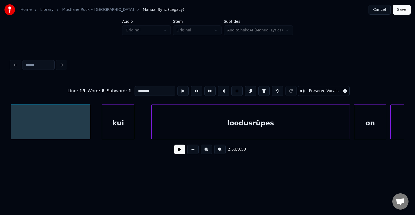
click at [117, 122] on div "kui" at bounding box center [118, 123] width 32 height 37
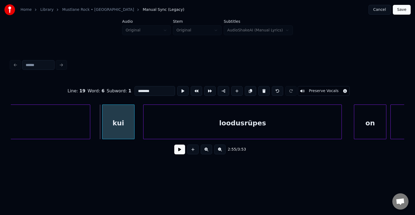
click at [183, 125] on div "loodusrüpes" at bounding box center [243, 123] width 198 height 37
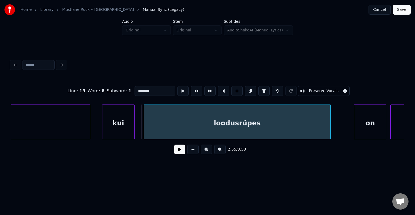
click at [330, 126] on div at bounding box center [330, 122] width 2 height 34
click at [353, 127] on div "on" at bounding box center [354, 123] width 32 height 37
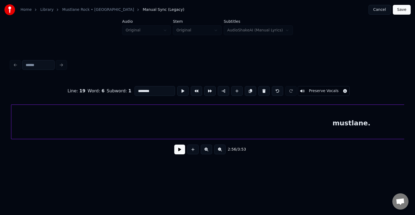
click at [365, 124] on div "mustlane." at bounding box center [351, 123] width 681 height 37
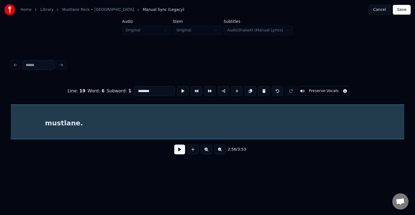
click at [118, 124] on div "mustlane." at bounding box center [64, 123] width 681 height 37
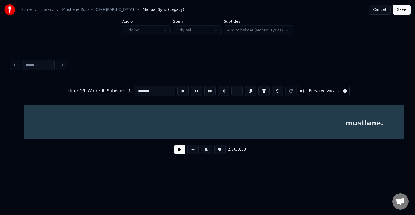
scroll to position [0, 35815]
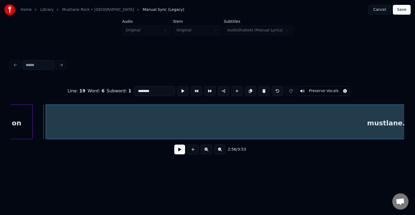
click at [111, 125] on div "mustlane." at bounding box center [386, 123] width 681 height 37
click at [142, 89] on input "*********" at bounding box center [155, 91] width 41 height 10
click at [141, 90] on input "*********" at bounding box center [155, 91] width 41 height 10
click at [171, 121] on div "mustlaneeeeee." at bounding box center [386, 123] width 681 height 37
type input "**********"
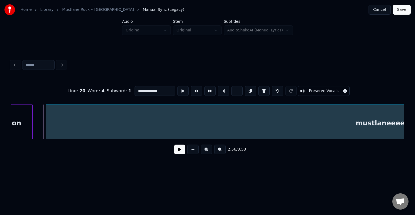
click at [177, 152] on button at bounding box center [179, 149] width 11 height 10
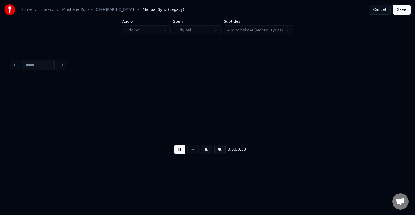
scroll to position [0, 37007]
click at [174, 154] on button at bounding box center [179, 149] width 11 height 10
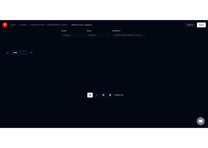
scroll to position [0, 38191]
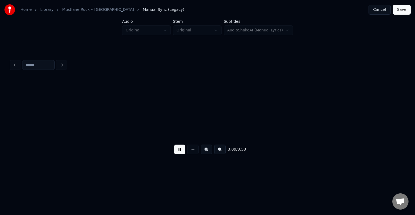
click at [179, 152] on button at bounding box center [179, 149] width 11 height 10
click at [405, 11] on button "Save" at bounding box center [402, 10] width 18 height 10
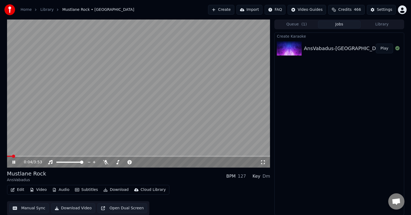
click at [14, 161] on icon at bounding box center [13, 161] width 3 height 3
click at [116, 190] on button "Download" at bounding box center [116, 190] width 30 height 8
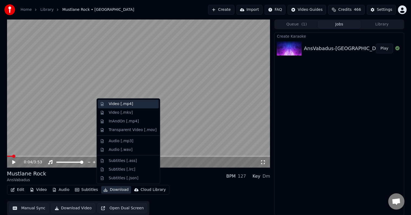
click at [126, 104] on div "Video [.mp4]" at bounding box center [121, 103] width 24 height 5
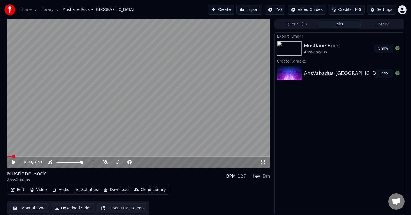
click at [387, 49] on button "Show" at bounding box center [382, 49] width 19 height 10
